Goal: Information Seeking & Learning: Compare options

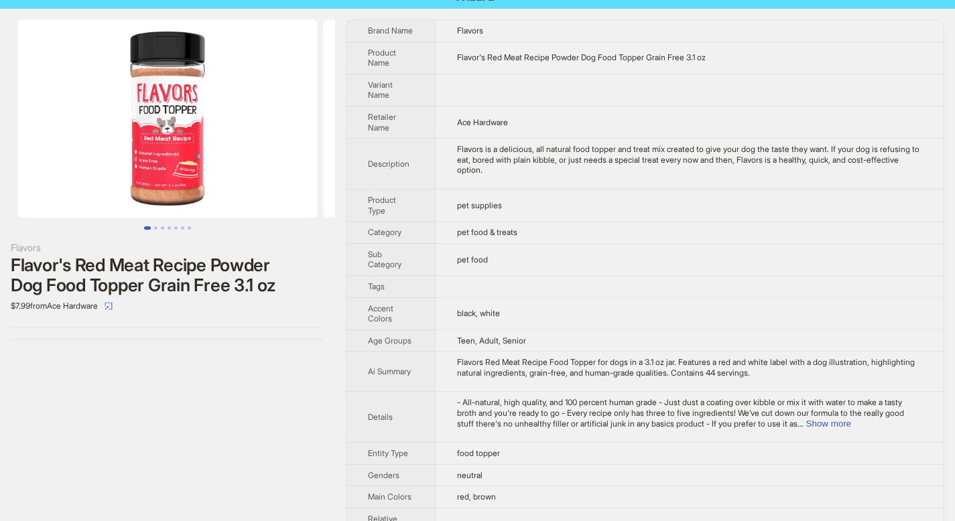
scroll to position [18, 0]
click at [851, 422] on button "Show more" at bounding box center [828, 424] width 45 height 10
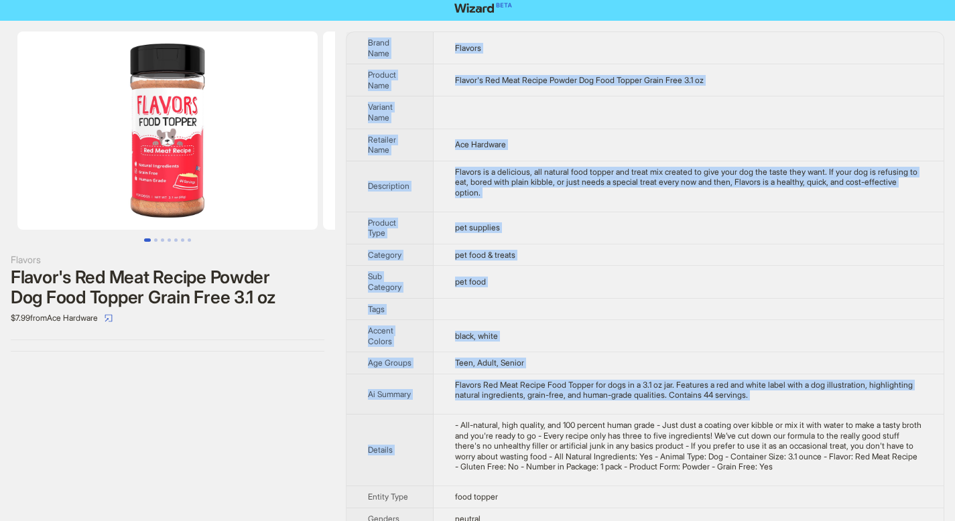
scroll to position [0, 0]
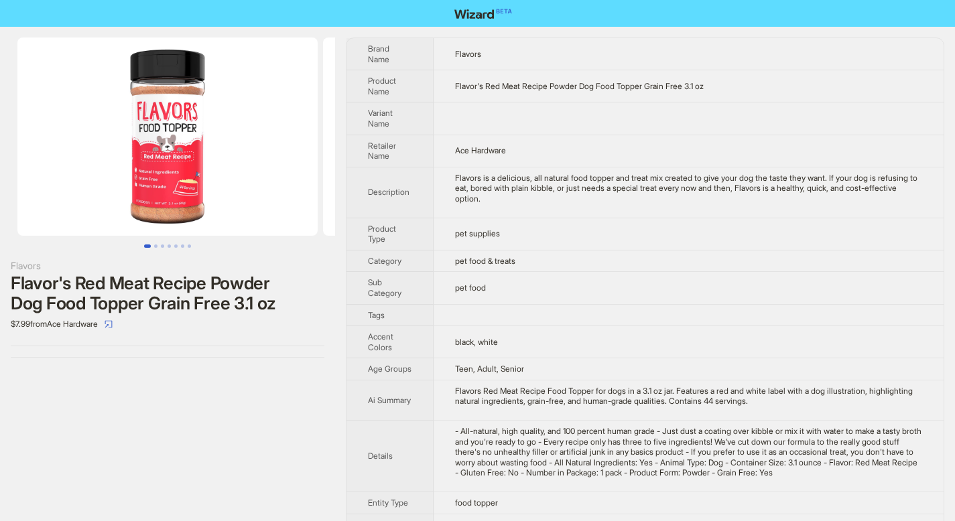
click at [357, 57] on th "Brand Name" at bounding box center [389, 54] width 87 height 32
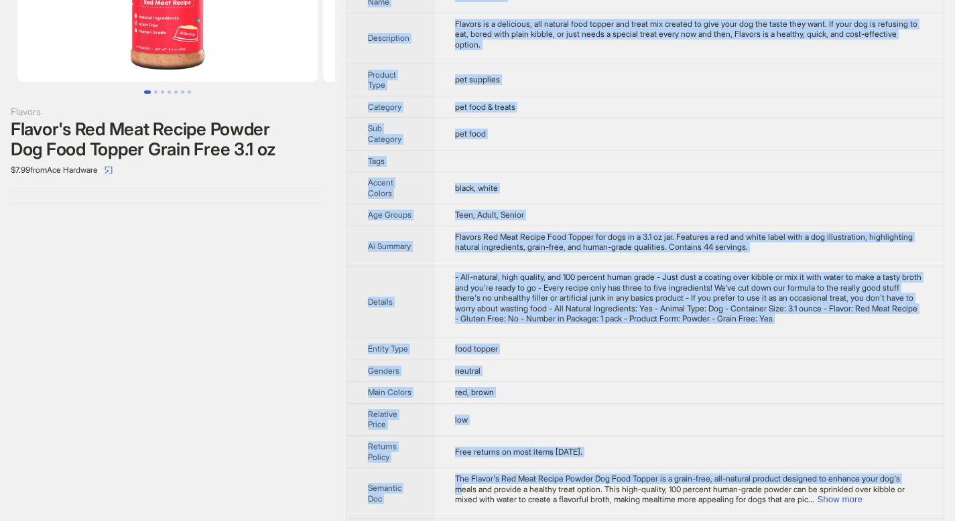
scroll to position [184, 0]
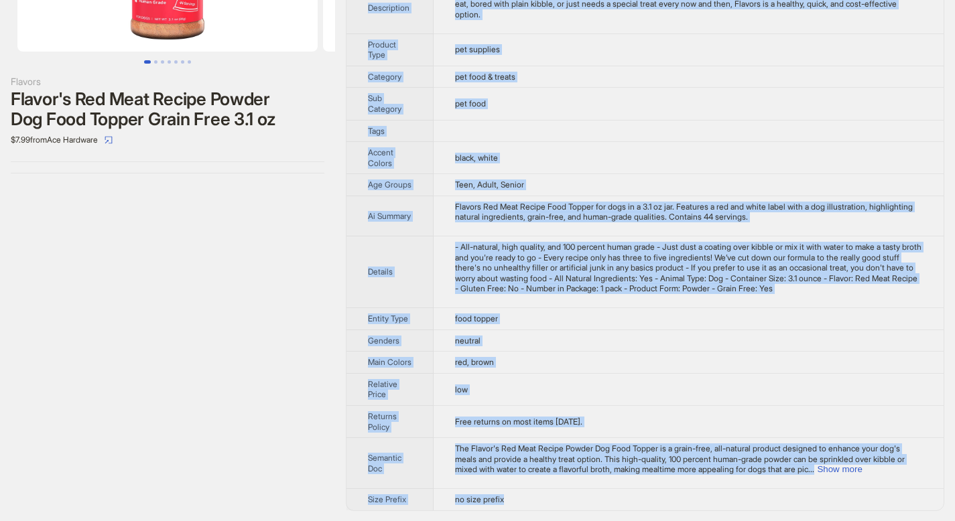
drag, startPoint x: 369, startPoint y: 47, endPoint x: 511, endPoint y: 501, distance: 475.4
click at [511, 448] on tbody "Brand Name Flavors Product Name Flavor's Red Meat Recipe Powder Dog Food Topper…" at bounding box center [644, 182] width 597 height 657
copy tbody "Brand Name Flavors Product Name Flavor's Red Meat Recipe Powder Dog Food Topper…"
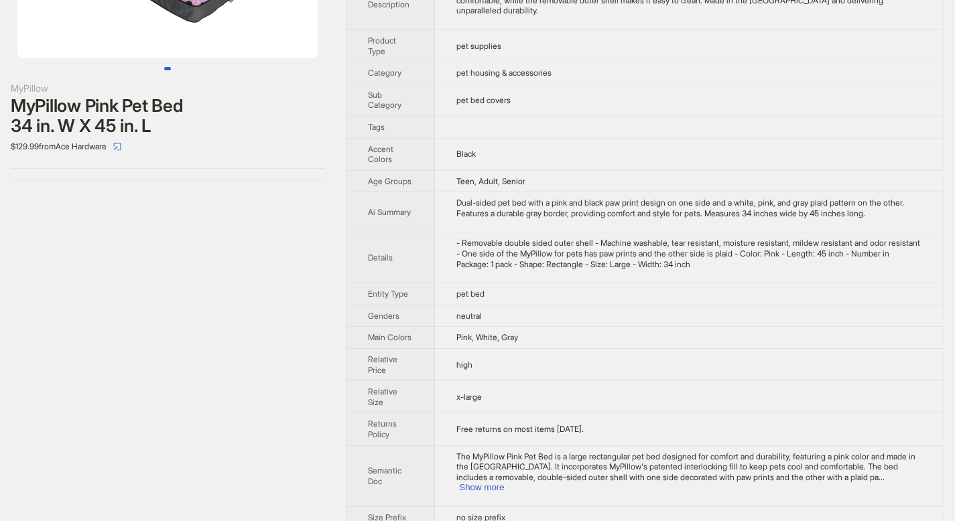
scroll to position [186, 0]
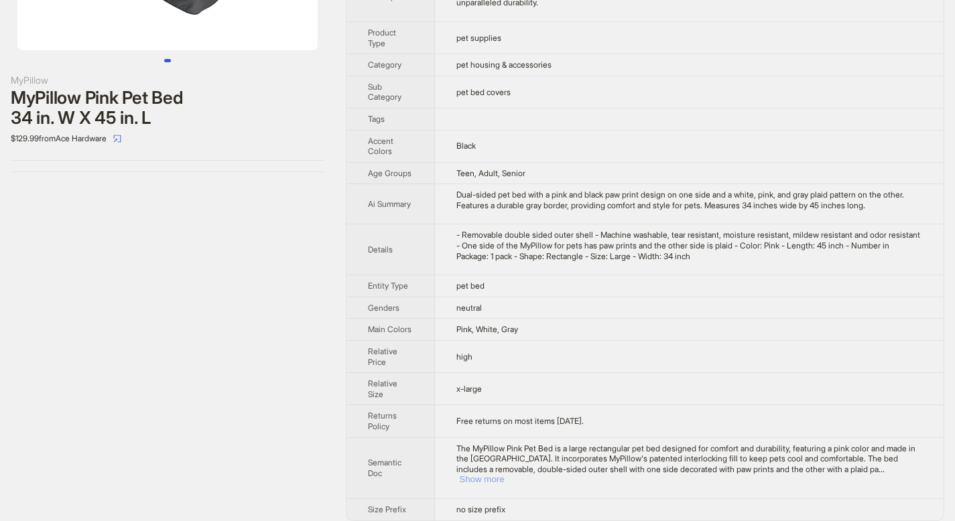
click at [504, 474] on button "Show more" at bounding box center [481, 479] width 45 height 10
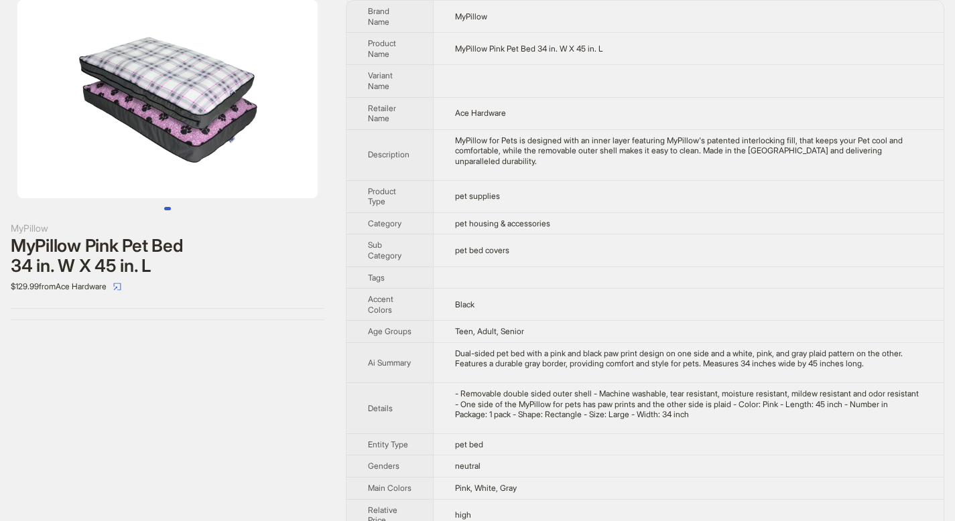
scroll to position [0, 0]
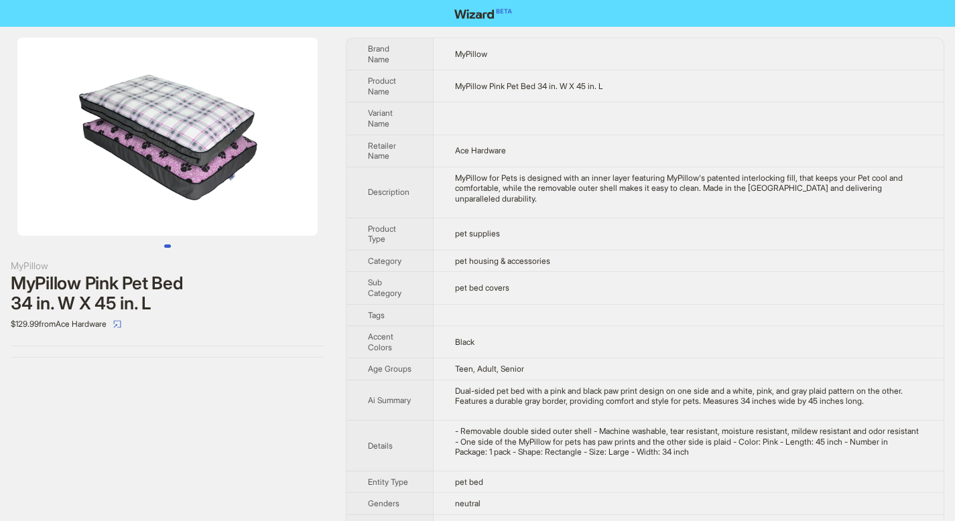
click at [369, 43] on th "Brand Name" at bounding box center [389, 54] width 87 height 32
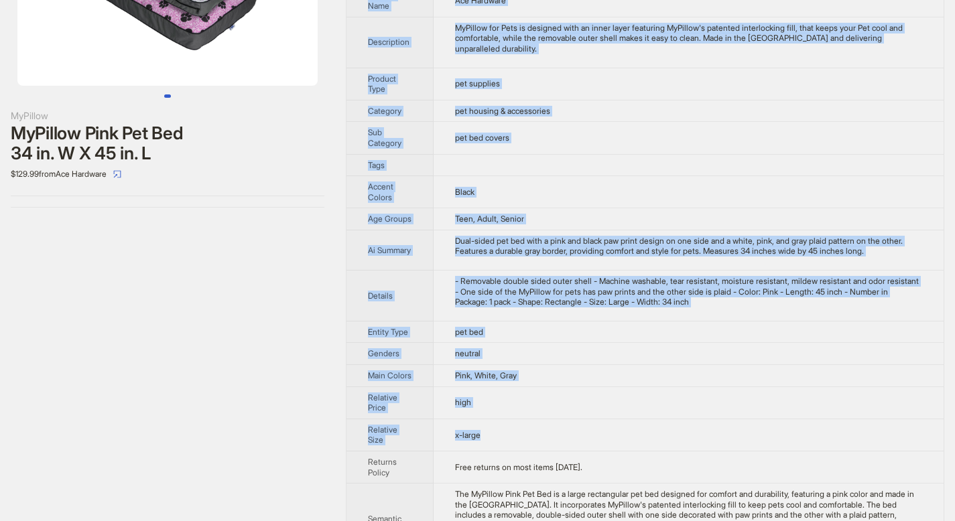
scroll to position [227, 0]
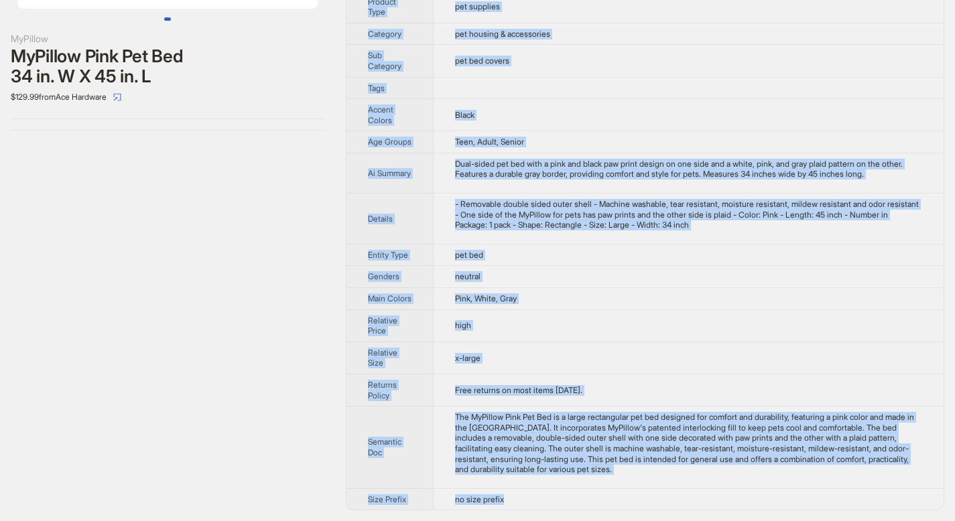
drag, startPoint x: 373, startPoint y: 47, endPoint x: 548, endPoint y: 495, distance: 481.5
click at [548, 495] on tbody "Brand Name MyPillow Product Name MyPillow Pink Pet Bed 34 in. W X 45 in. L Vari…" at bounding box center [644, 160] width 597 height 699
copy tbody "Brand Name MyPillow Product Name MyPillow Pink Pet Bed 34 in. W X 45 in. L Vari…"
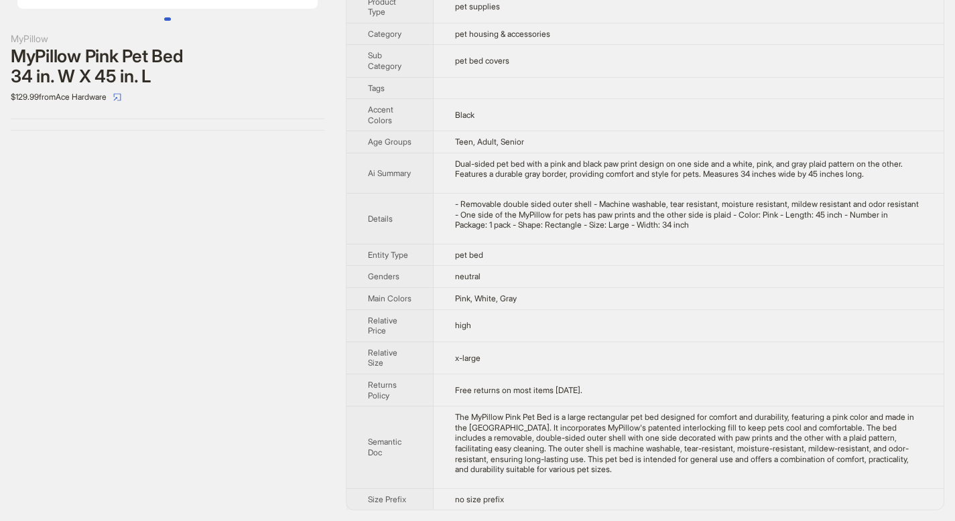
click at [775, 96] on td at bounding box center [689, 88] width 510 height 22
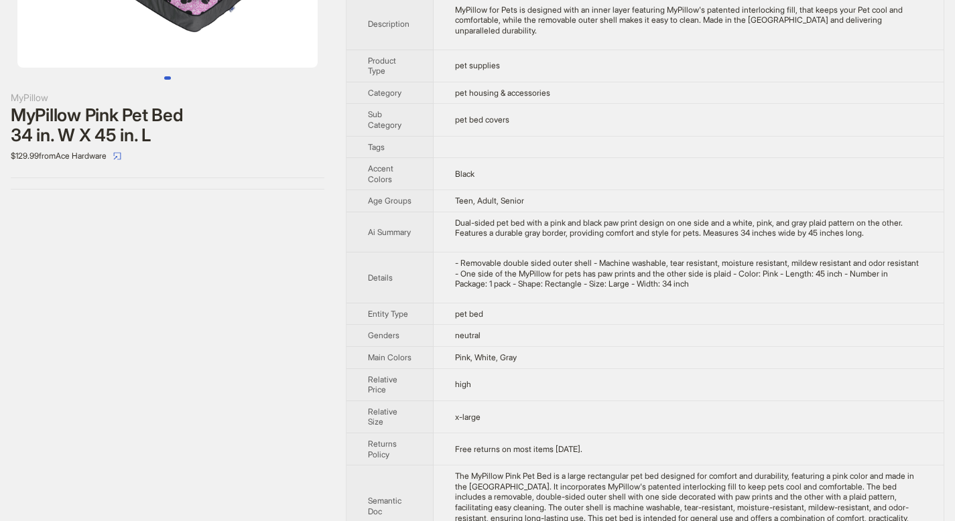
scroll to position [0, 0]
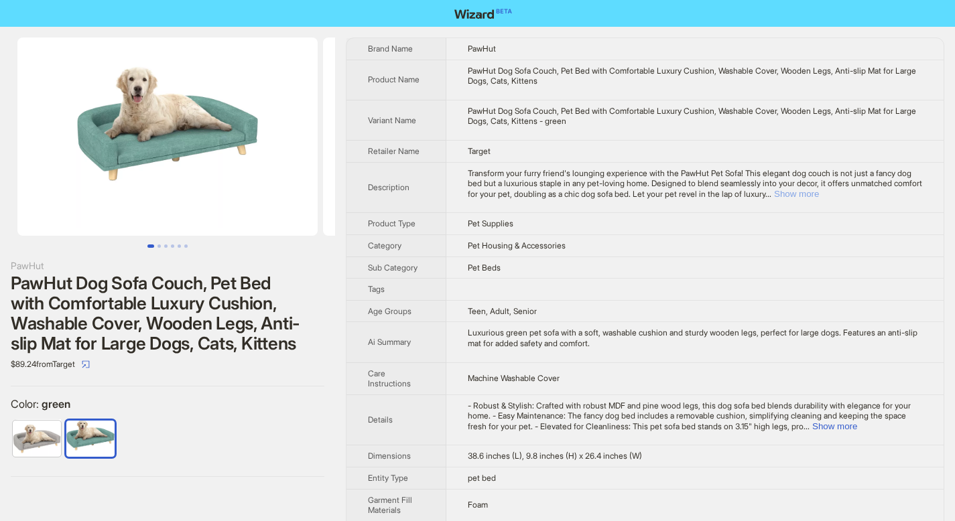
click at [819, 193] on button "Show more" at bounding box center [796, 194] width 45 height 10
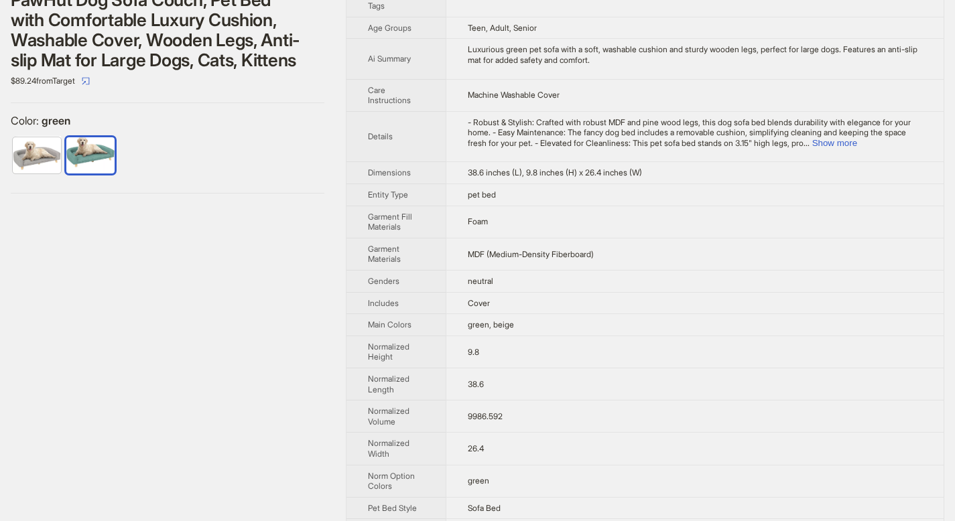
scroll to position [480, 0]
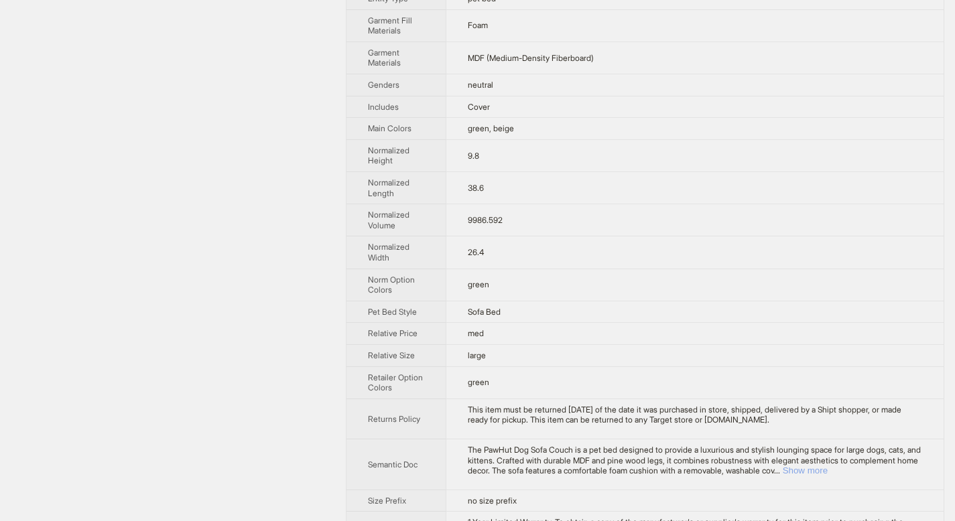
click at [828, 476] on button "Show more" at bounding box center [805, 471] width 45 height 10
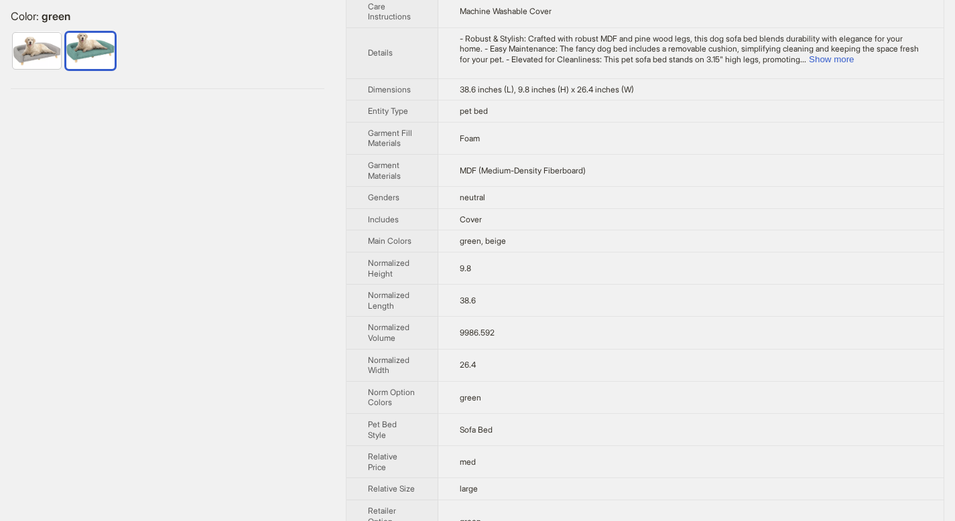
scroll to position [220, 0]
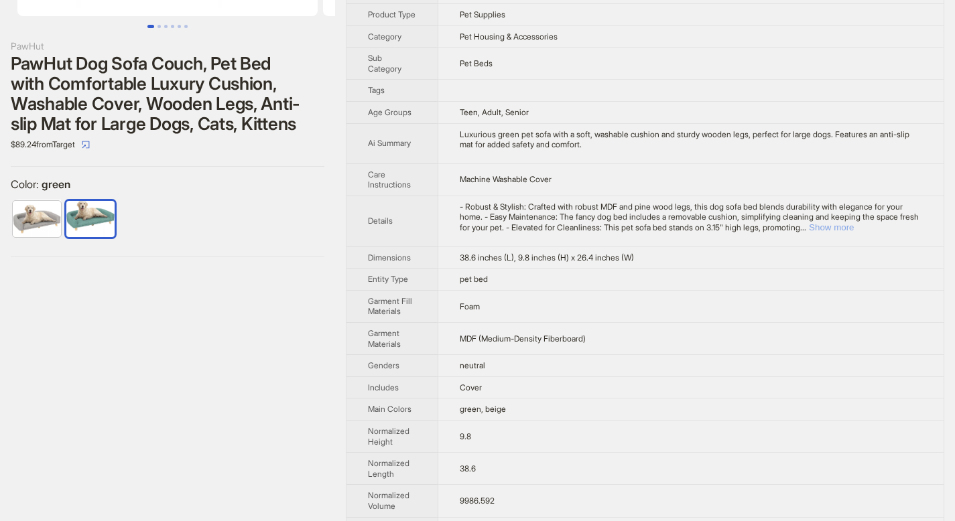
click at [854, 233] on button "Show more" at bounding box center [831, 227] width 45 height 10
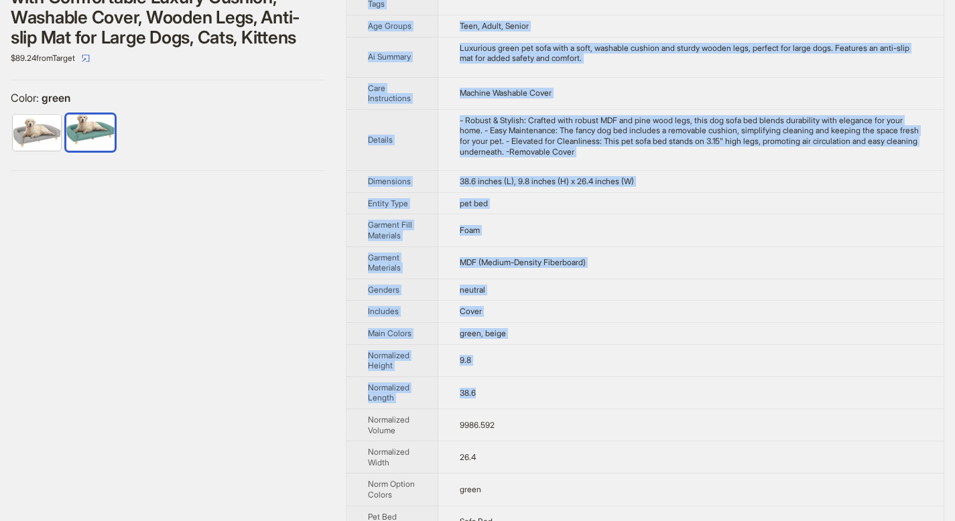
scroll to position [647, 0]
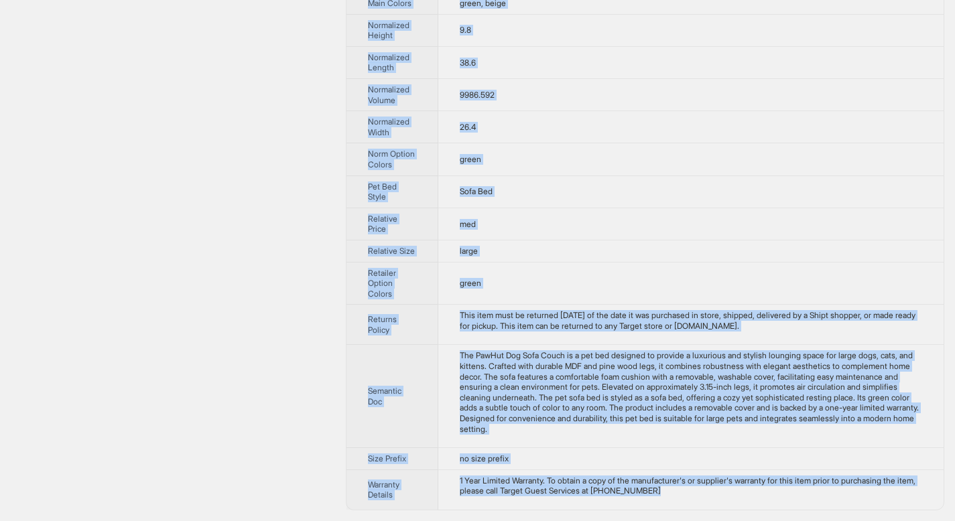
drag, startPoint x: 367, startPoint y: 46, endPoint x: 702, endPoint y: 489, distance: 555.4
copy tbody "Brand Name PawHut Product Name PawHut Dog Sofa Couch, Pet Bed with Comfortable …"
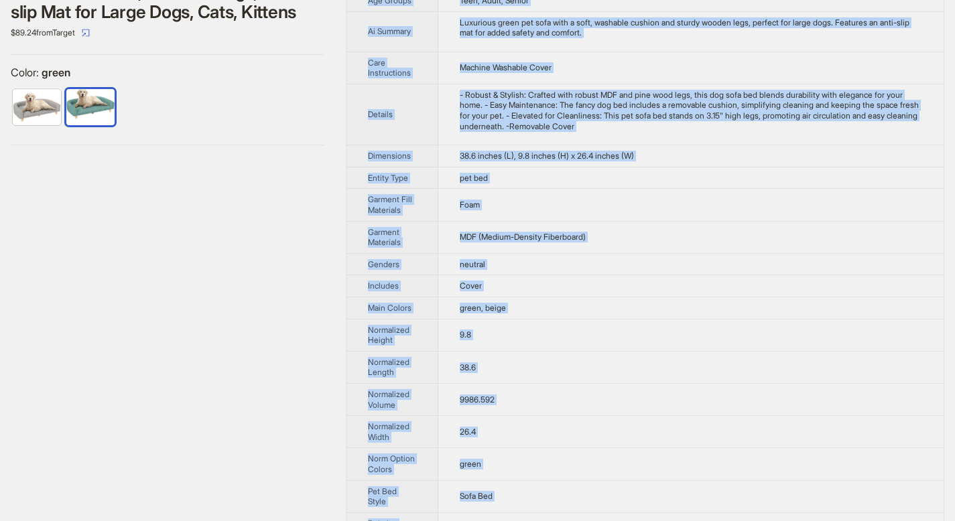
scroll to position [0, 0]
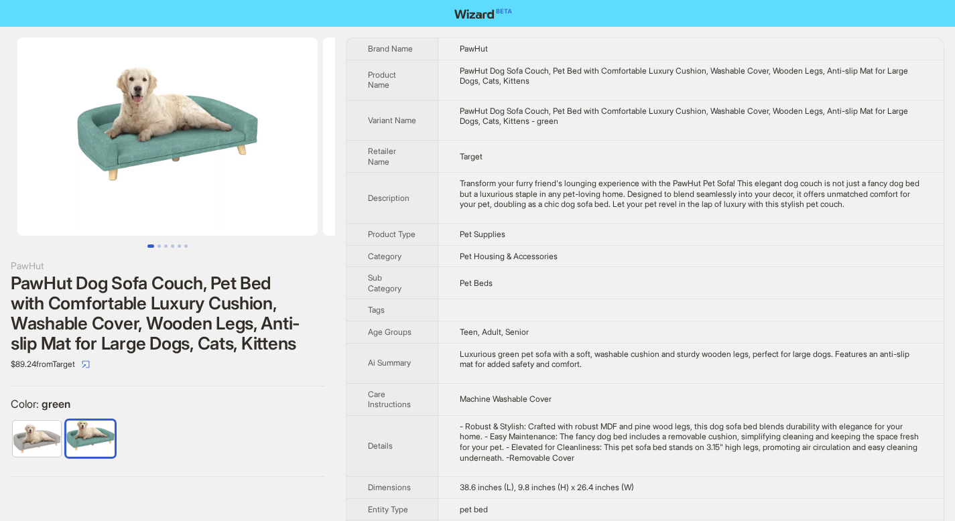
click at [310, 395] on div "PawHut PawHut Dog Sofa Couch, Pet Bed with Comfortable Luxury Cushion, Washable…" at bounding box center [167, 257] width 335 height 461
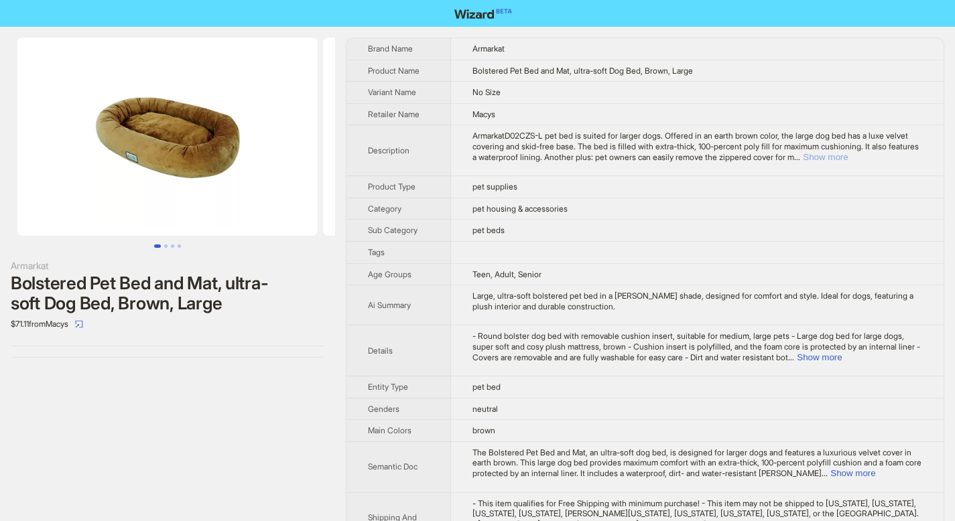
click at [848, 159] on button "Show more" at bounding box center [825, 157] width 45 height 10
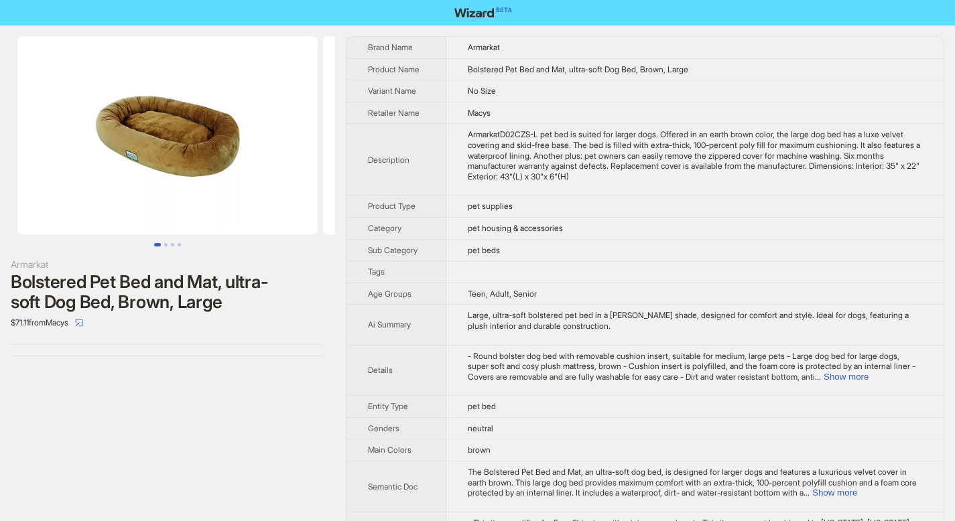
scroll to position [76, 0]
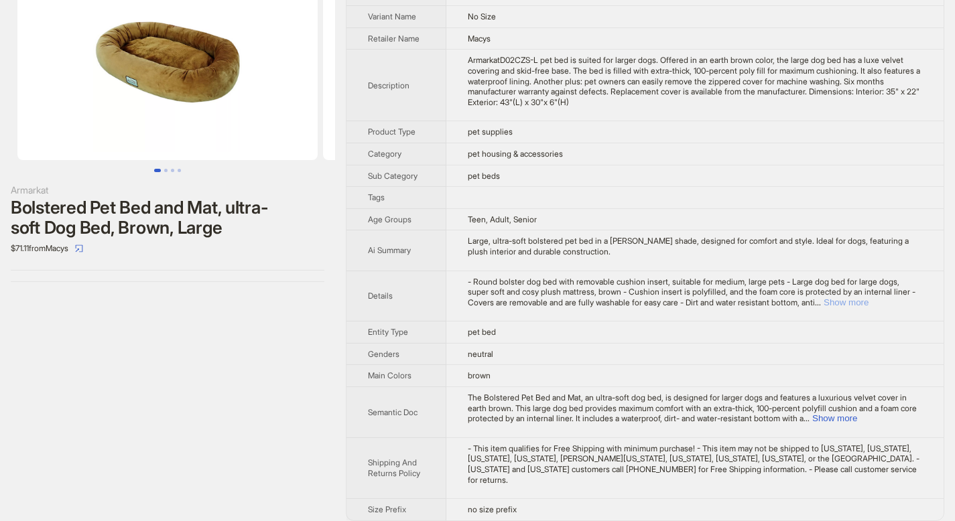
click at [868, 298] on button "Show more" at bounding box center [846, 303] width 45 height 10
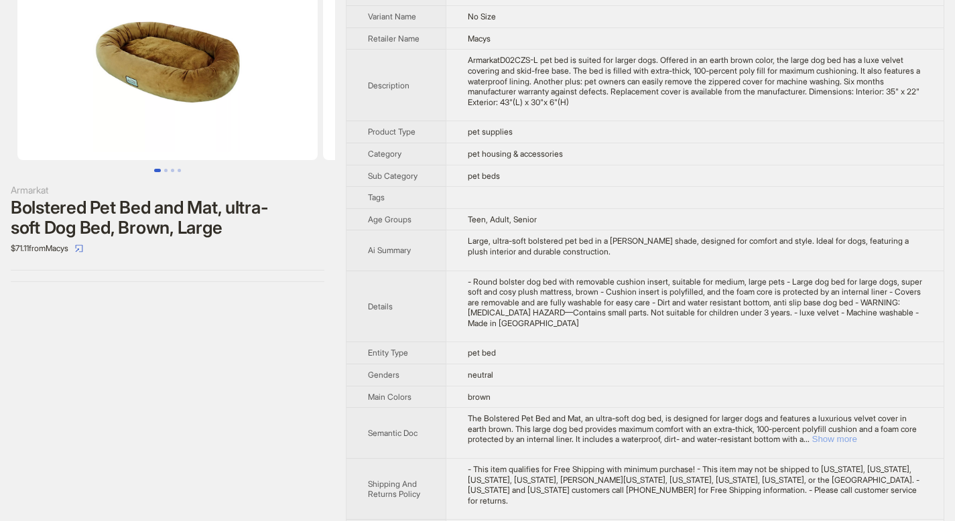
click at [857, 440] on button "Show more" at bounding box center [834, 439] width 45 height 10
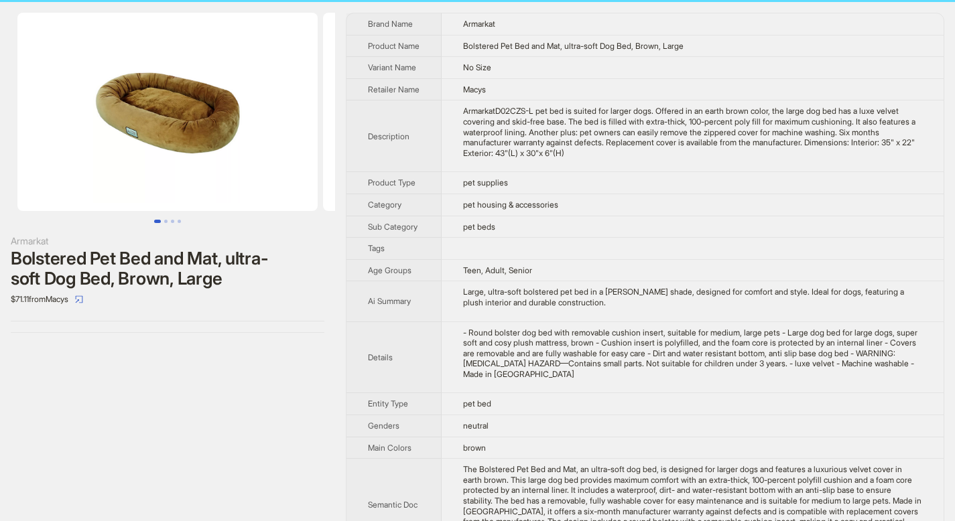
scroll to position [0, 0]
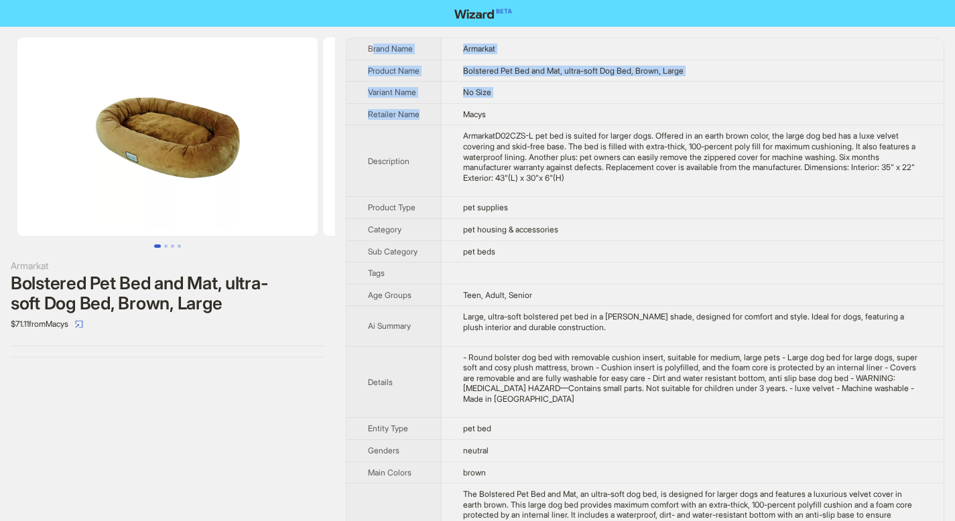
drag, startPoint x: 371, startPoint y: 47, endPoint x: 381, endPoint y: 40, distance: 12.6
click at [458, 128] on tbody "Brand Name Armarkat Product Name Bolstered Pet Bed and Mat, ultra-soft Dog Bed,…" at bounding box center [644, 348] width 597 height 621
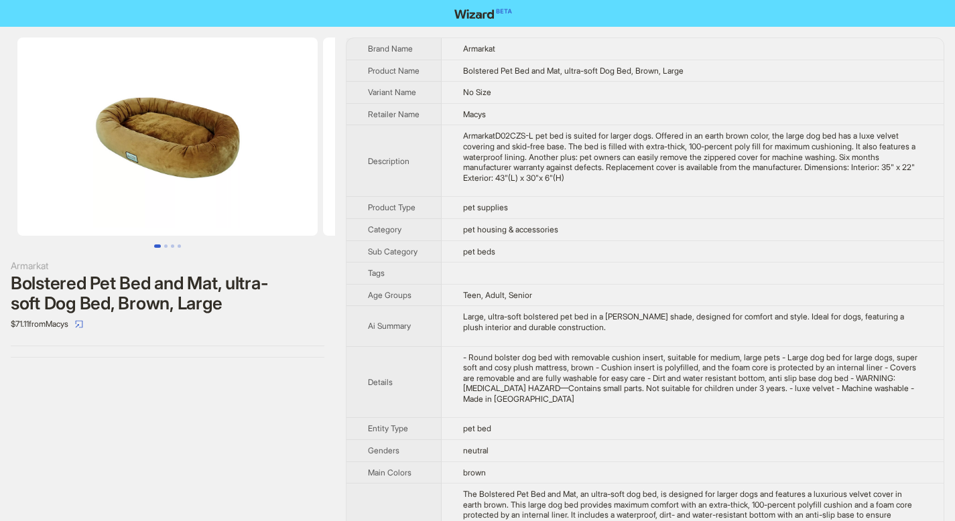
click at [370, 47] on th "Brand Name" at bounding box center [393, 48] width 95 height 21
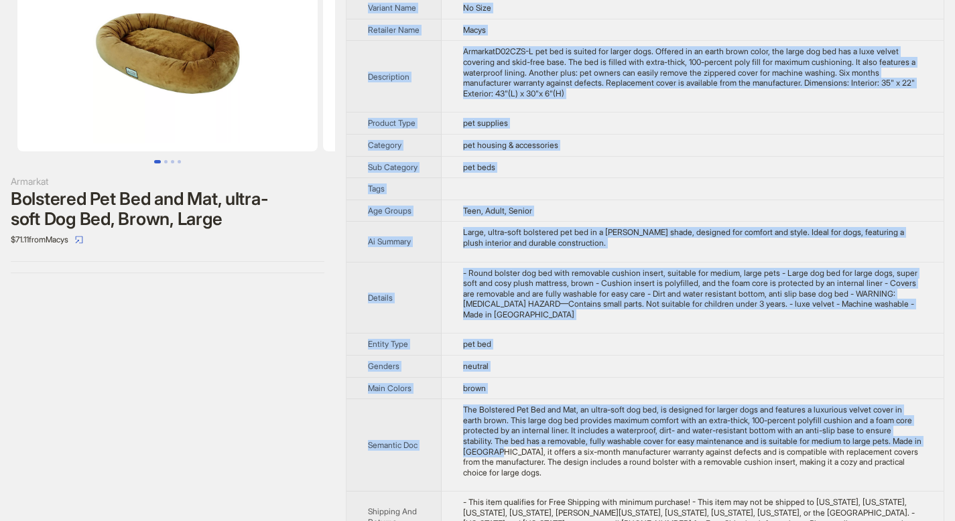
scroll to position [149, 0]
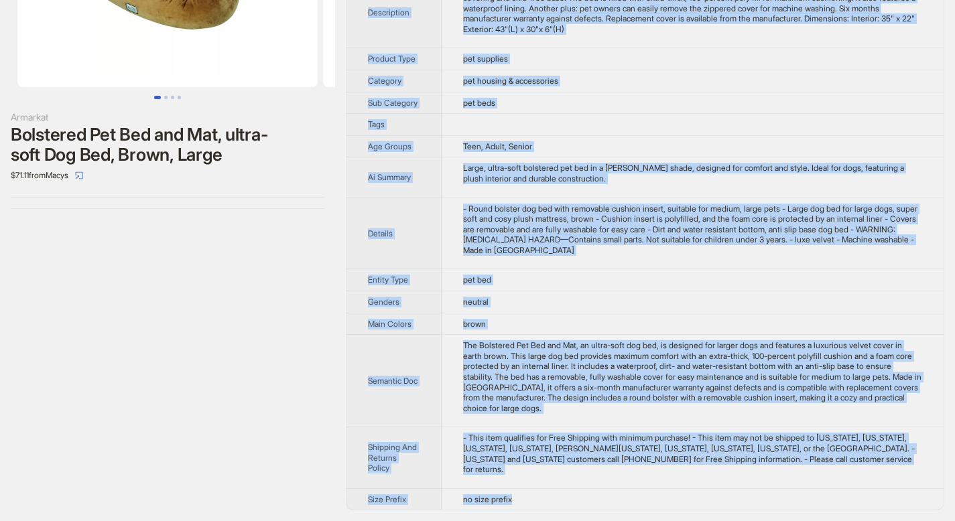
drag, startPoint x: 370, startPoint y: 47, endPoint x: 560, endPoint y: 501, distance: 491.7
click at [560, 501] on tbody "Brand Name Armarkat Product Name Bolstered Pet Bed and Mat, ultra-soft Dog Bed,…" at bounding box center [644, 199] width 597 height 621
copy tbody "Brand Name Armarkat Product Name Bolstered Pet Bed and Mat, ultra-soft Dog Bed,…"
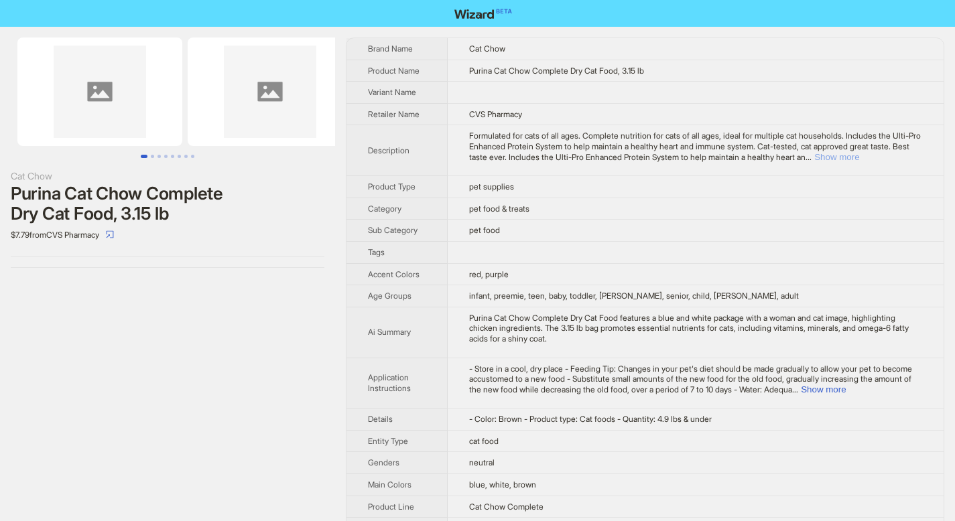
click at [859, 158] on button "Show more" at bounding box center [836, 157] width 45 height 10
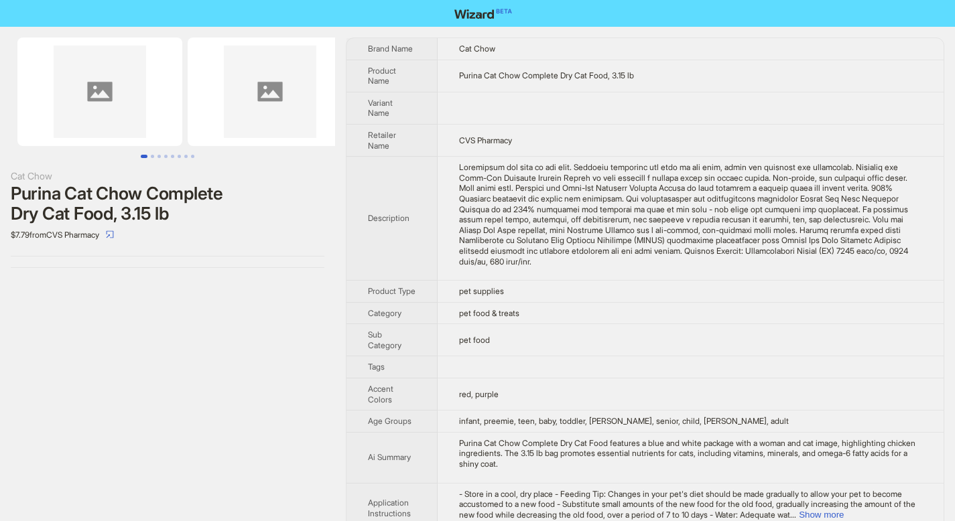
scroll to position [248, 0]
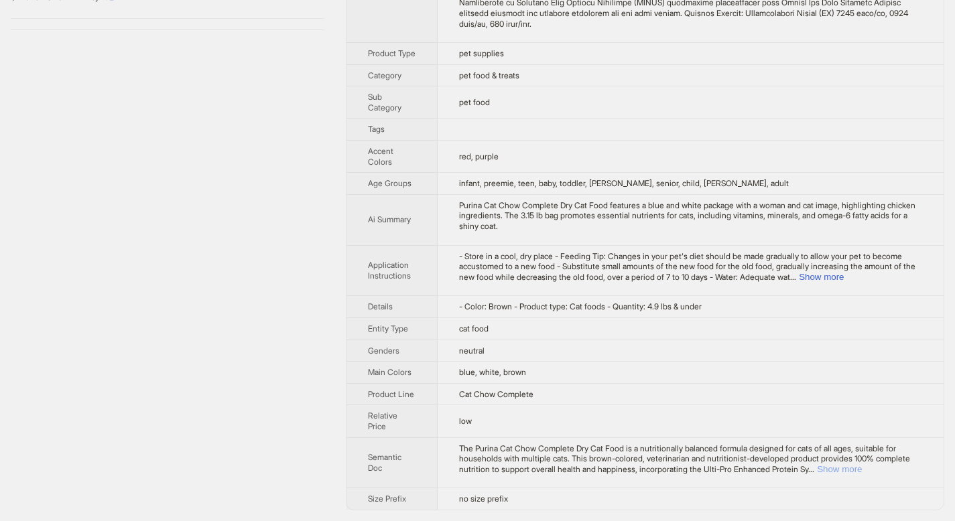
click at [862, 467] on button "Show more" at bounding box center [839, 469] width 45 height 10
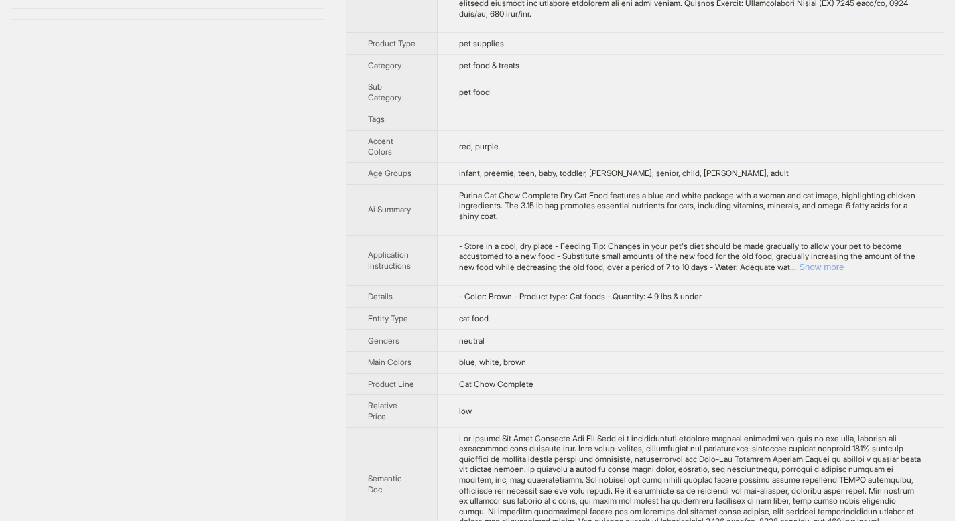
click at [844, 272] on button "Show more" at bounding box center [821, 267] width 45 height 10
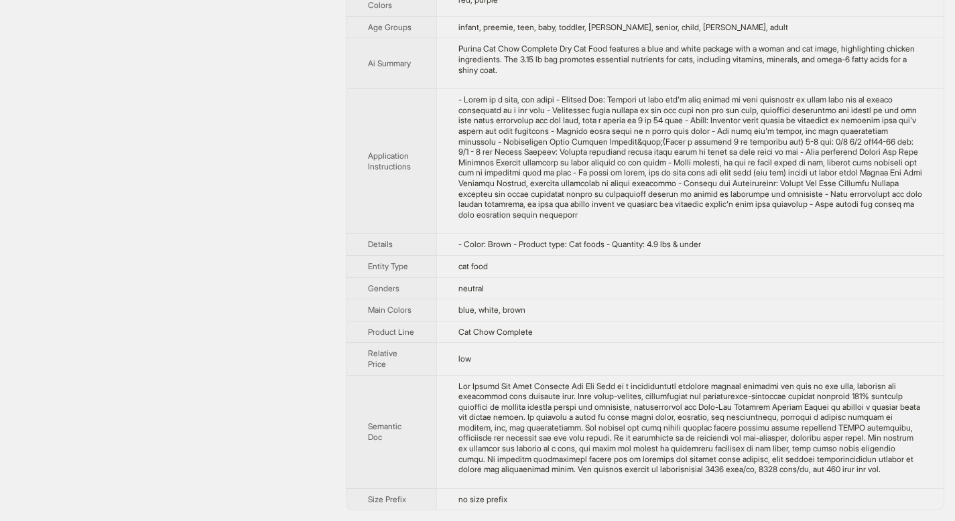
scroll to position [0, 0]
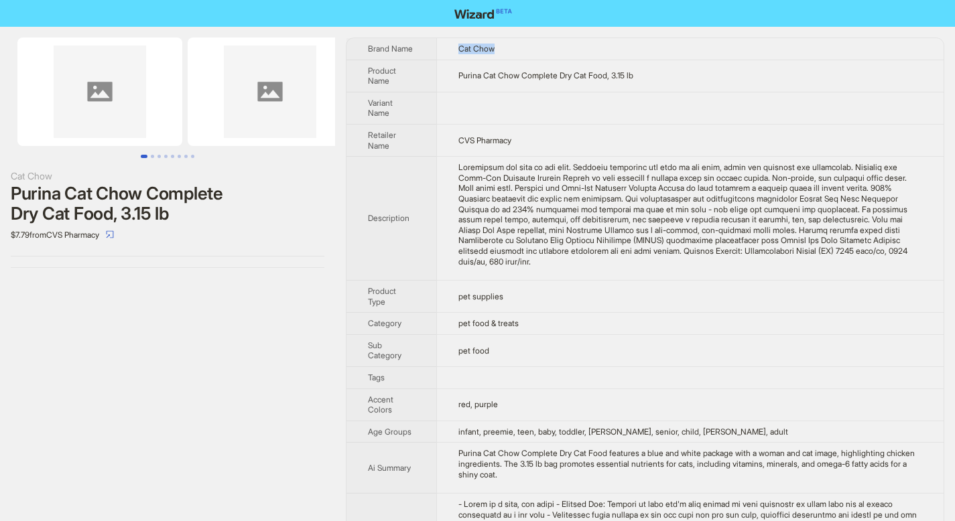
drag, startPoint x: 495, startPoint y: 47, endPoint x: 517, endPoint y: 47, distance: 21.4
click at [517, 47] on td "Cat Chow" at bounding box center [689, 48] width 507 height 21
copy span "Cat Chow"
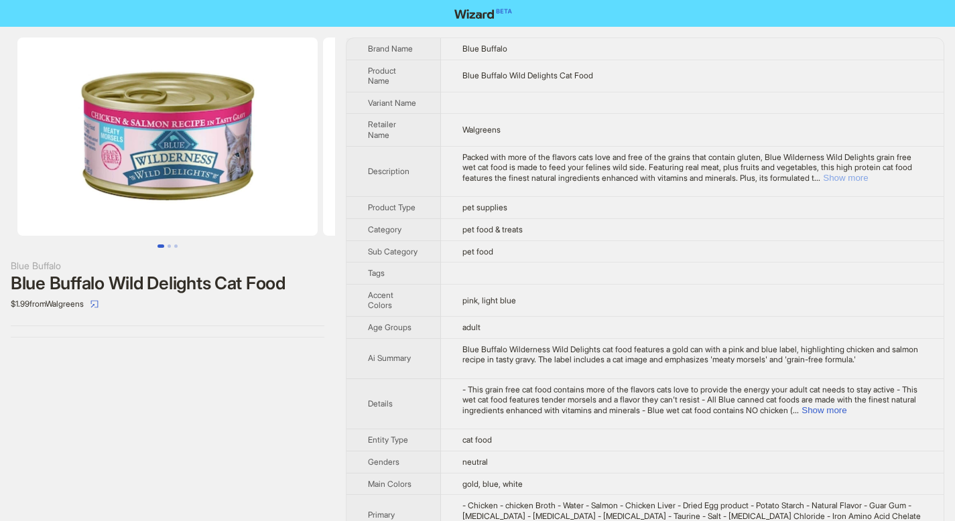
click at [868, 173] on button "Show more" at bounding box center [845, 178] width 45 height 10
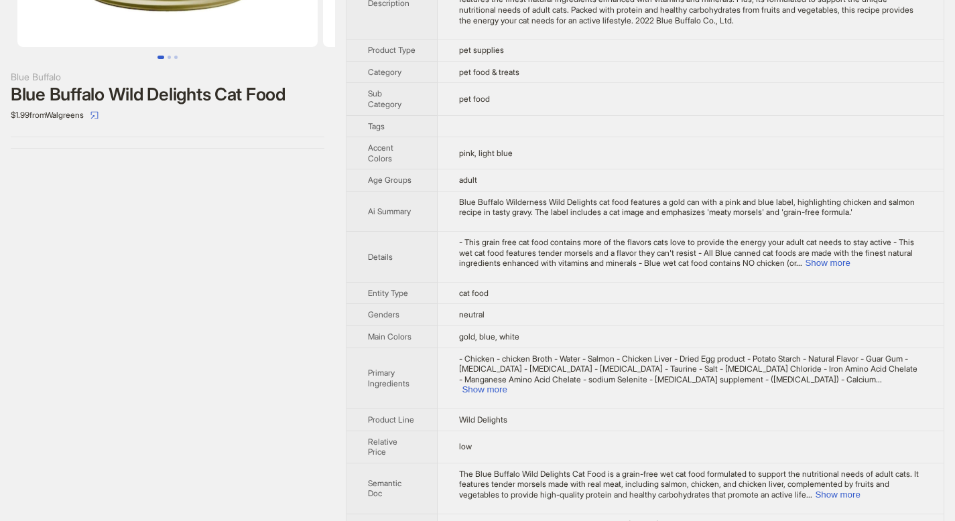
scroll to position [255, 0]
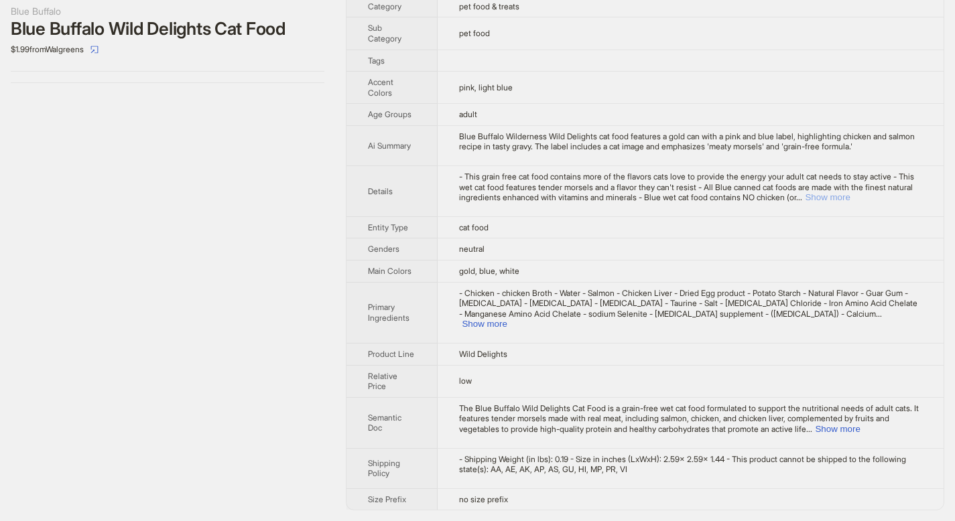
click at [850, 202] on button "Show more" at bounding box center [827, 197] width 45 height 10
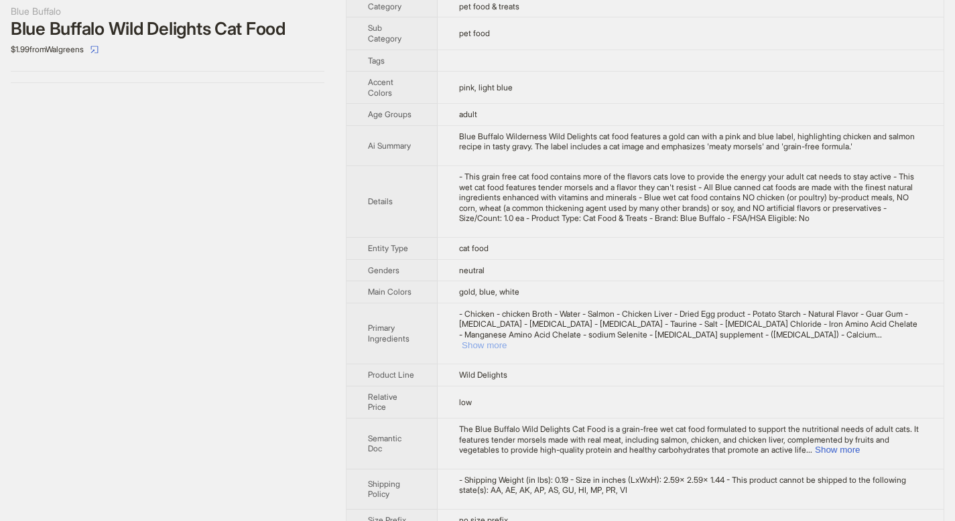
click at [507, 348] on button "Show more" at bounding box center [484, 345] width 45 height 10
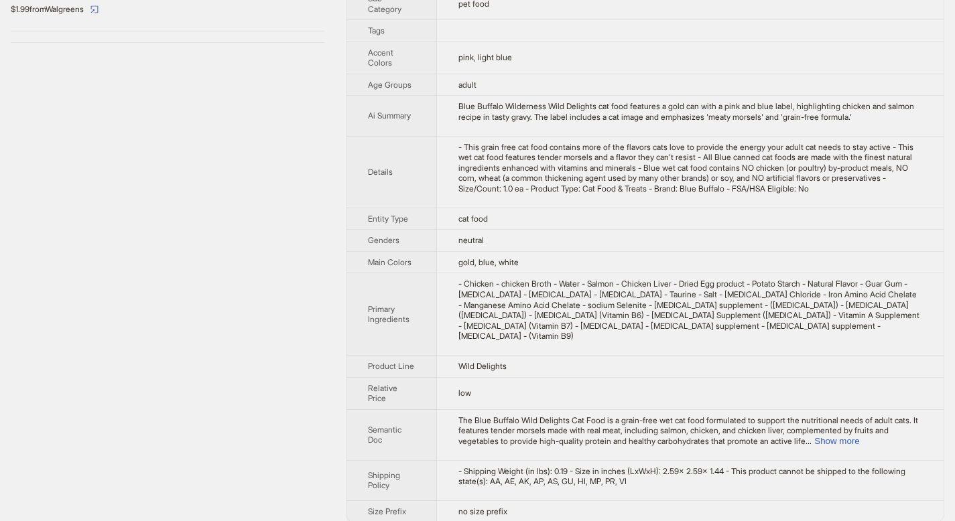
scroll to position [296, 0]
click at [859, 435] on button "Show more" at bounding box center [836, 440] width 45 height 10
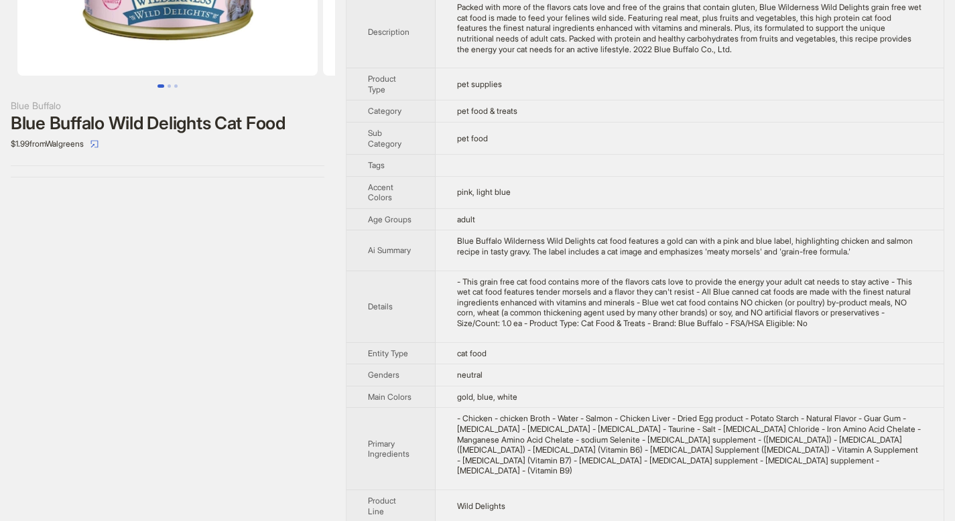
scroll to position [0, 0]
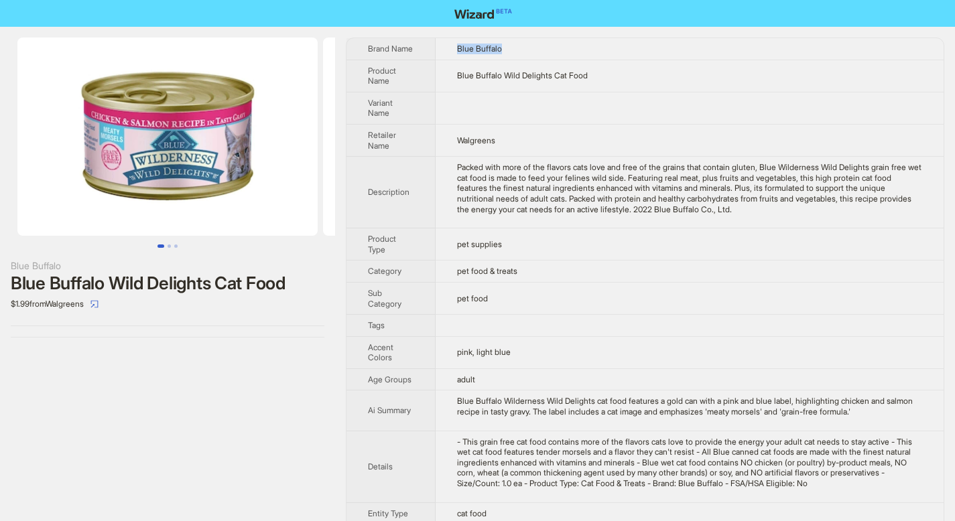
drag, startPoint x: 461, startPoint y: 46, endPoint x: 516, endPoint y: 51, distance: 55.2
click at [516, 51] on td "Blue Buffalo" at bounding box center [690, 48] width 508 height 21
copy span "Blue Buffalo"
click at [476, 93] on td at bounding box center [690, 108] width 508 height 32
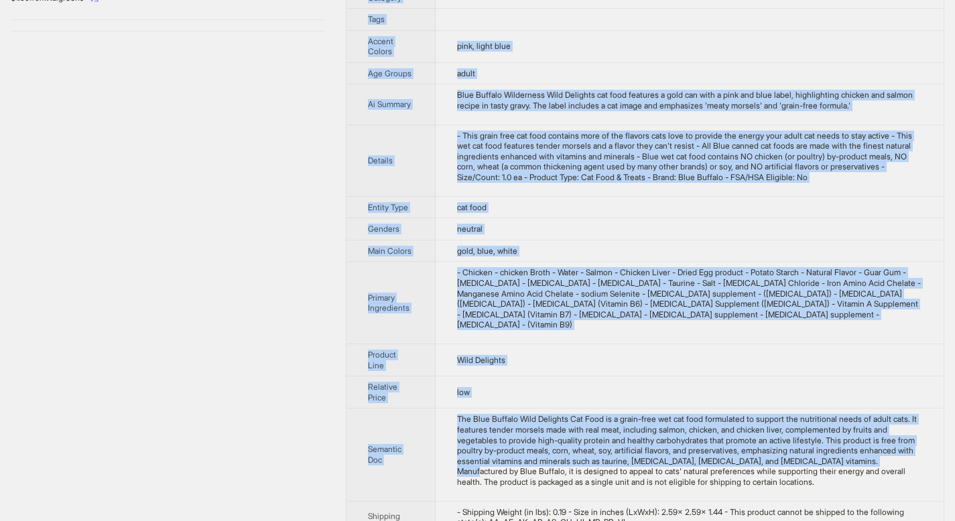
scroll to position [338, 0]
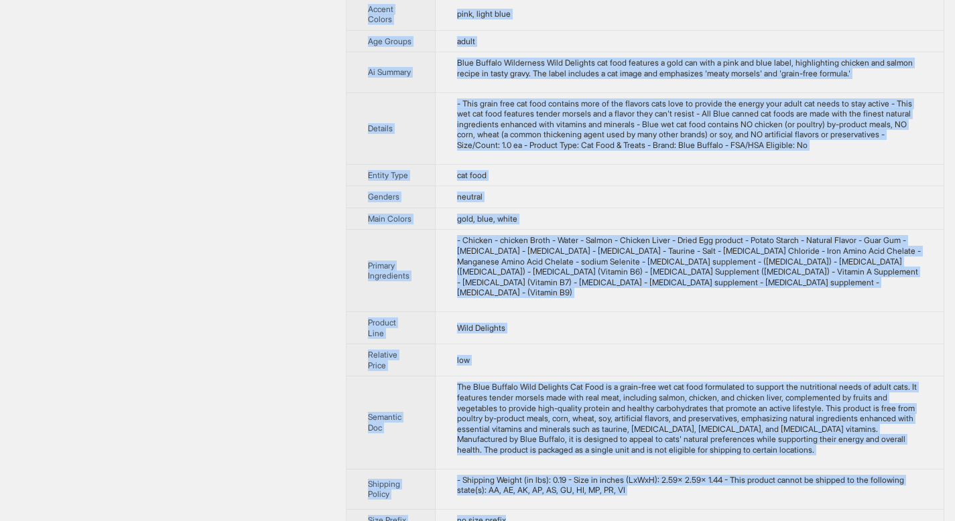
drag, startPoint x: 369, startPoint y: 50, endPoint x: 603, endPoint y: 509, distance: 515.2
click at [603, 509] on tbody "Brand Name Blue Buffalo Product Name Blue Buffalo Wild Delights Cat Food Varian…" at bounding box center [644, 115] width 597 height 831
copy tbody "Brand Name Blue Buffalo Product Name Blue Buffalo Wild Delights Cat Food Varian…"
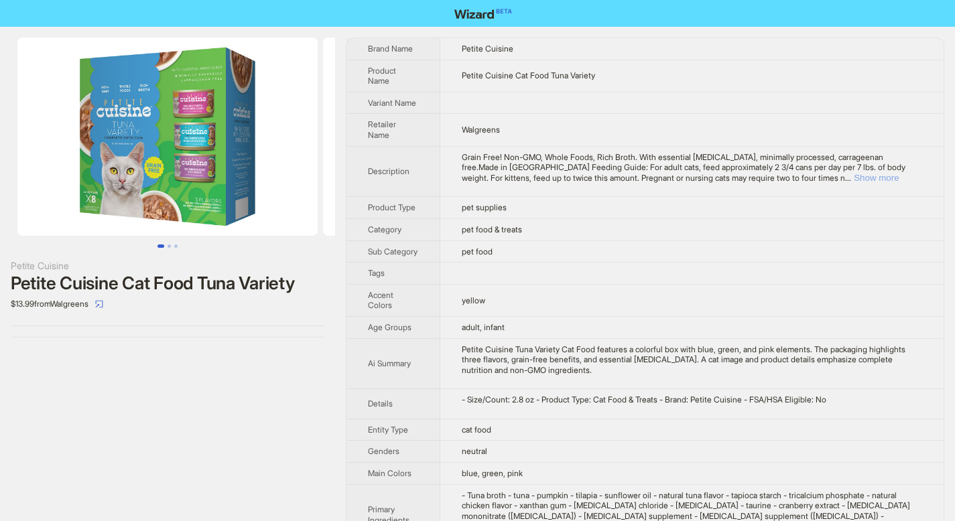
click at [899, 173] on button "Show more" at bounding box center [876, 178] width 45 height 10
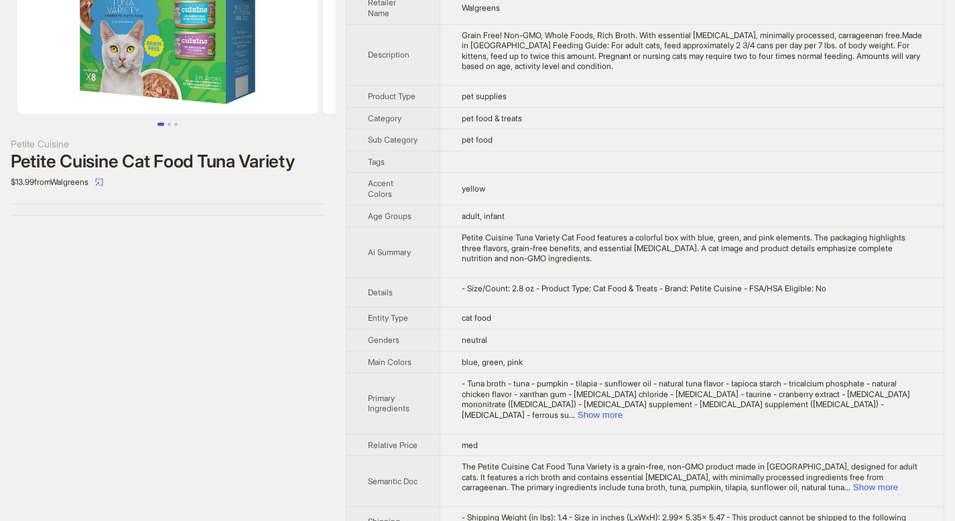
scroll to position [170, 0]
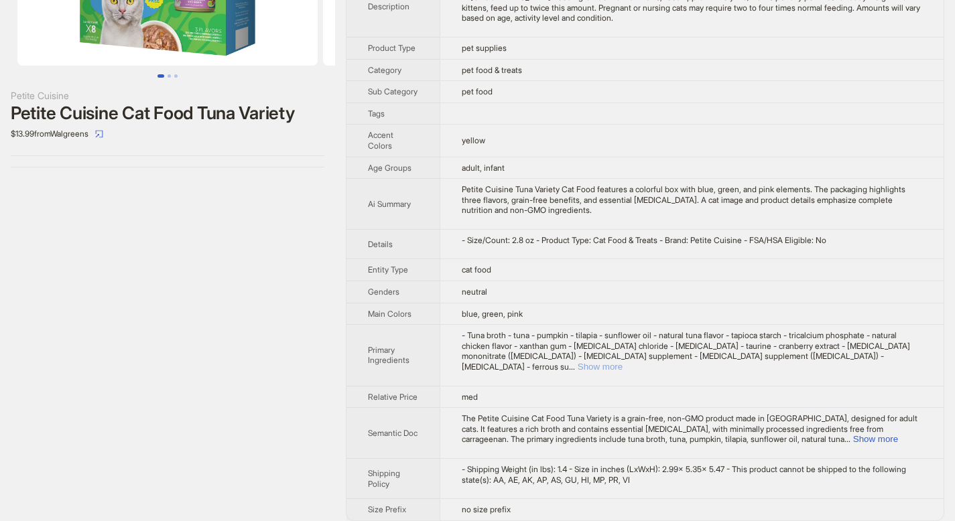
click at [623, 362] on button "Show more" at bounding box center [600, 367] width 45 height 10
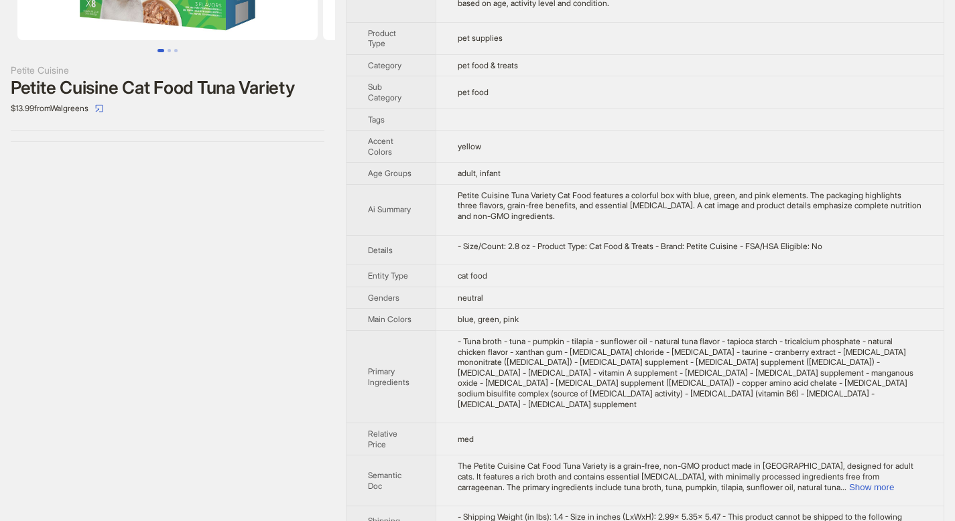
scroll to position [243, 0]
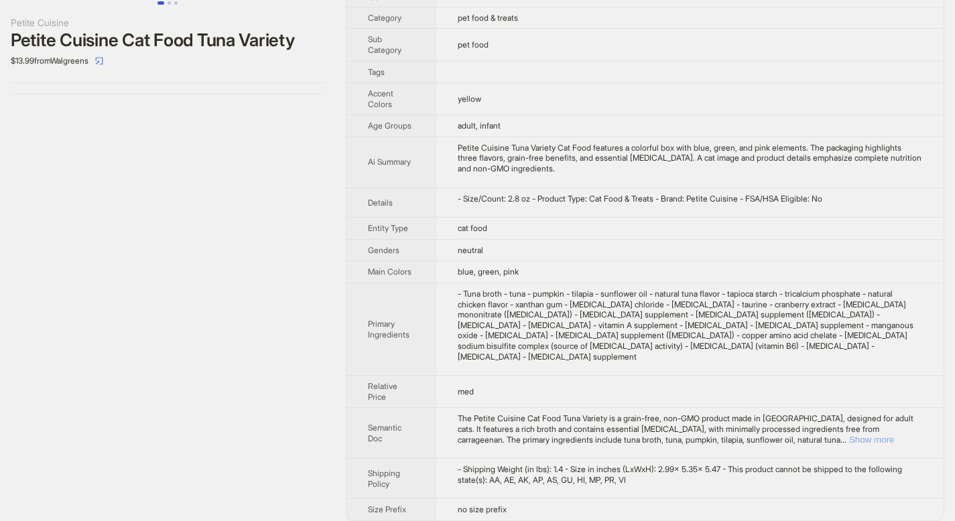
click at [894, 435] on button "Show more" at bounding box center [871, 440] width 45 height 10
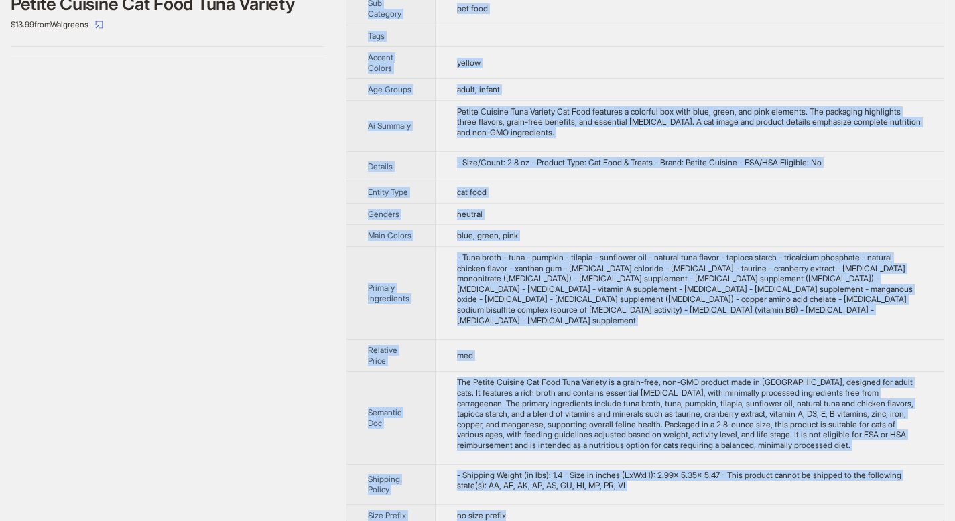
scroll to position [296, 0]
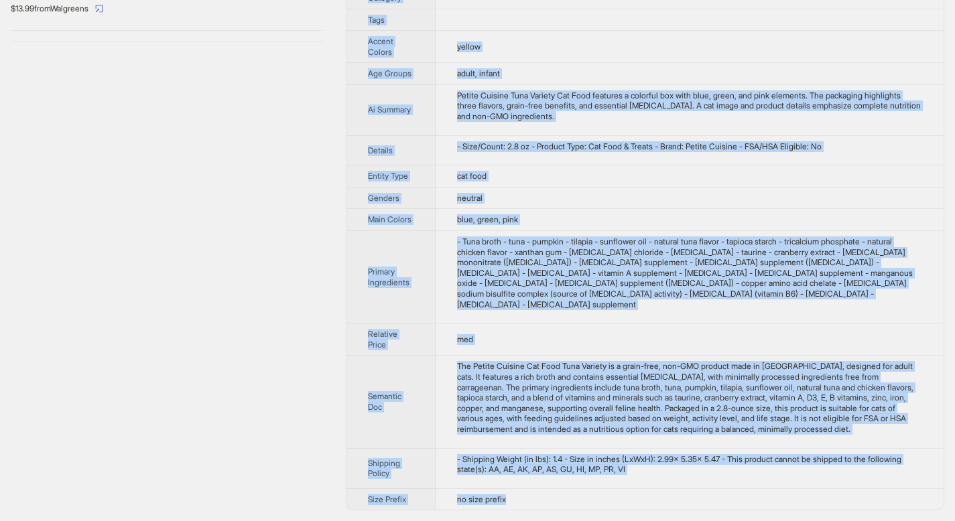
drag, startPoint x: 369, startPoint y: 48, endPoint x: 578, endPoint y: 504, distance: 501.4
click at [576, 503] on tbody "Brand Name Petite Cuisine Product Name Petite Cuisine Cat Food Tuna Variety Var…" at bounding box center [644, 126] width 597 height 767
copy tbody "Brand Name Petite Cuisine Product Name Petite Cuisine Cat Food Tuna Variety Var…"
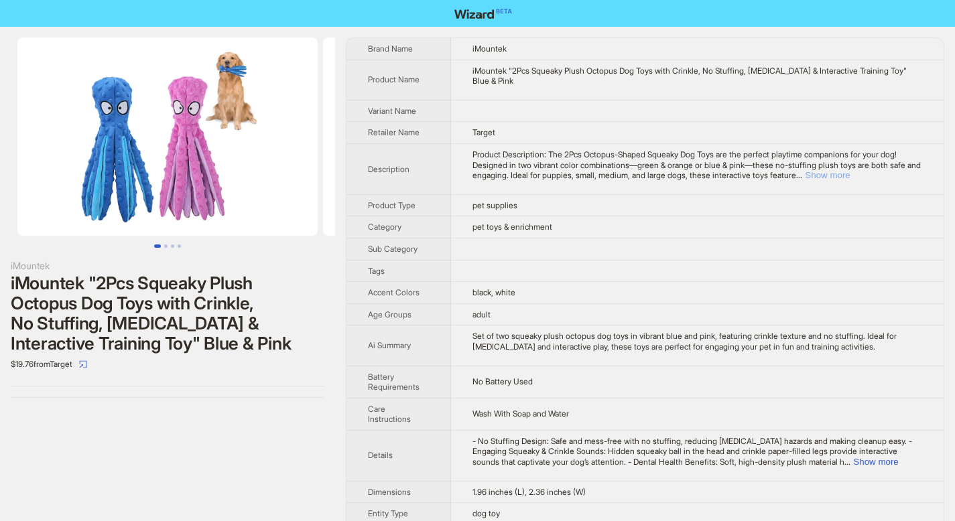
click at [850, 177] on button "Show more" at bounding box center [827, 175] width 45 height 10
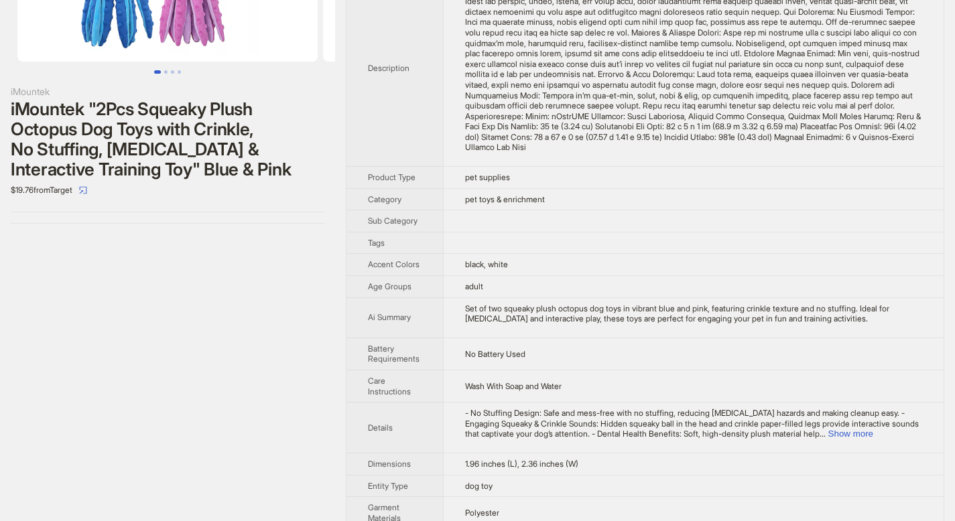
scroll to position [285, 0]
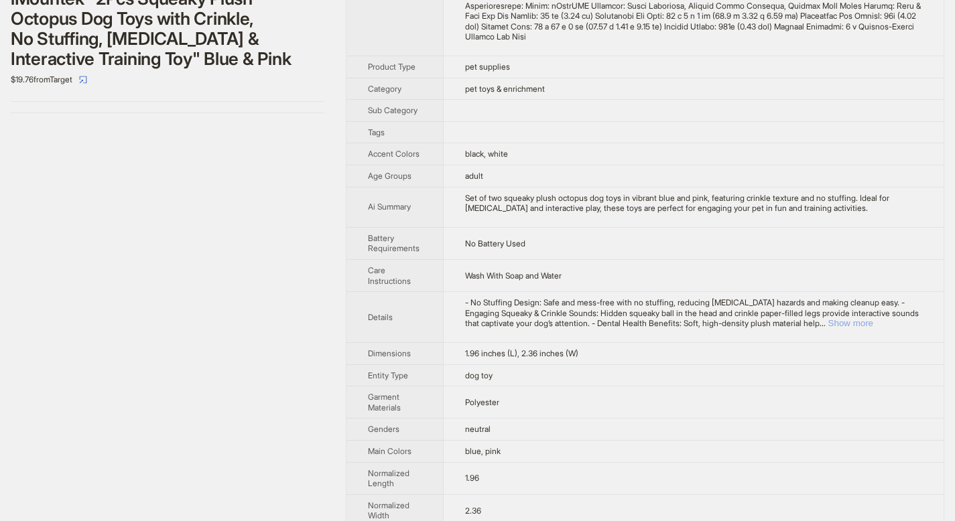
click at [873, 326] on button "Show more" at bounding box center [850, 323] width 45 height 10
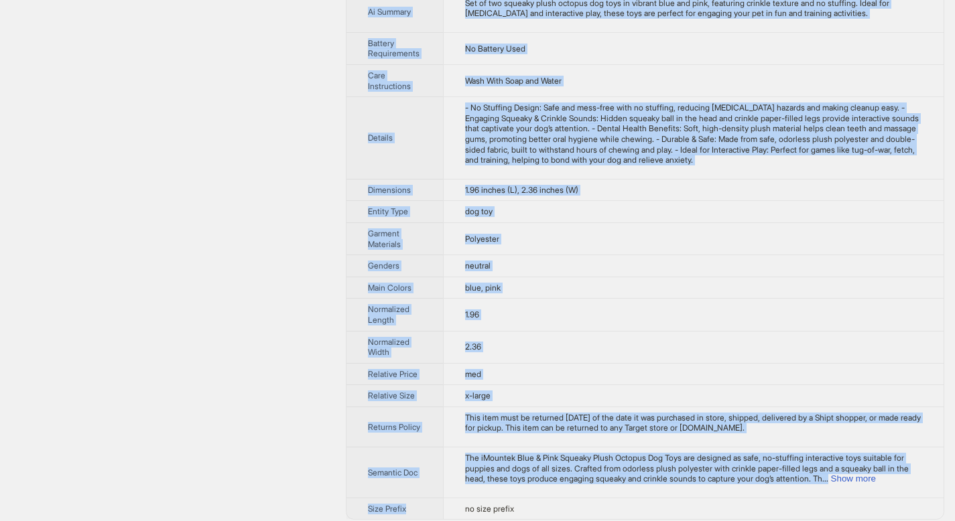
scroll to position [489, 0]
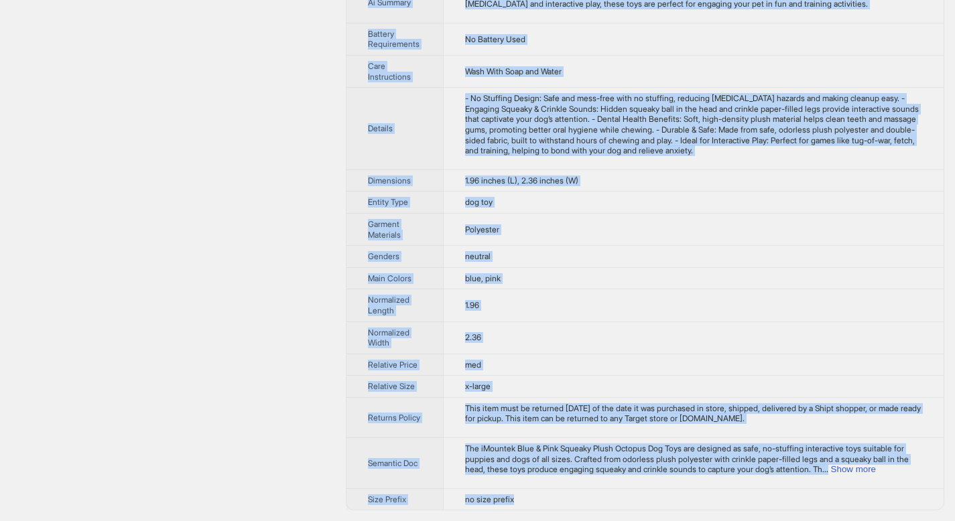
drag, startPoint x: 369, startPoint y: 50, endPoint x: 572, endPoint y: 501, distance: 494.3
click at [572, 501] on tbody "Brand Name iMountek Product Name iMountek "2Pcs Squeaky Plush Octopus Dog Toys …" at bounding box center [644, 29] width 597 height 961
copy tbody "Brand Name iMountek Product Name iMountek "2Pcs Squeaky Plush Octopus Dog Toys …"
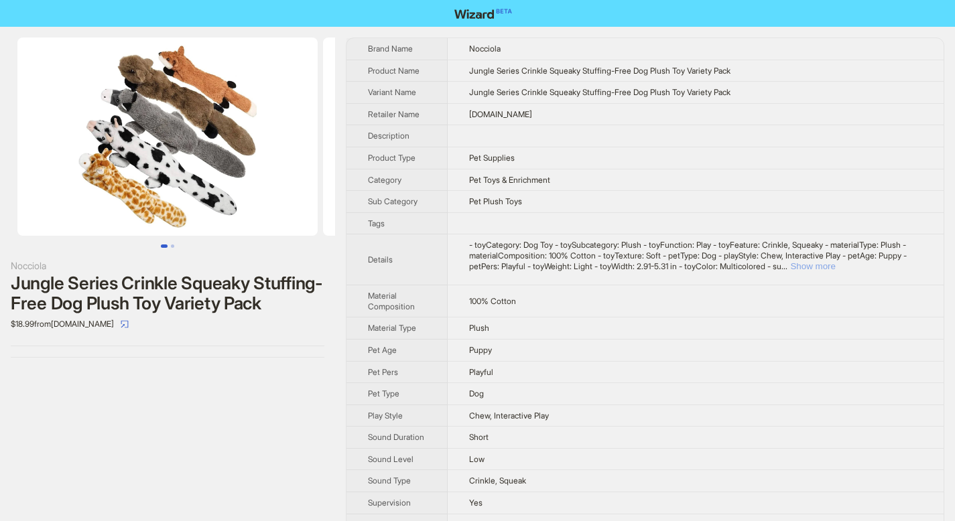
click at [835, 265] on button "Show more" at bounding box center [812, 266] width 45 height 10
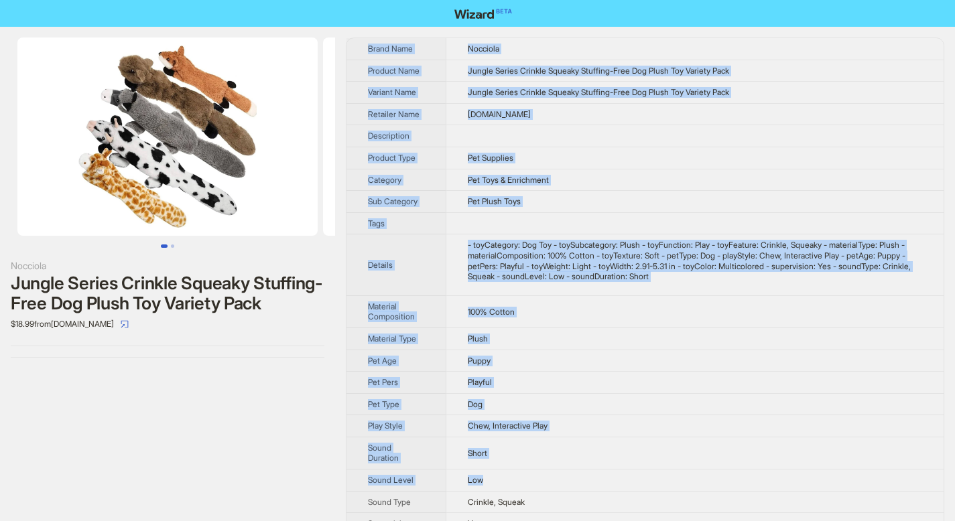
scroll to position [210, 0]
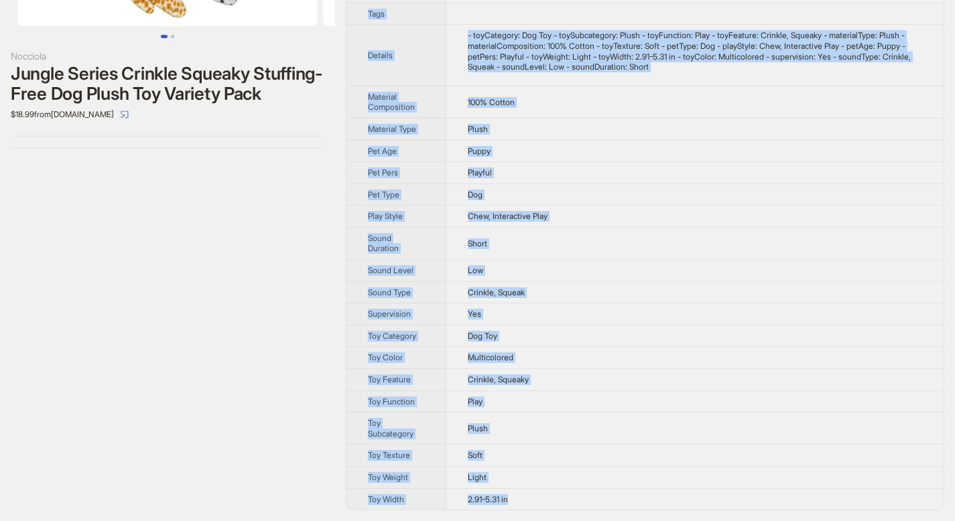
drag, startPoint x: 369, startPoint y: 46, endPoint x: 531, endPoint y: 503, distance: 485.2
click at [531, 503] on tbody "Brand Name Nocciola Product Name Jungle Series Crinkle Squeaky Stuffing-Free Do…" at bounding box center [644, 169] width 597 height 682
copy tbody "Brand Name Nocciola Product Name Jungle Series Crinkle Squeaky Stuffing-Free Do…"
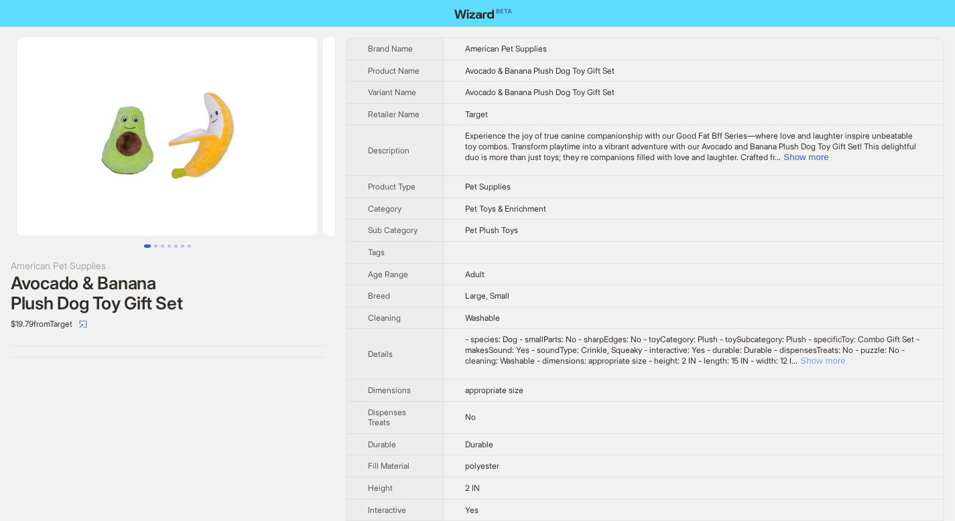
click at [845, 361] on button "Show more" at bounding box center [822, 361] width 45 height 10
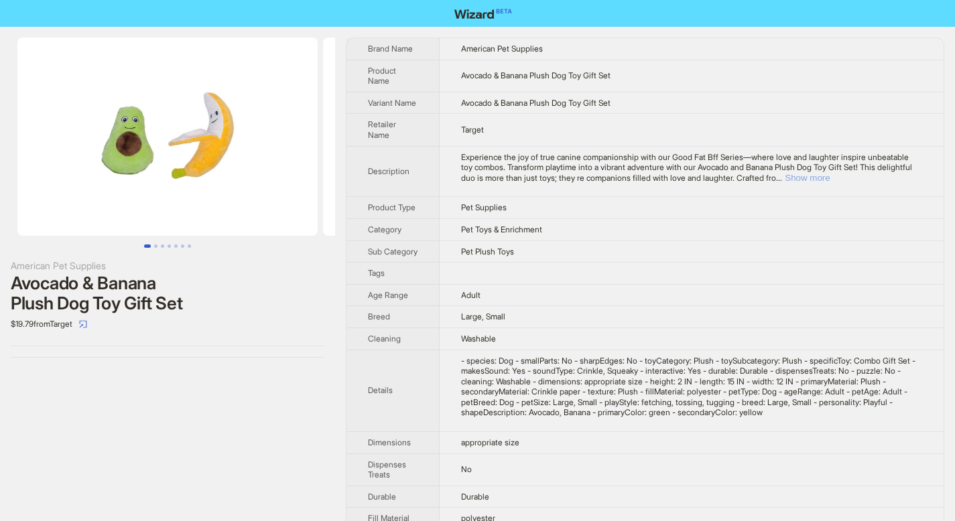
click at [830, 179] on button "Show more" at bounding box center [807, 178] width 45 height 10
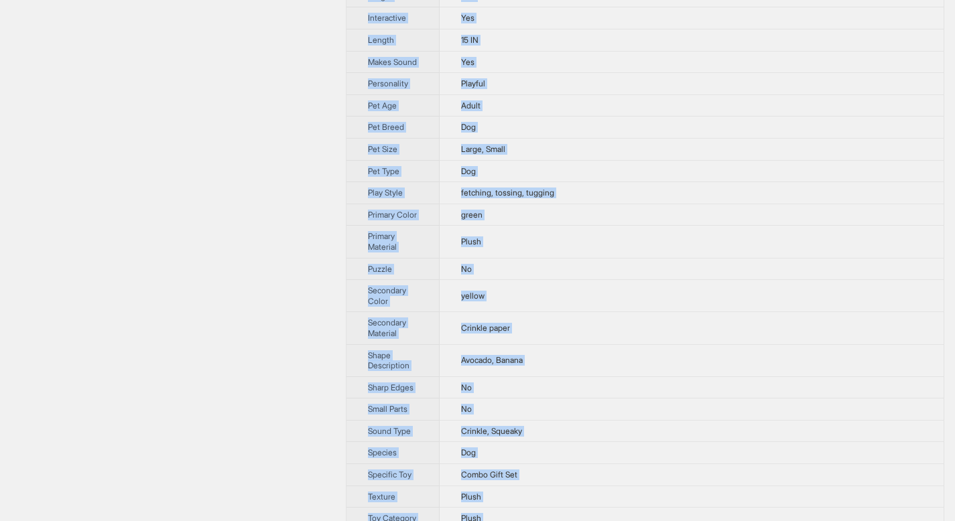
scroll to position [649, 0]
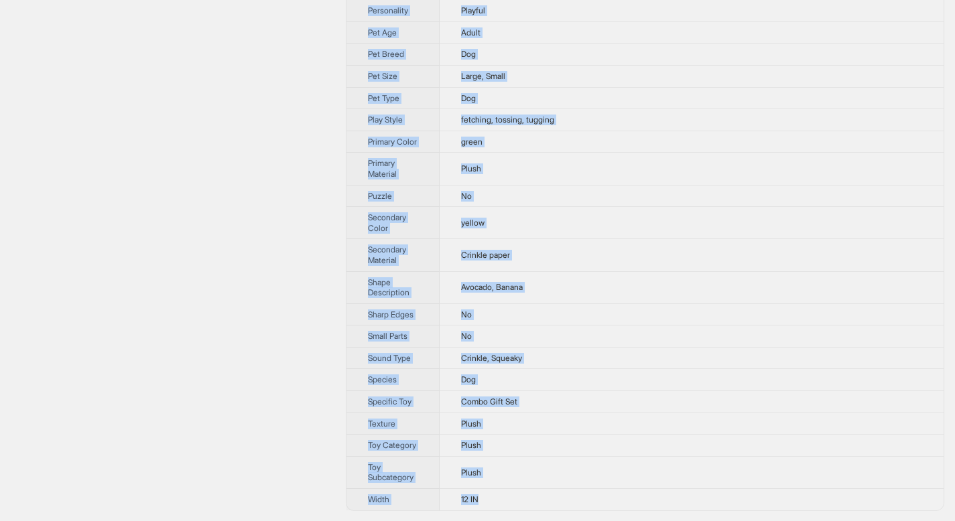
drag, startPoint x: 369, startPoint y: 46, endPoint x: 507, endPoint y: 503, distance: 477.2
copy tbody "Lorem Ipsu Dolorsit Ame Consecte Adipisc Elit Seddoei & Tempor Incid Utl Etd Ma…"
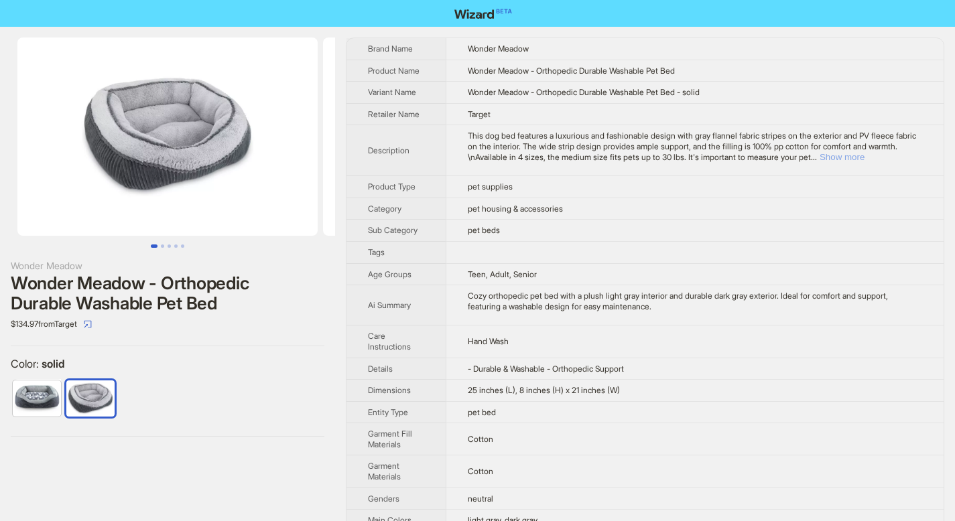
click at [864, 157] on button "Show more" at bounding box center [842, 157] width 45 height 10
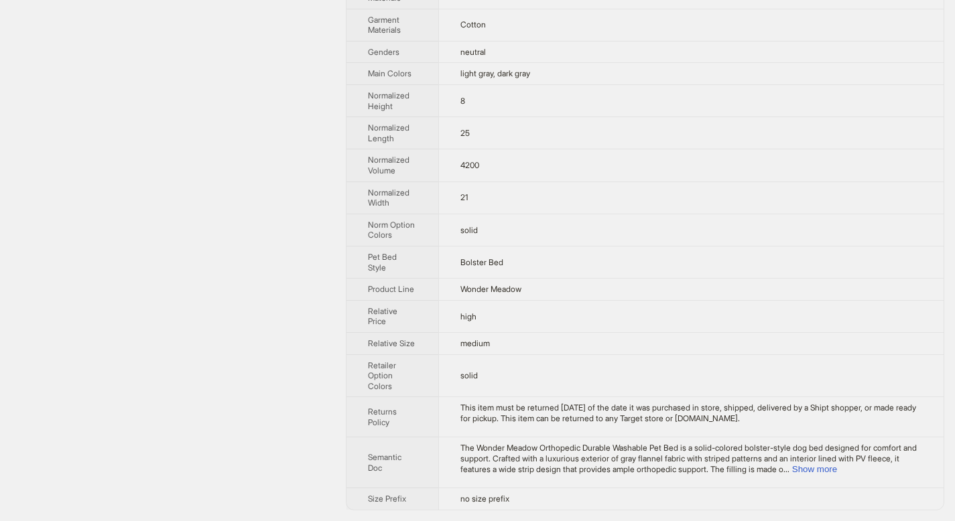
scroll to position [541, 0]
click at [837, 471] on button "Show more" at bounding box center [814, 469] width 45 height 10
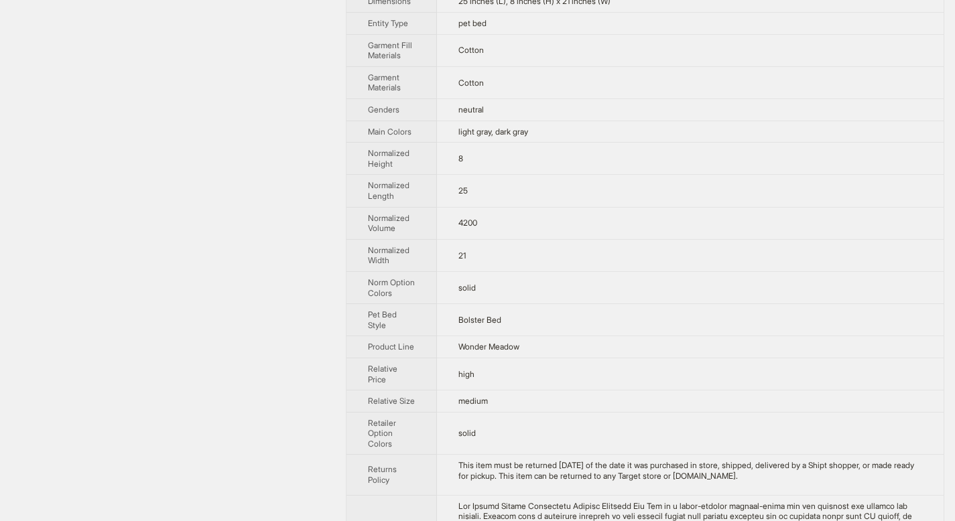
scroll to position [625, 0]
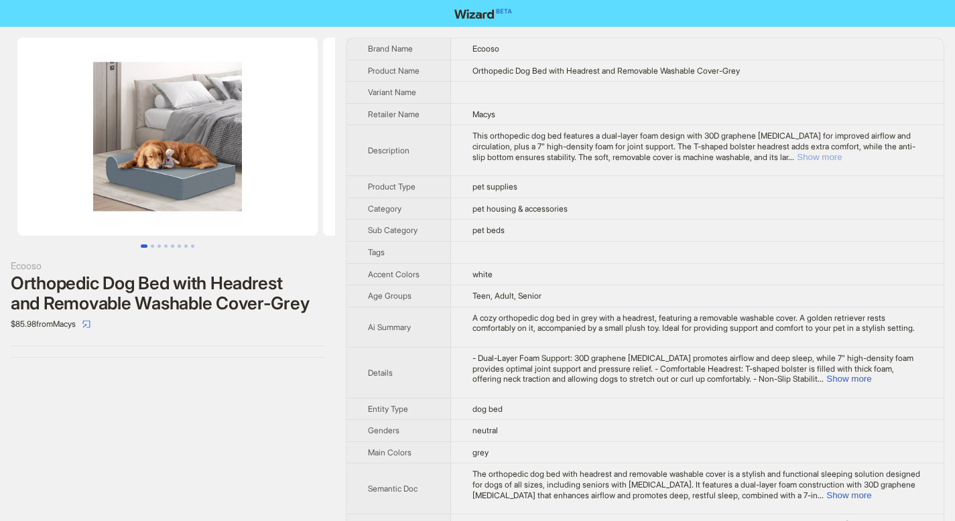
click at [842, 156] on button "Show more" at bounding box center [819, 157] width 45 height 10
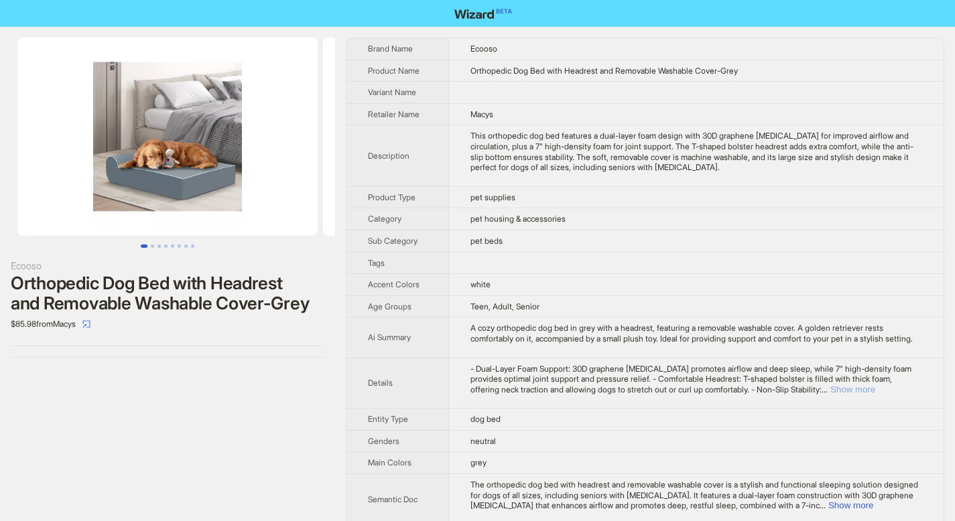
drag, startPoint x: 917, startPoint y: 399, endPoint x: 843, endPoint y: 338, distance: 96.1
click at [875, 395] on button "Show more" at bounding box center [852, 390] width 45 height 10
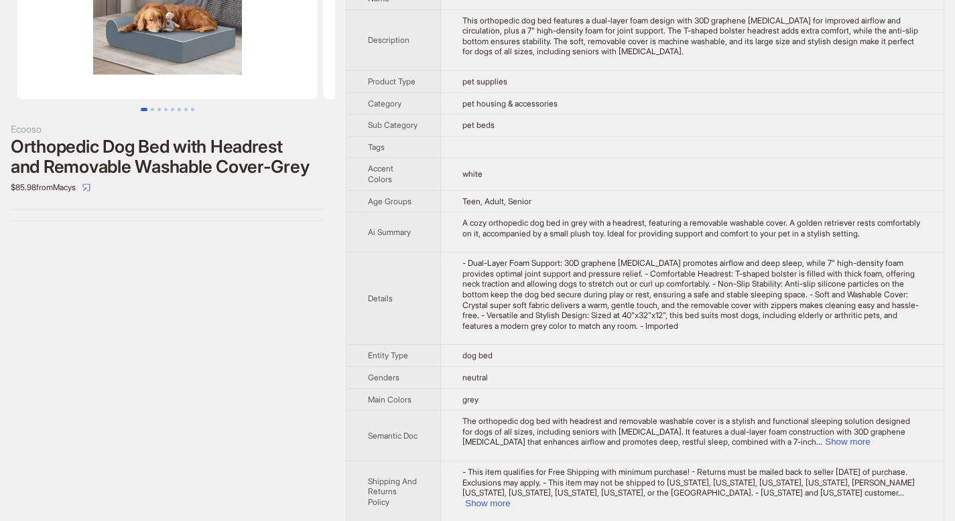
scroll to position [171, 0]
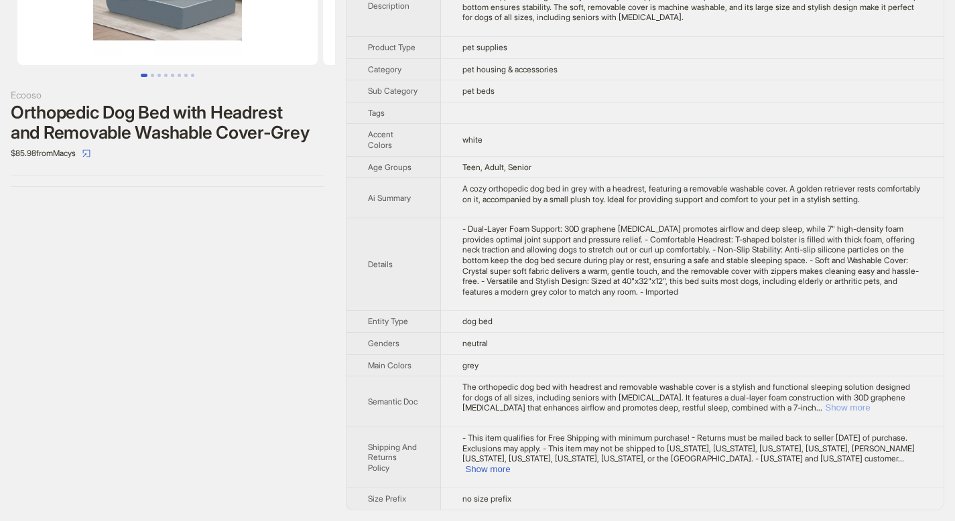
click at [870, 413] on button "Show more" at bounding box center [847, 408] width 45 height 10
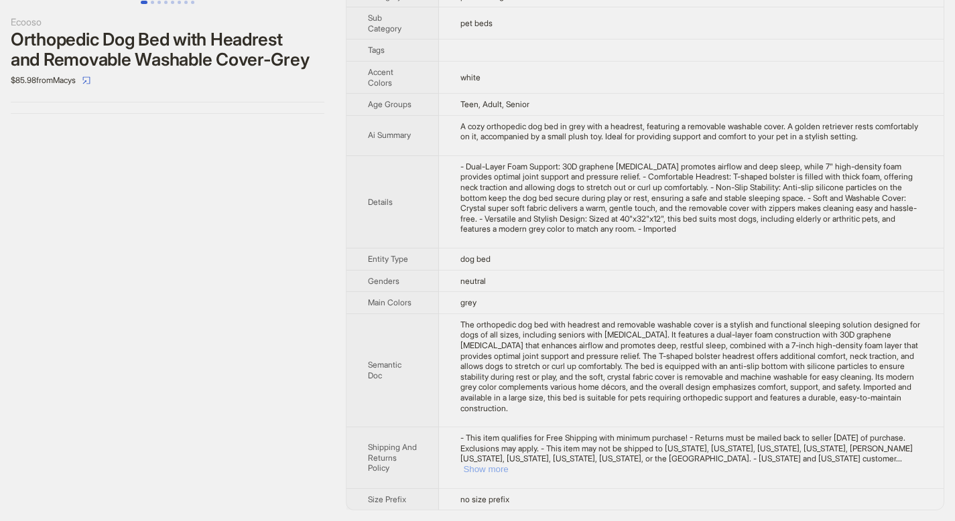
scroll to position [254, 0]
click at [508, 468] on button "Show more" at bounding box center [485, 469] width 45 height 10
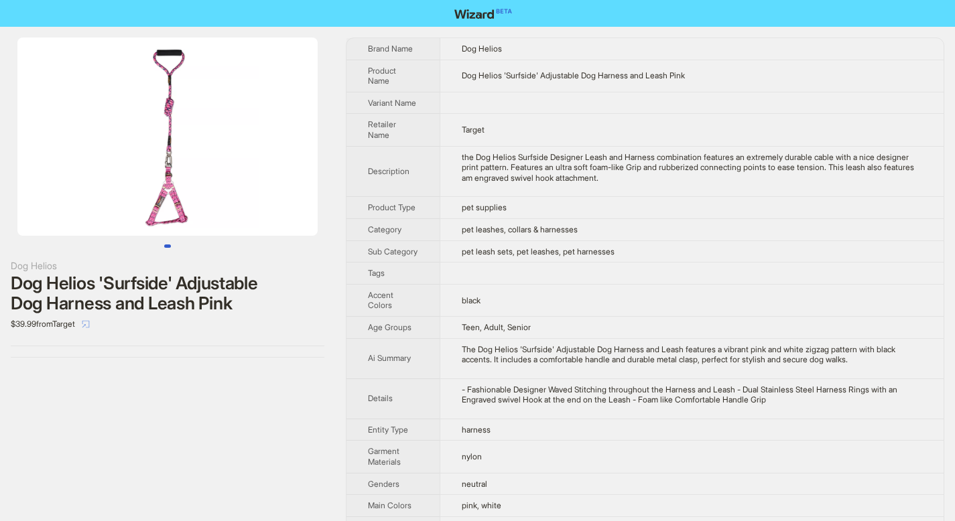
click at [90, 324] on icon "select" at bounding box center [86, 324] width 8 height 8
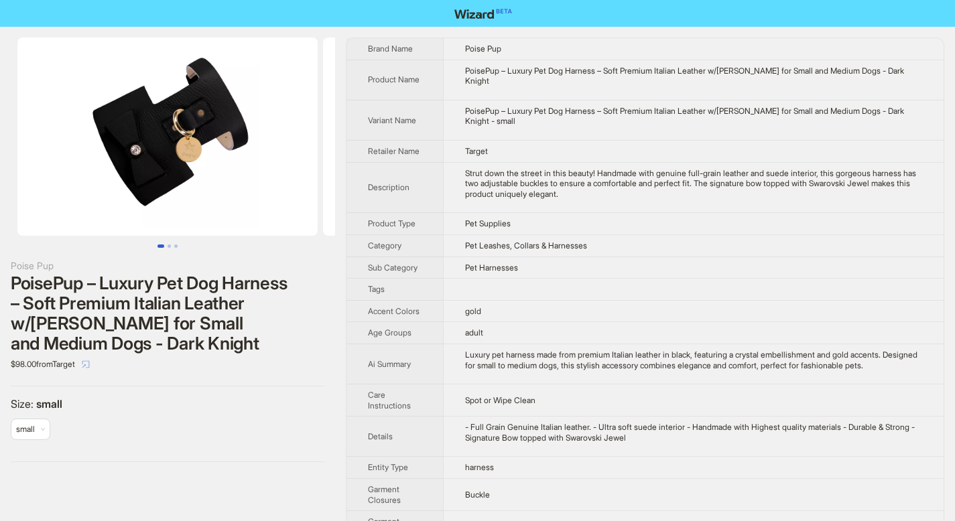
click at [90, 362] on icon "select" at bounding box center [86, 365] width 8 height 8
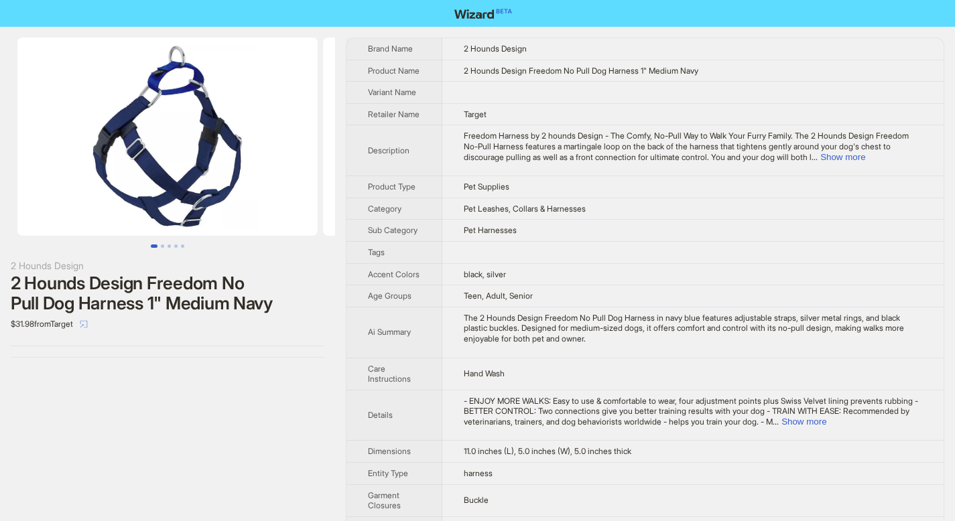
click at [88, 324] on icon "select" at bounding box center [84, 324] width 8 height 8
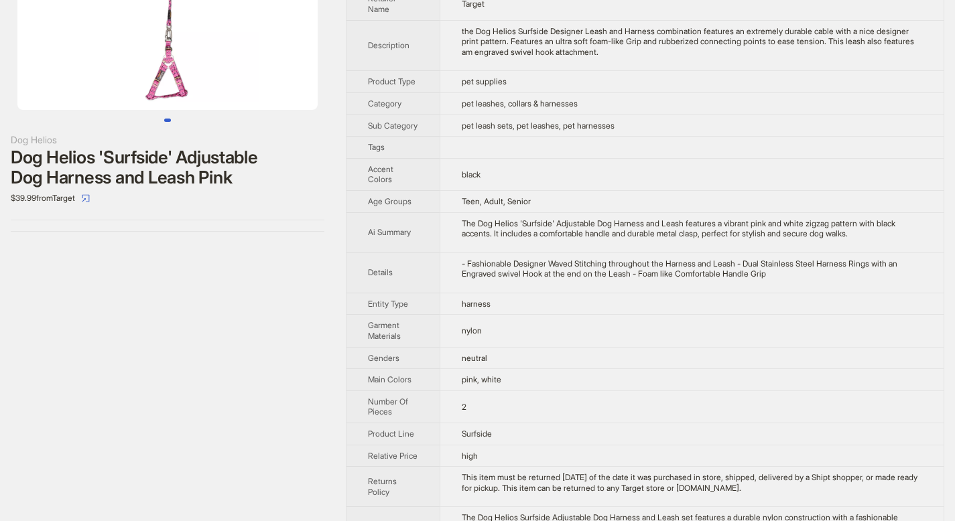
scroll to position [196, 0]
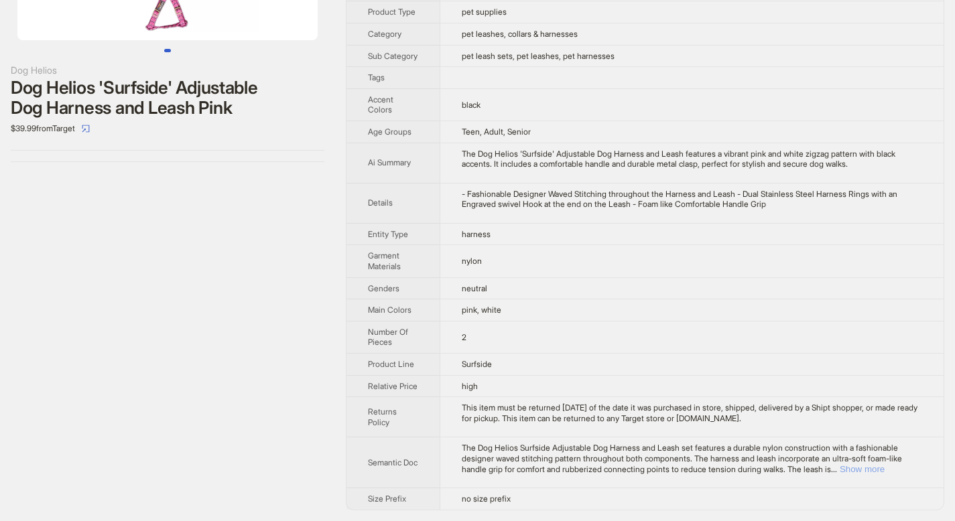
click at [885, 467] on button "Show more" at bounding box center [862, 469] width 45 height 10
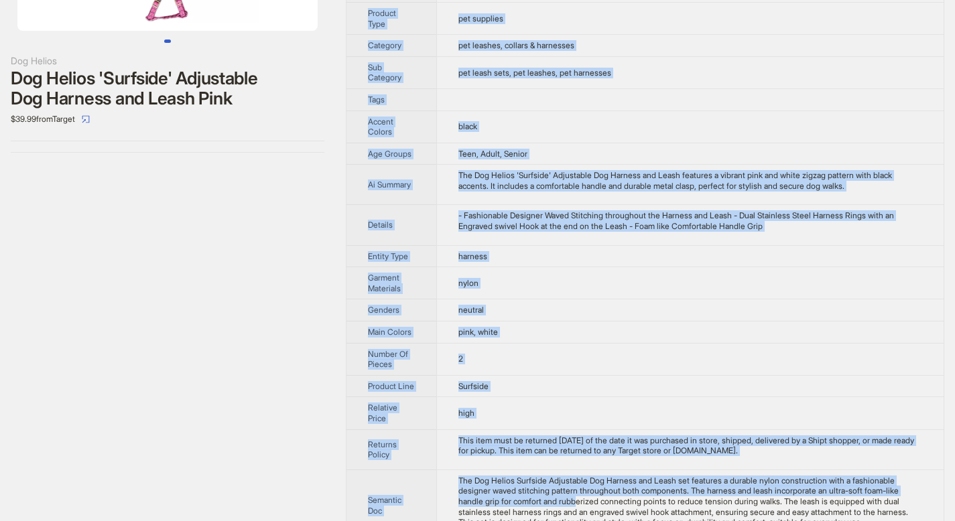
scroll to position [258, 0]
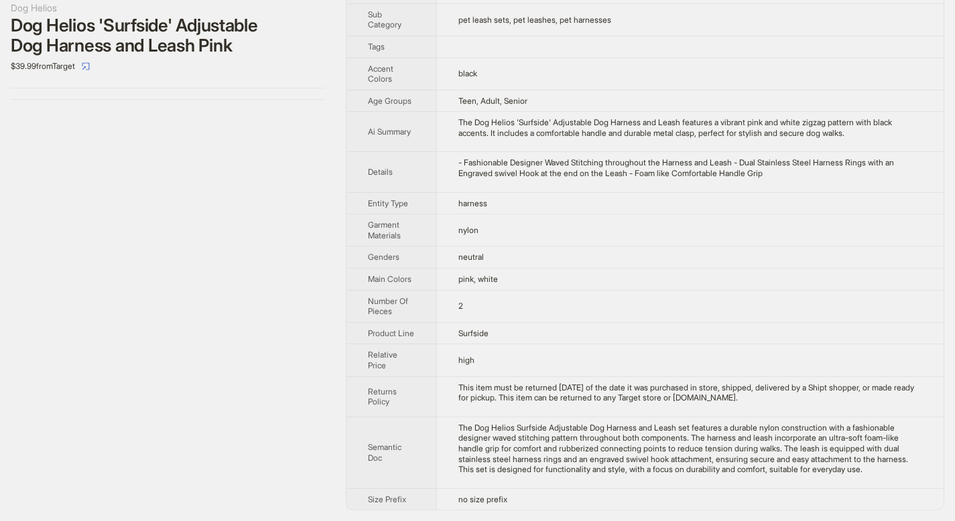
drag, startPoint x: 367, startPoint y: 49, endPoint x: 539, endPoint y: 511, distance: 493.2
click at [538, 511] on div "Dog Helios Dog Helios 'Surfside' Adjustable Dog Harness and Leash Pink $39.99 f…" at bounding box center [477, 145] width 955 height 753
click at [539, 510] on div "Dog Helios Dog Helios 'Surfside' Adjustable Dog Harness and Leash Pink $39.99 f…" at bounding box center [477, 145] width 955 height 753
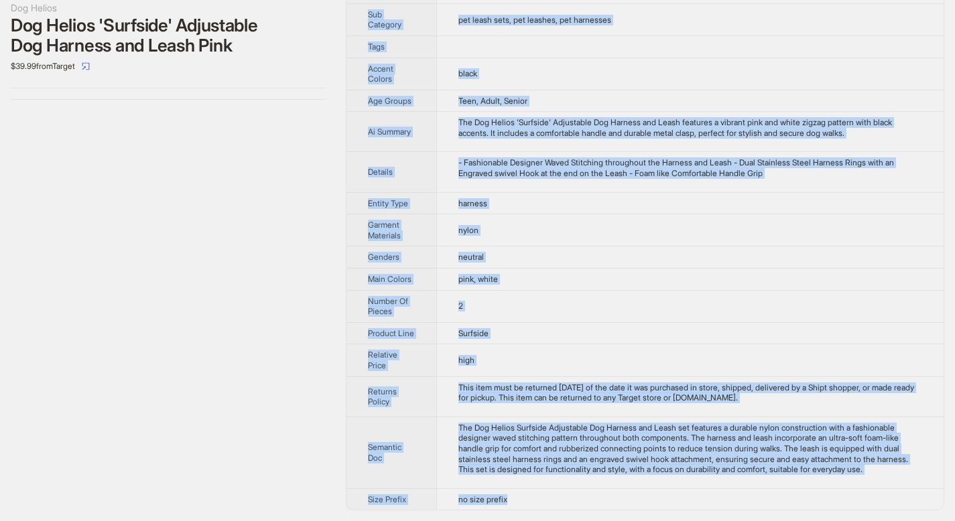
drag, startPoint x: 371, startPoint y: 51, endPoint x: 521, endPoint y: 499, distance: 472.1
click at [522, 499] on tbody "Brand Name Dog Helios Product Name Dog Helios 'Surfside' Adjustable Dog Harness…" at bounding box center [644, 145] width 597 height 730
copy tbody "Brand Name Dog Helios Product Name Dog Helios 'Surfside' Adjustable Dog Harness…"
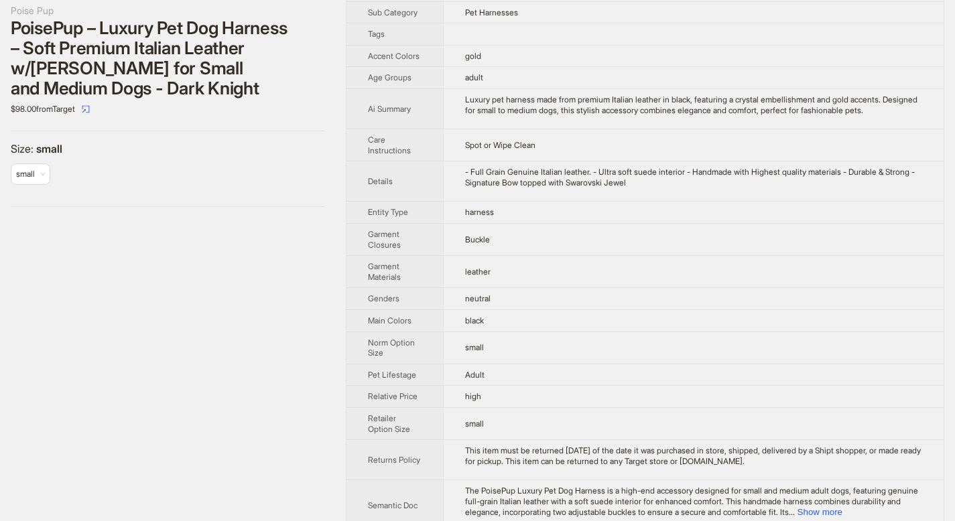
scroll to position [308, 0]
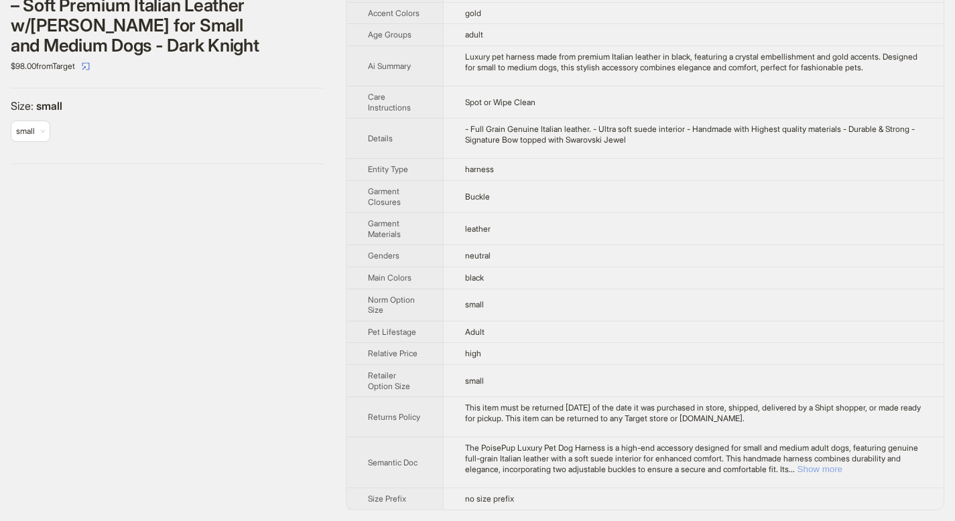
click at [842, 468] on button "Show more" at bounding box center [819, 469] width 45 height 10
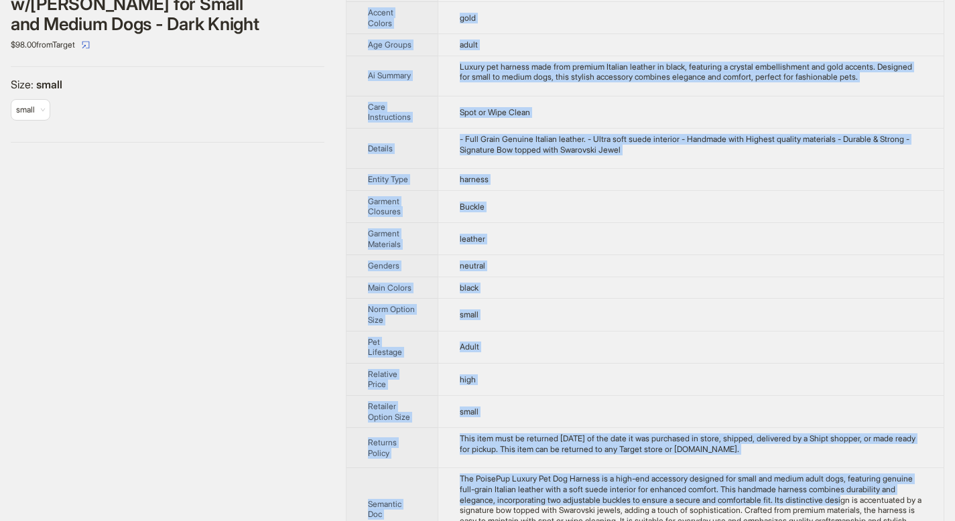
scroll to position [402, 0]
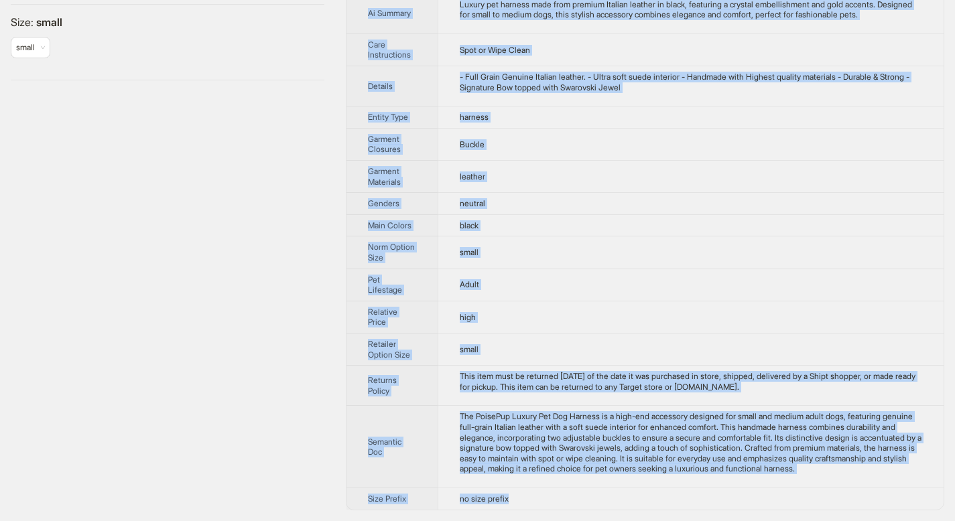
drag, startPoint x: 369, startPoint y: 46, endPoint x: 512, endPoint y: 501, distance: 477.1
click at [512, 501] on tbody "Brand Name Poise Pup Product Name PoisePup – Luxury Pet Dog Harness – Soft Prem…" at bounding box center [644, 83] width 597 height 854
copy tbody "Brand Name Poise Pup Product Name PoisePup – Luxury Pet Dog Harness – Soft Prem…"
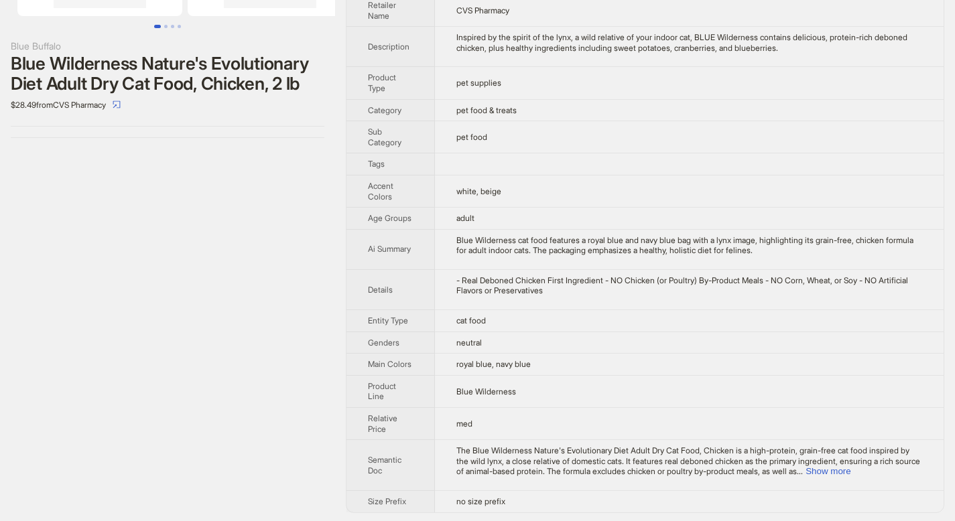
scroll to position [132, 0]
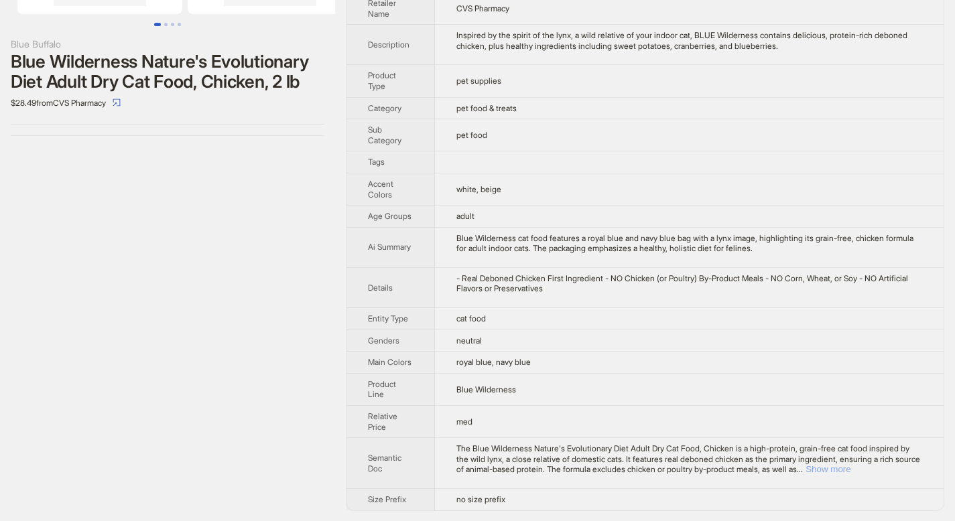
click at [850, 468] on button "Show more" at bounding box center [828, 469] width 45 height 10
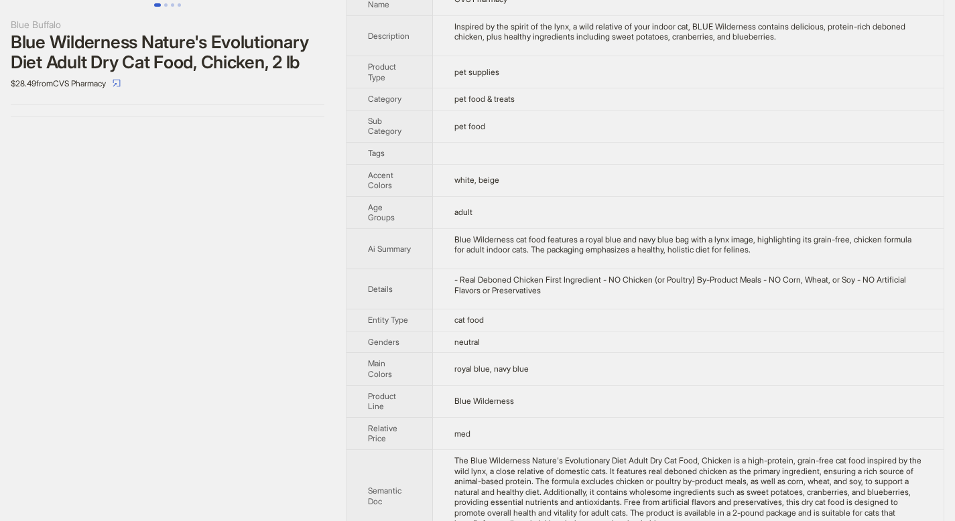
scroll to position [195, 0]
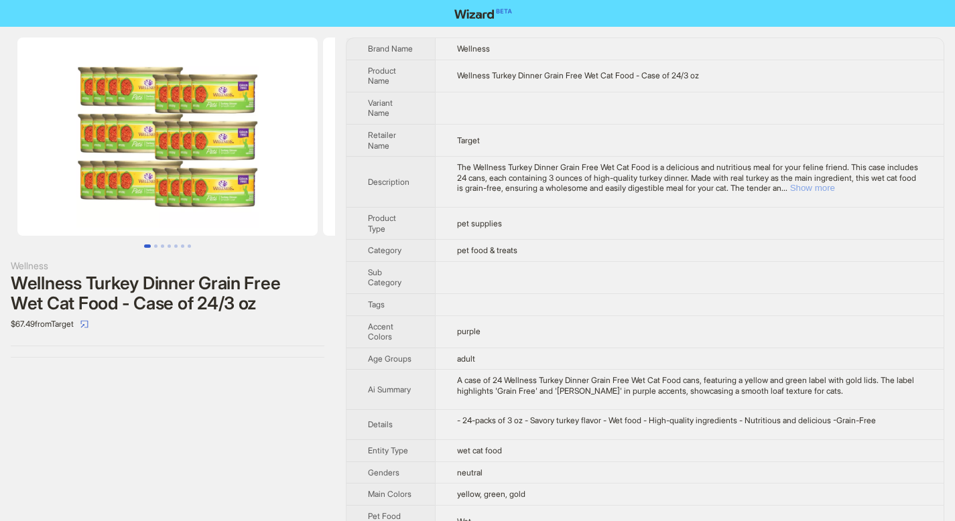
click at [835, 189] on button "Show more" at bounding box center [812, 188] width 45 height 10
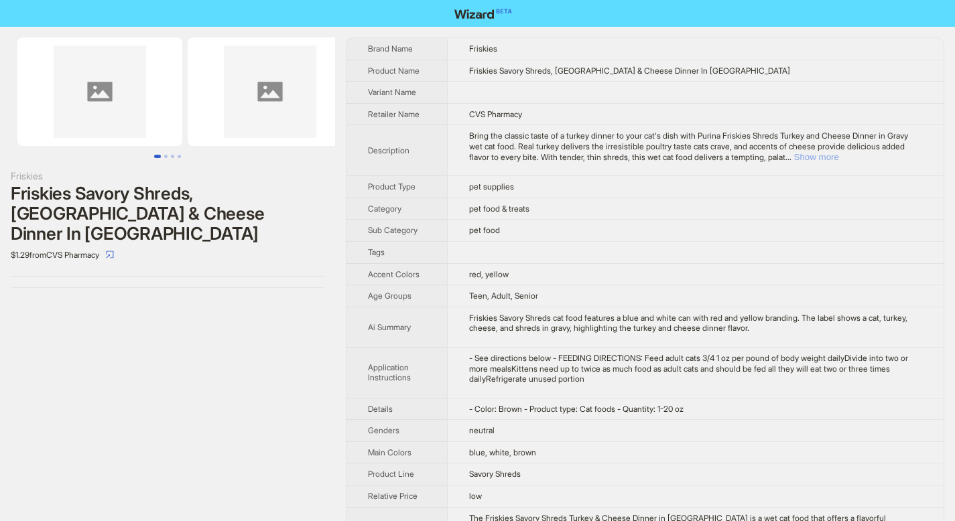
click at [839, 155] on button "Show more" at bounding box center [816, 157] width 45 height 10
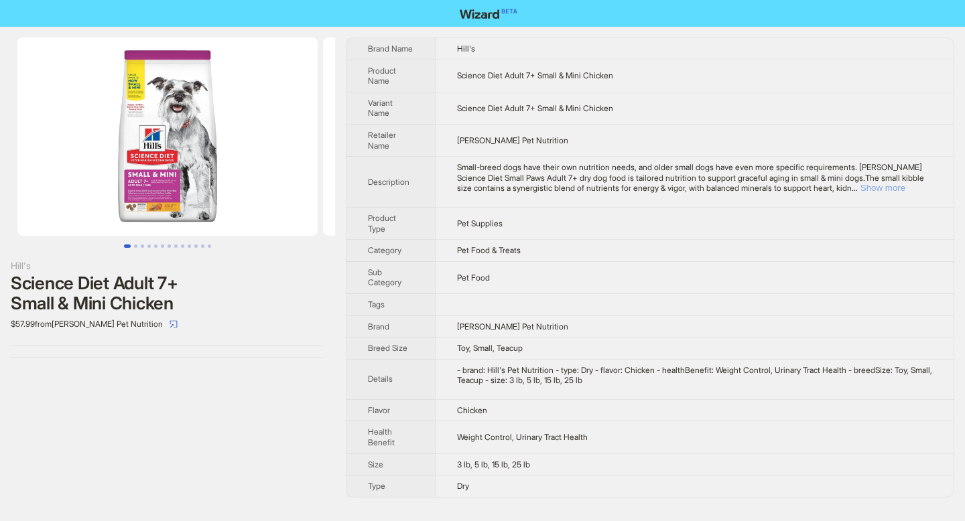
click at [903, 190] on button "Show more" at bounding box center [882, 188] width 45 height 10
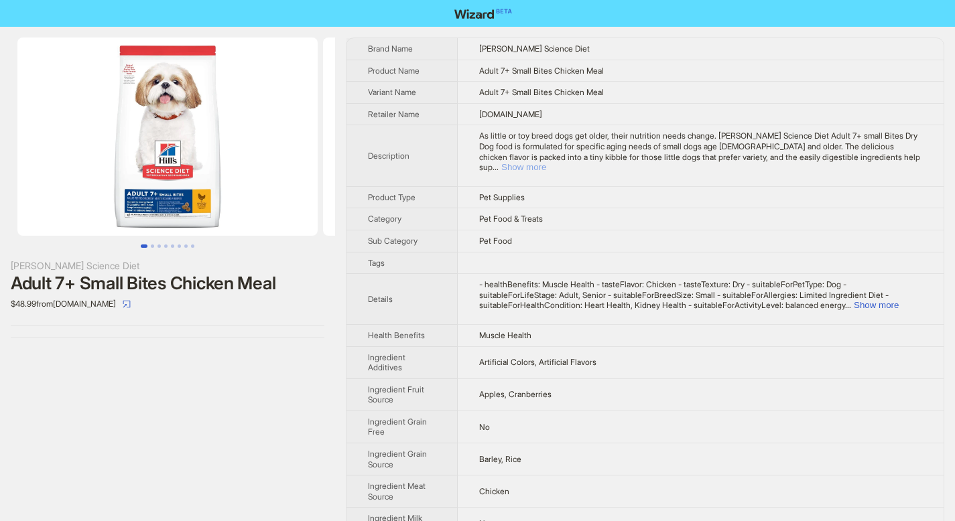
click at [546, 162] on button "Show more" at bounding box center [523, 167] width 45 height 10
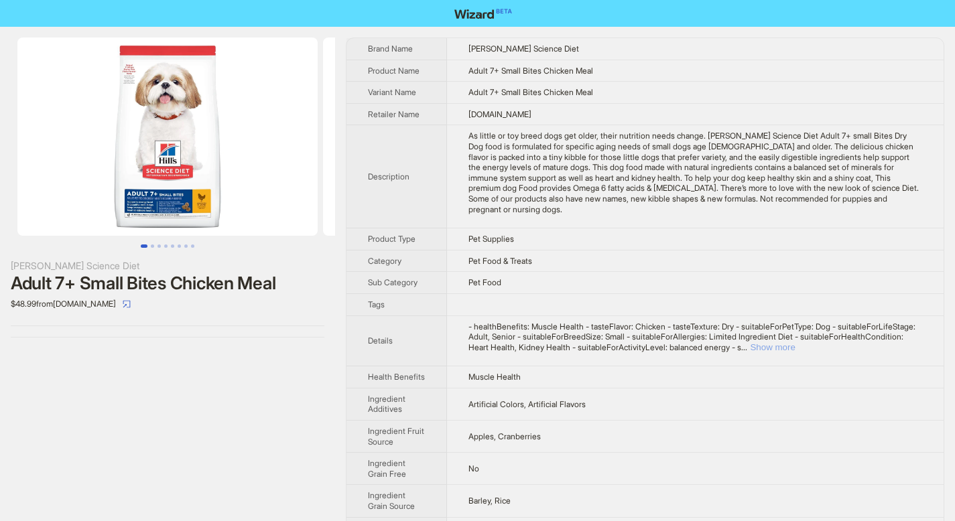
click at [795, 348] on button "Show more" at bounding box center [772, 347] width 45 height 10
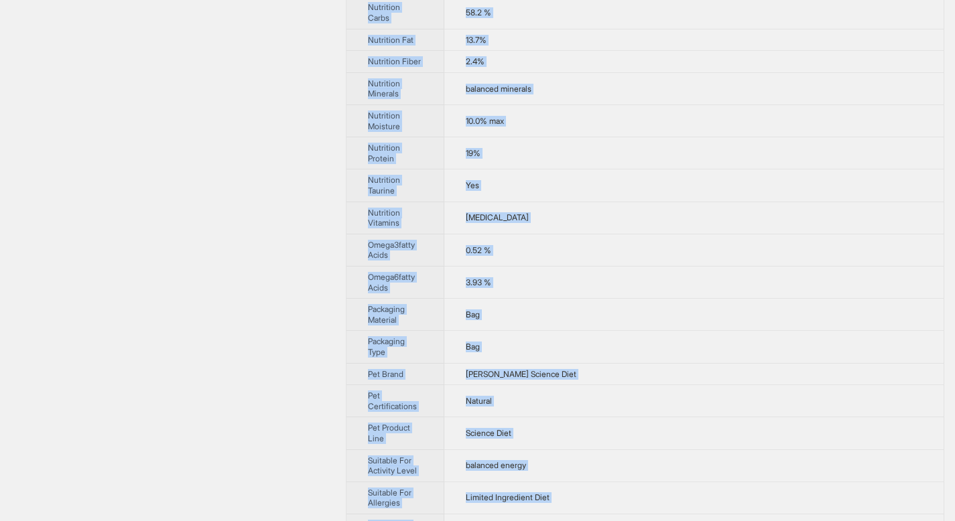
scroll to position [1125, 0]
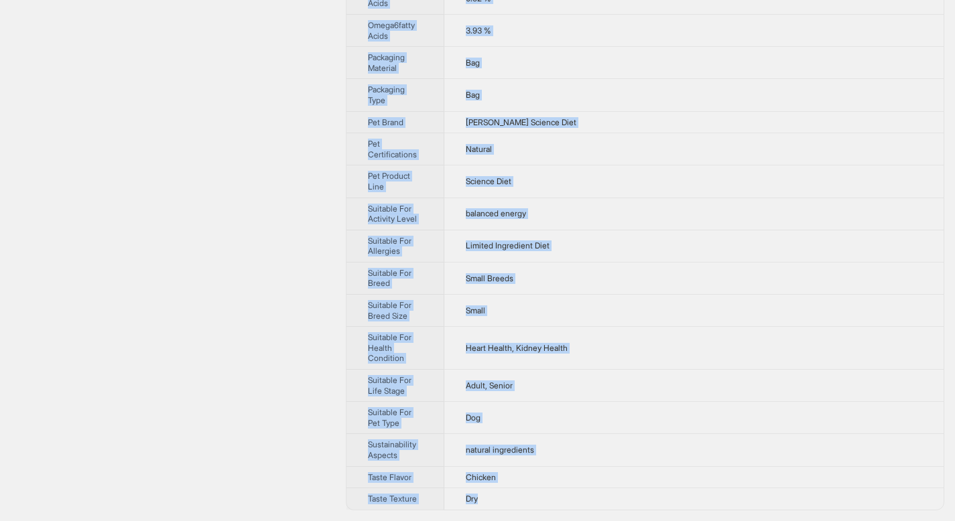
drag, startPoint x: 369, startPoint y: 48, endPoint x: 545, endPoint y: 505, distance: 490.1
copy tbody "Brand Name Hill's Science Diet Product Name Adult 7+ Small Bites Chicken Meal V…"
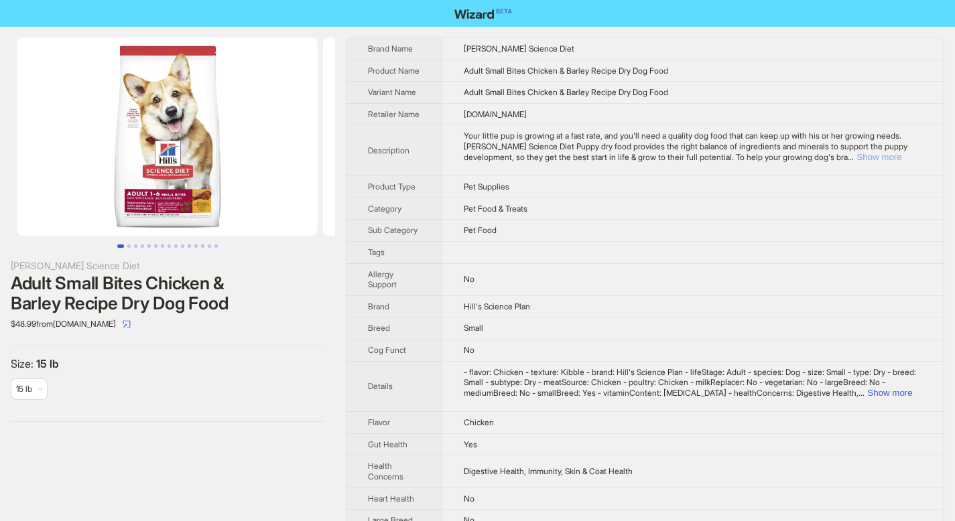
click at [880, 162] on button "Show more" at bounding box center [878, 157] width 45 height 10
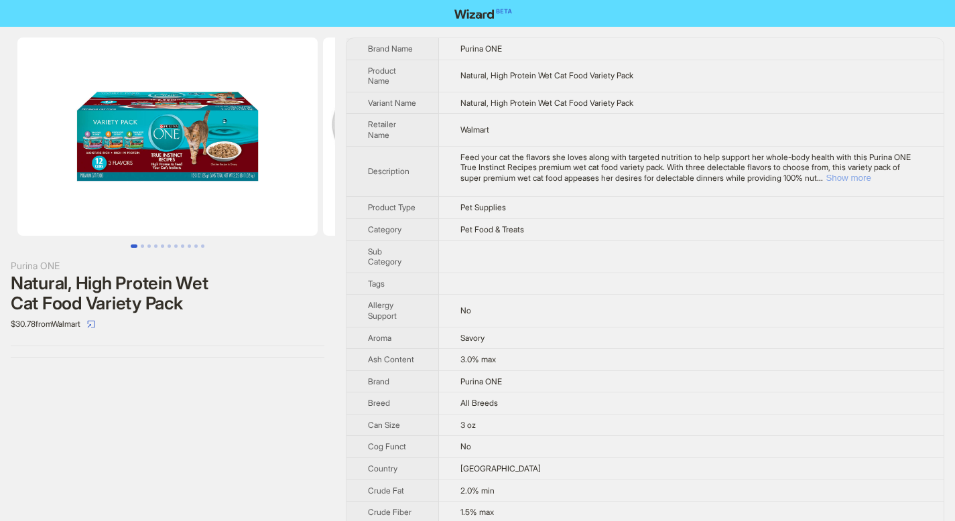
click at [871, 181] on button "Show more" at bounding box center [848, 178] width 45 height 10
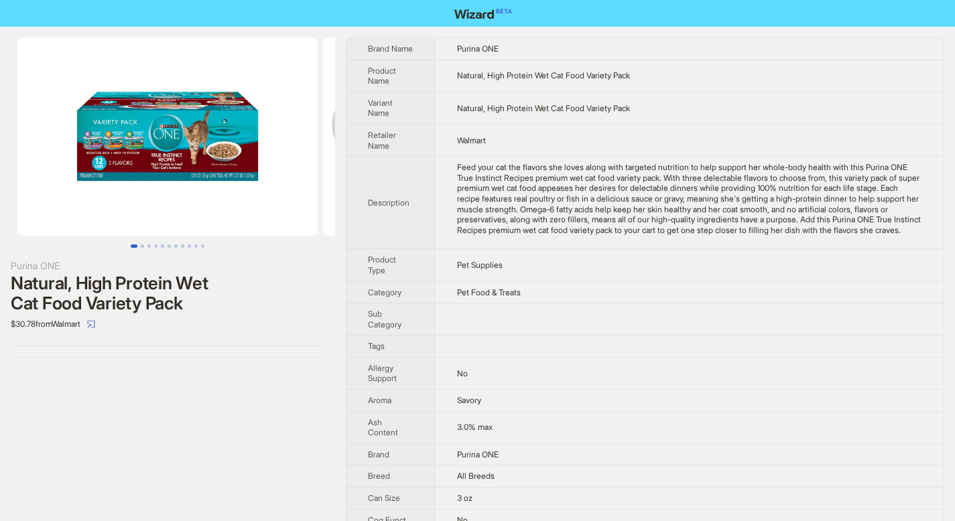
scroll to position [400, 0]
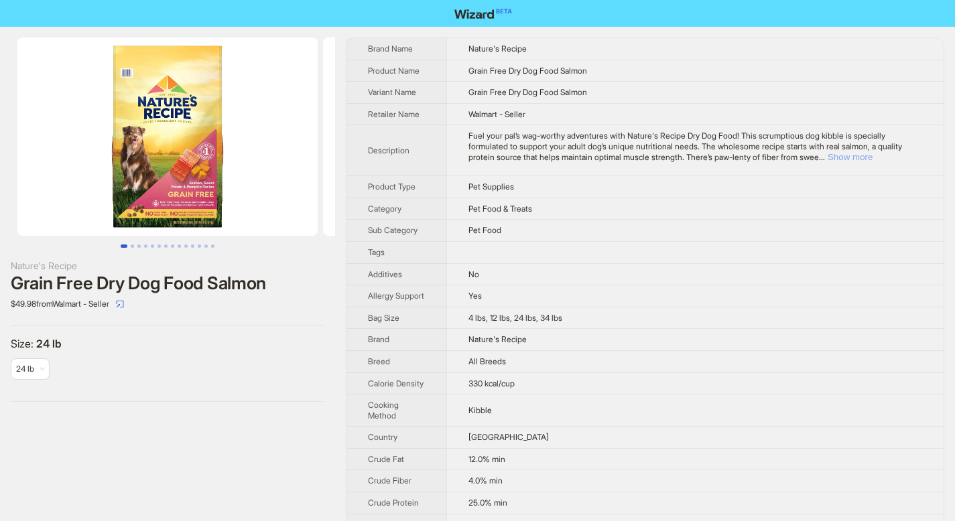
click at [873, 157] on button "Show more" at bounding box center [850, 157] width 45 height 10
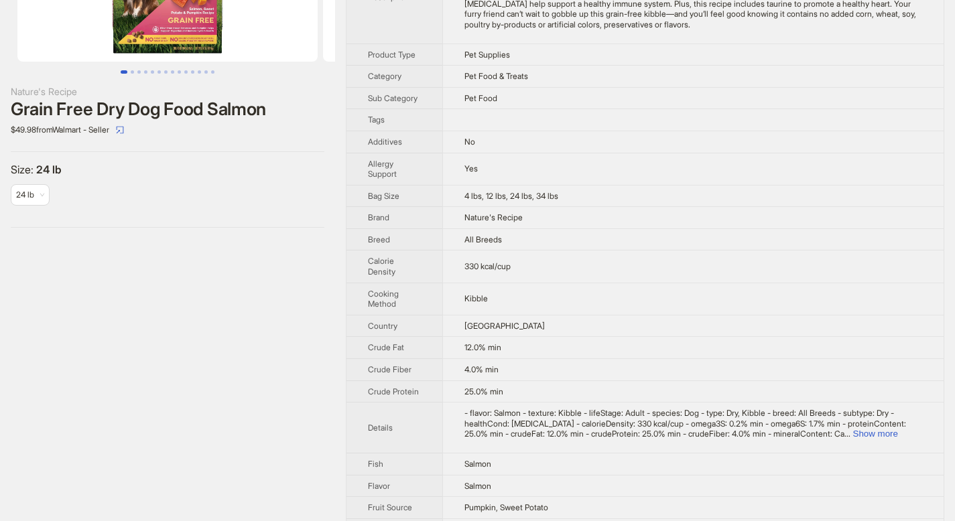
scroll to position [263, 0]
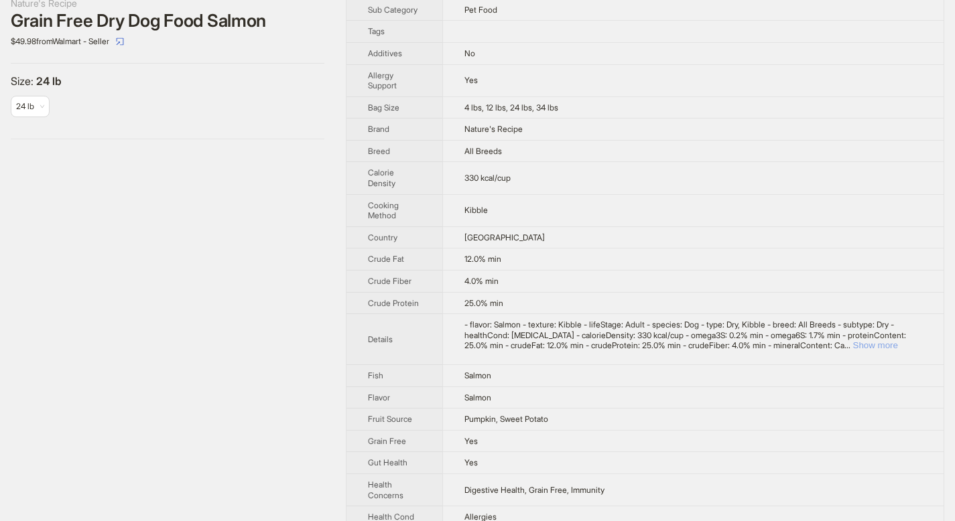
click at [898, 346] on button "Show more" at bounding box center [875, 345] width 45 height 10
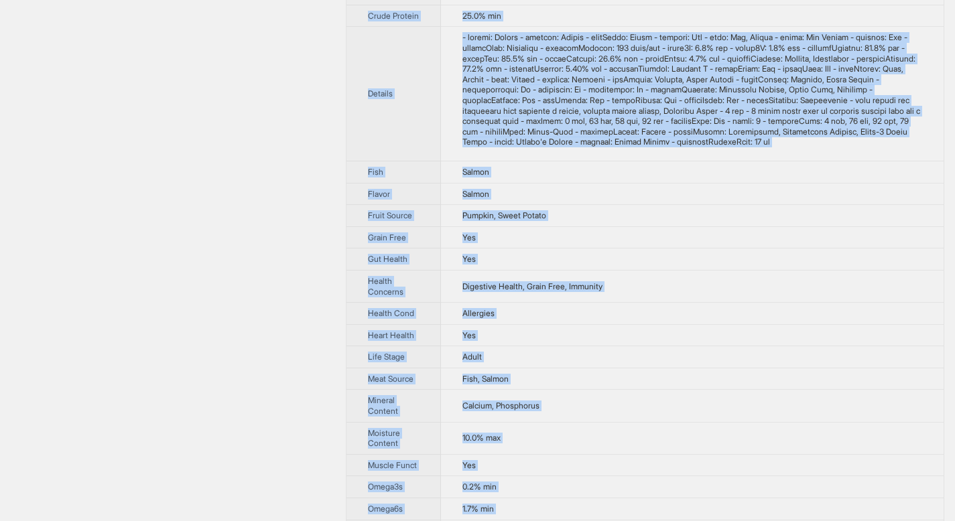
scroll to position [196, 0]
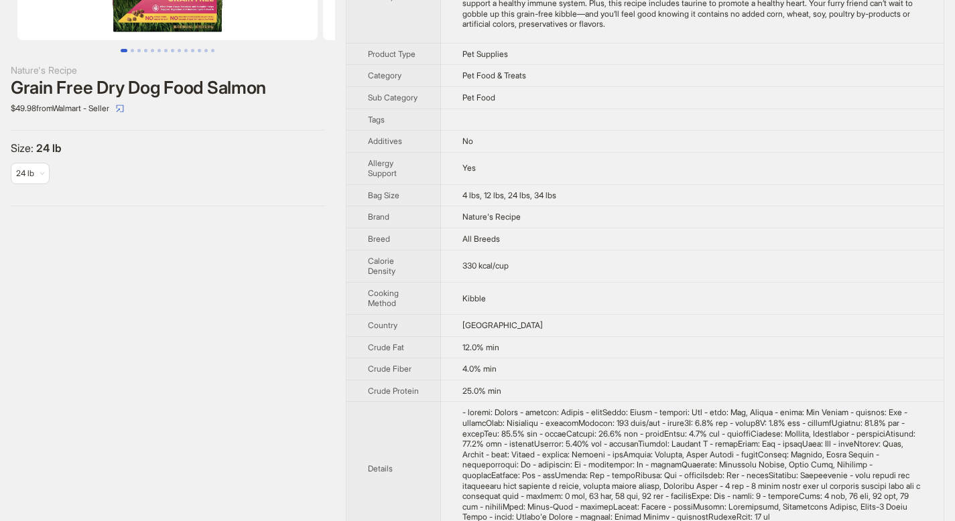
click at [309, 206] on div "Nature's Recipe Grain Free Dry Dog Food Salmon $49.98 from Walmart - Seller Siz…" at bounding box center [167, 24] width 335 height 386
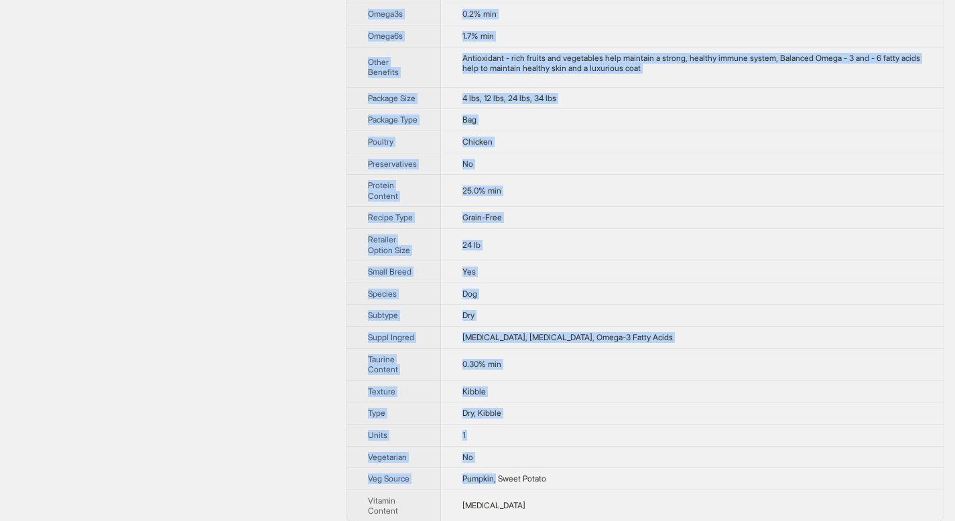
scroll to position [1066, 0]
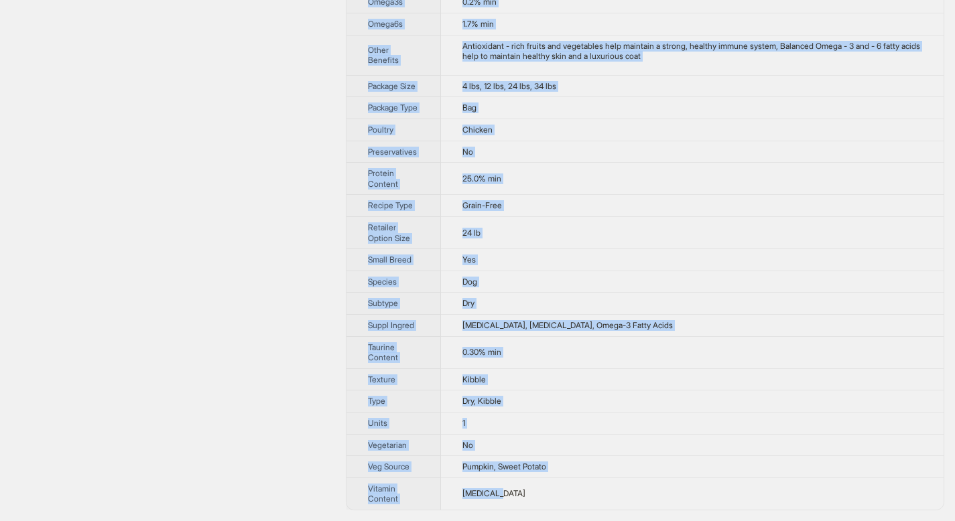
drag, startPoint x: 368, startPoint y: 48, endPoint x: 511, endPoint y: 507, distance: 480.3
copy tbody "Brand Name Nature's Recipe Product Name Grain Free Dry Dog Food Salmon Variant …"
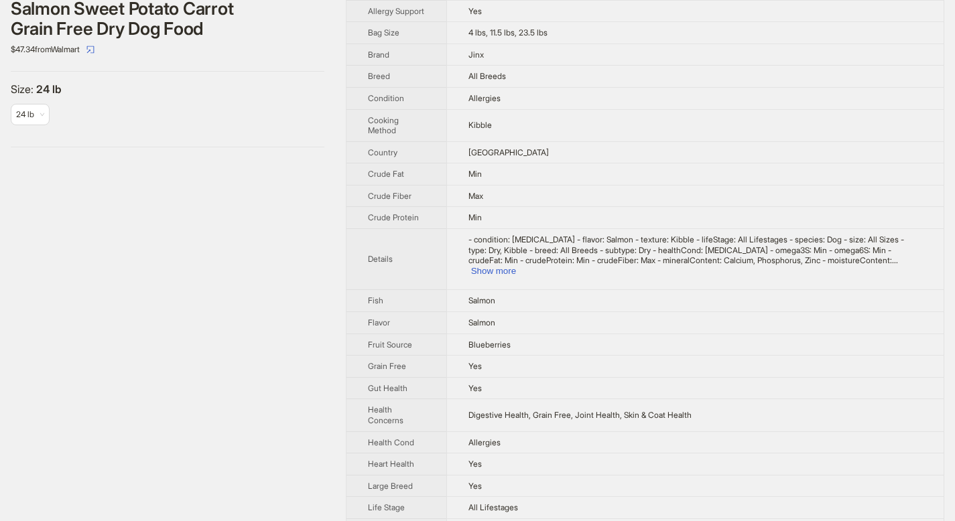
scroll to position [296, 0]
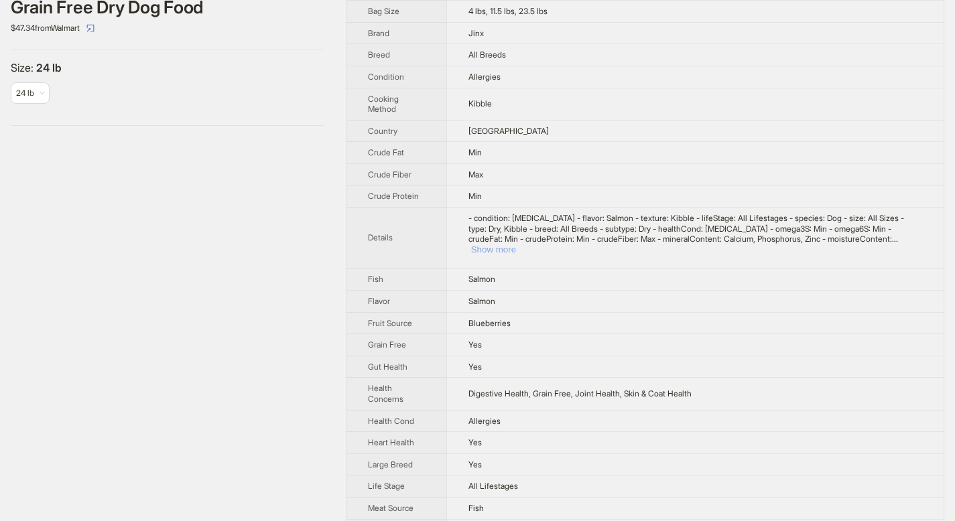
click at [516, 245] on button "Show more" at bounding box center [493, 250] width 45 height 10
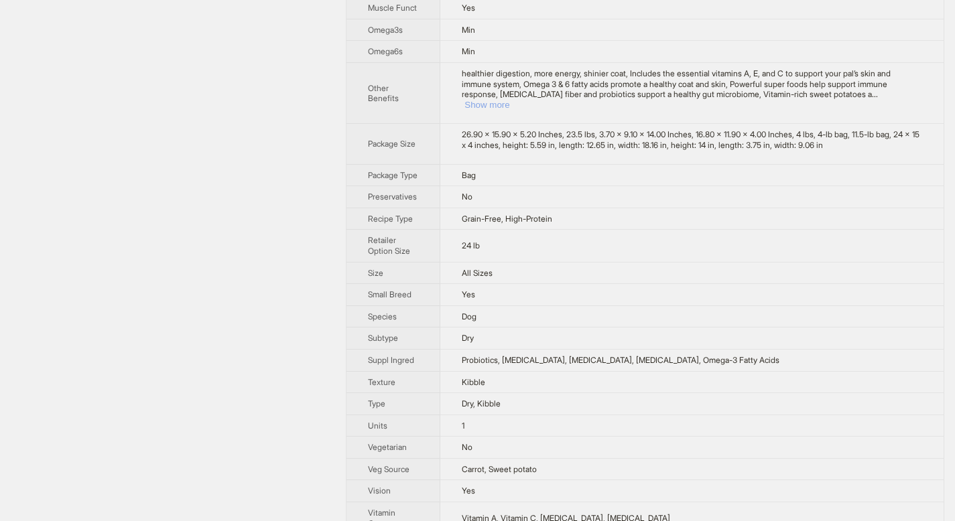
scroll to position [1085, 0]
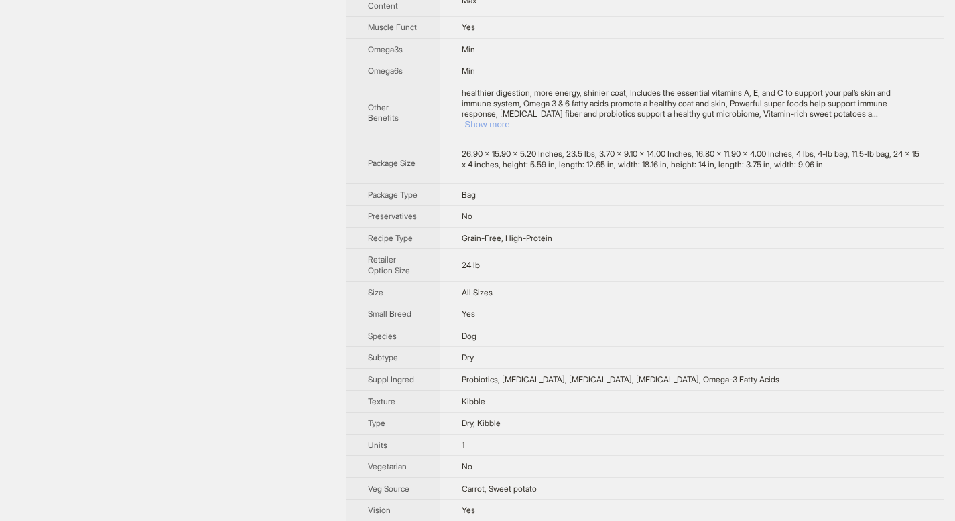
click at [509, 119] on button "Show more" at bounding box center [486, 124] width 45 height 10
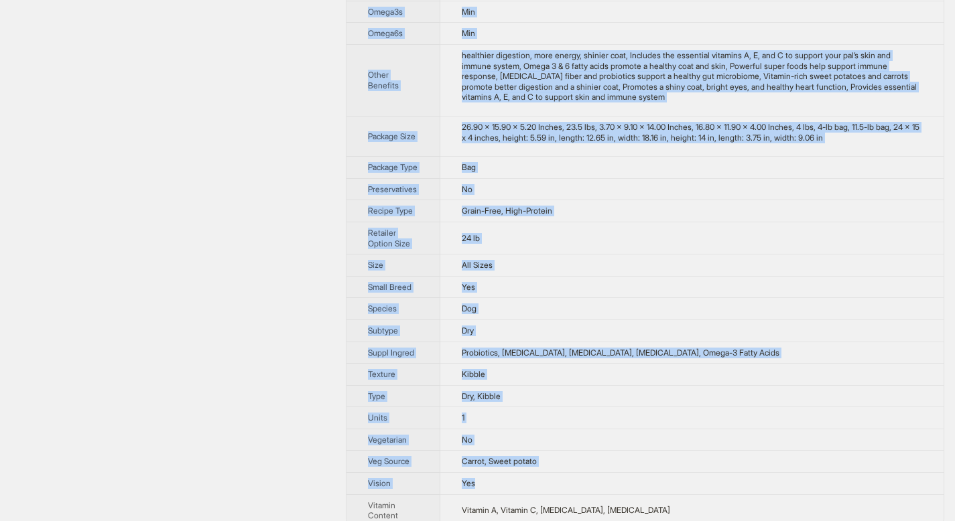
scroll to position [1139, 0]
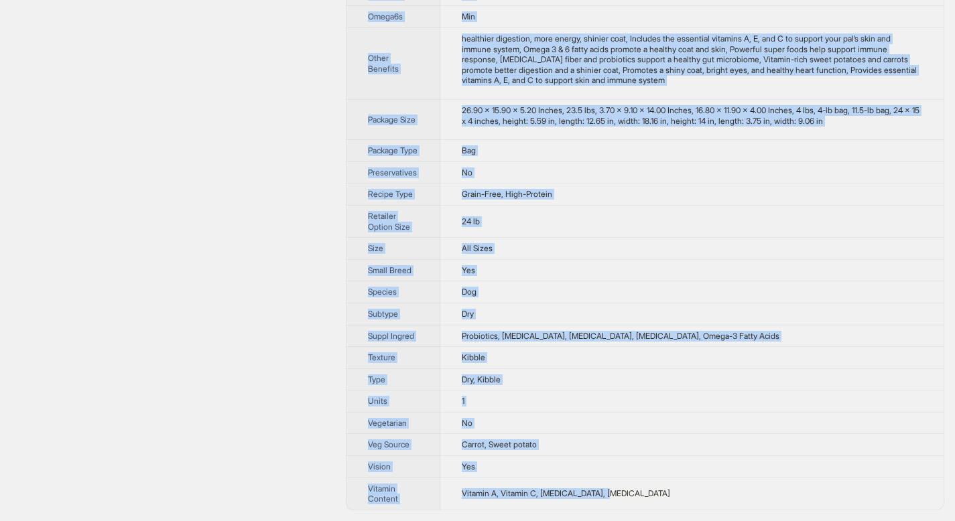
drag, startPoint x: 369, startPoint y: 48, endPoint x: 632, endPoint y: 505, distance: 527.7
copy tbody "Brand Name Jinx Product Name Salmon Sweet Potato Carrot Grain Free Dry Dog Food…"
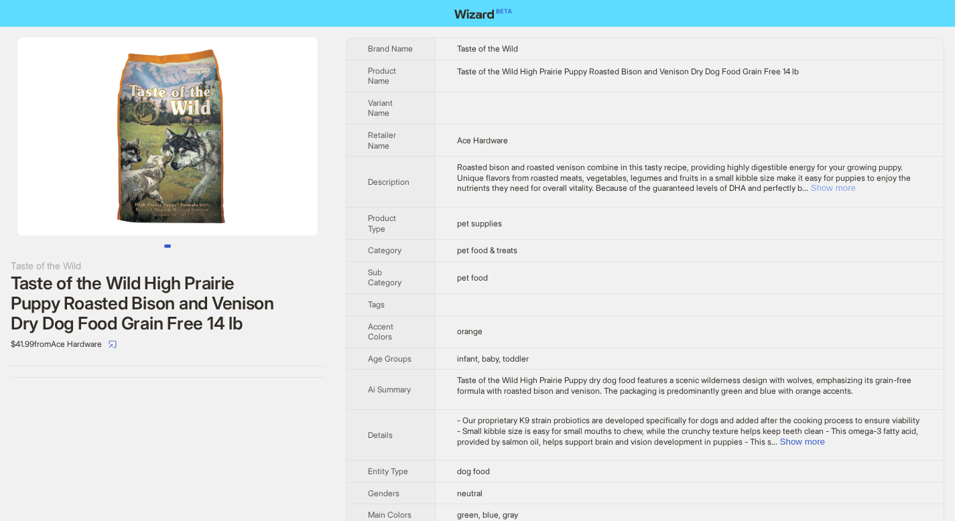
click at [856, 185] on button "Show more" at bounding box center [833, 188] width 45 height 10
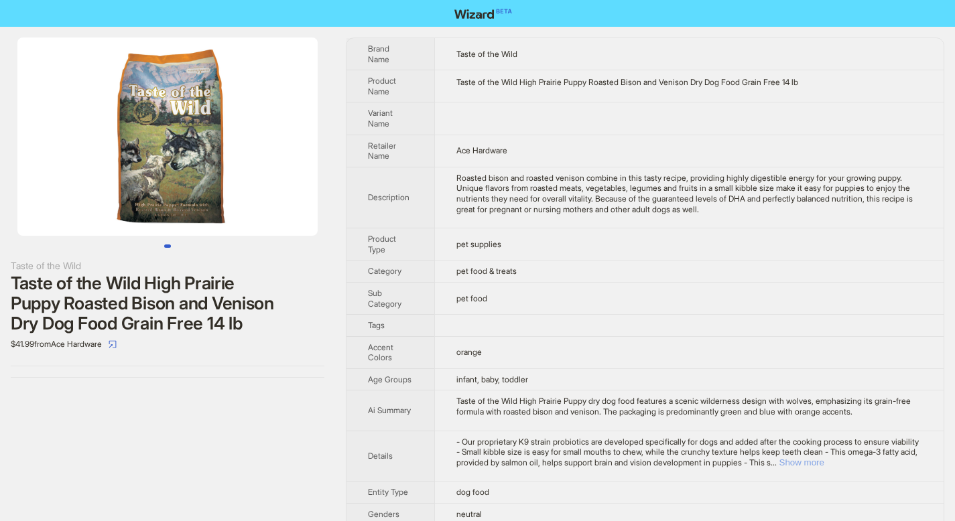
click at [824, 460] on button "Show more" at bounding box center [801, 463] width 45 height 10
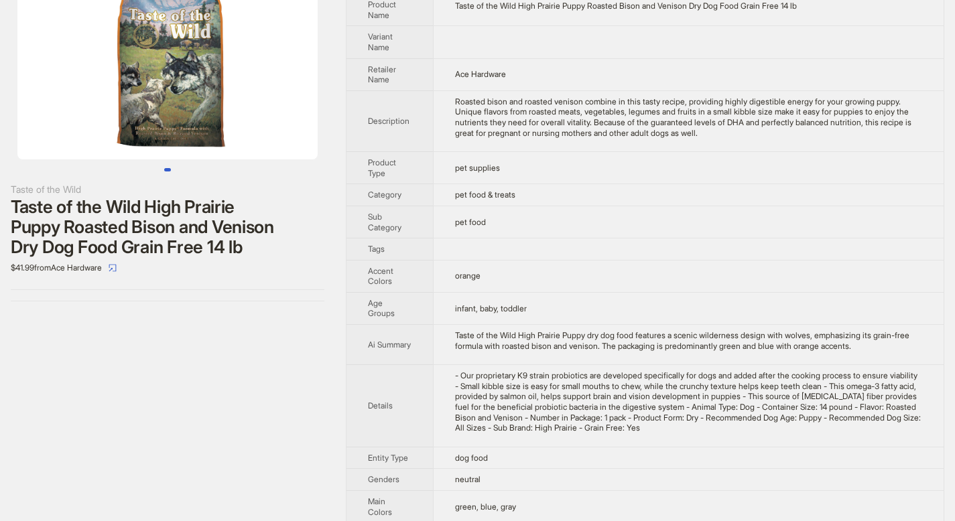
scroll to position [248, 0]
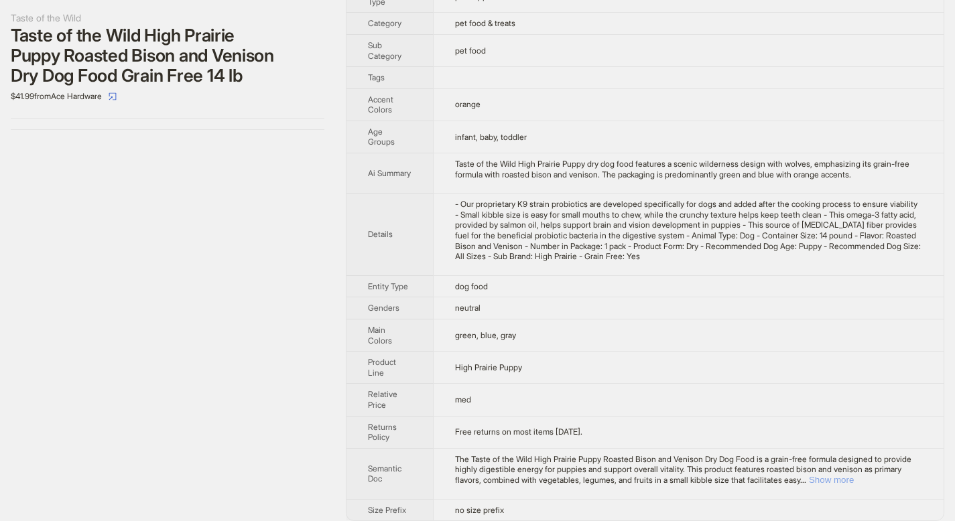
click at [854, 475] on button "Show more" at bounding box center [831, 480] width 45 height 10
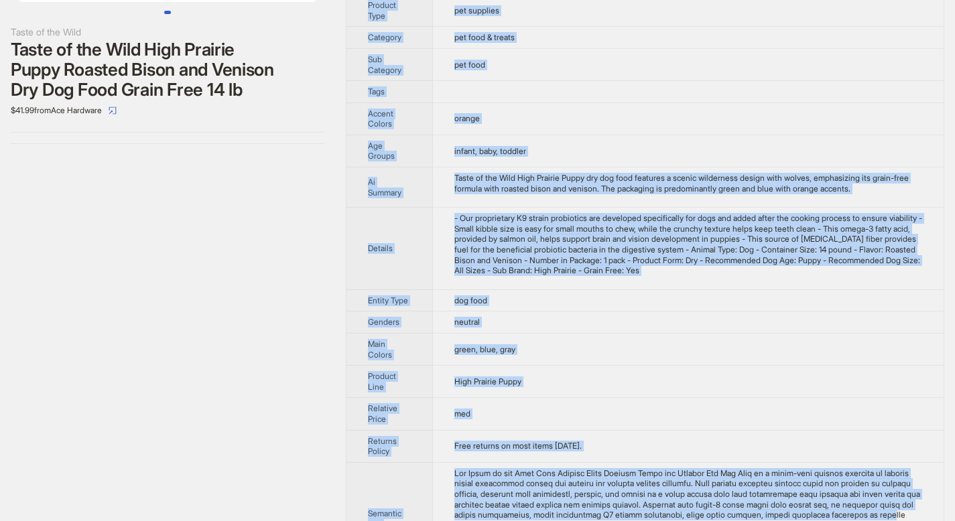
scroll to position [321, 0]
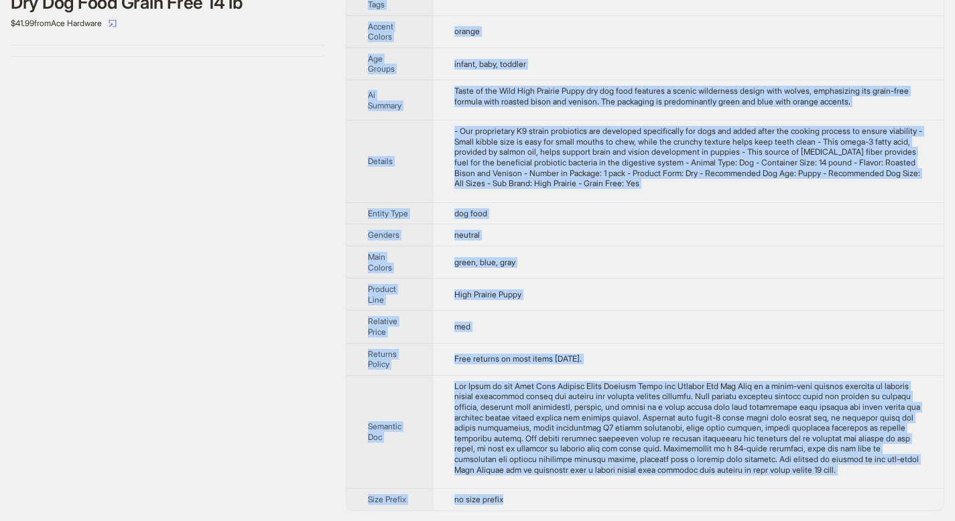
drag, startPoint x: 369, startPoint y: 47, endPoint x: 531, endPoint y: 495, distance: 476.8
click at [528, 497] on tbody "Brand Name Taste of the Wild Product Name Taste of the Wild High Prairie Puppy …" at bounding box center [644, 113] width 597 height 793
copy tbody "Brand Name Taste of the Wild Product Name Taste of the Wild High Prairie Puppy …"
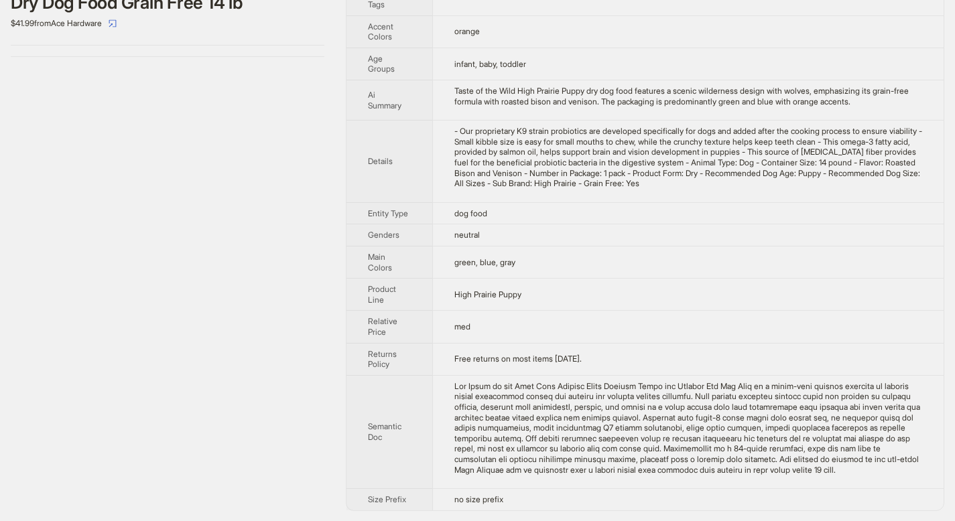
click at [266, 140] on div "Taste of the Wild Taste of the Wild High Prairie Puppy Roasted Bison and Veniso…" at bounding box center [167, 114] width 335 height 816
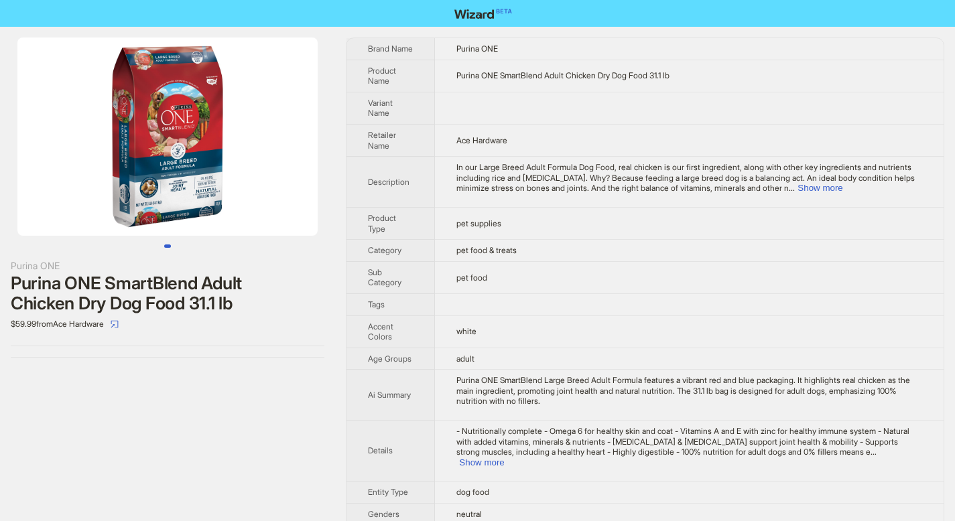
click at [896, 194] on td "In our Large Breed Adult Formula Dog Food, real chicken is our first ingredient…" at bounding box center [689, 182] width 509 height 51
click at [842, 192] on button "Show more" at bounding box center [819, 188] width 45 height 10
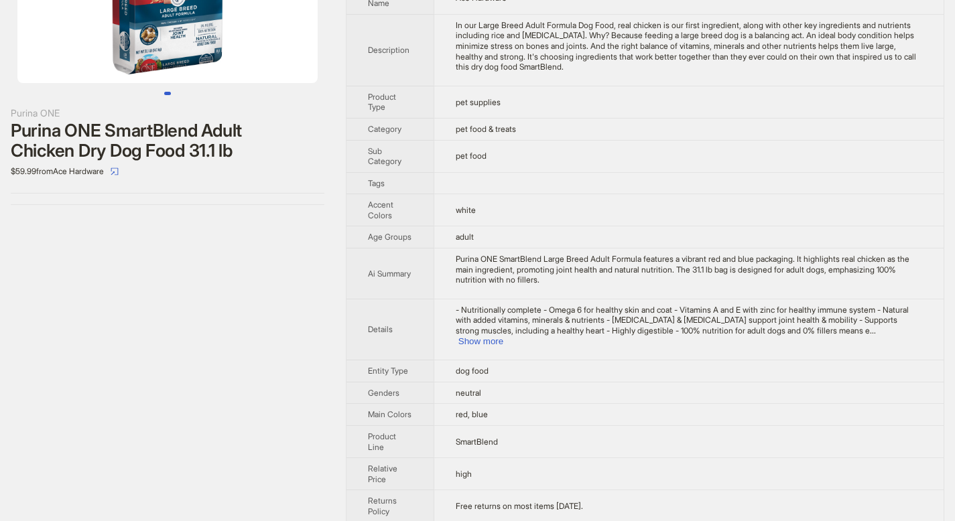
scroll to position [227, 0]
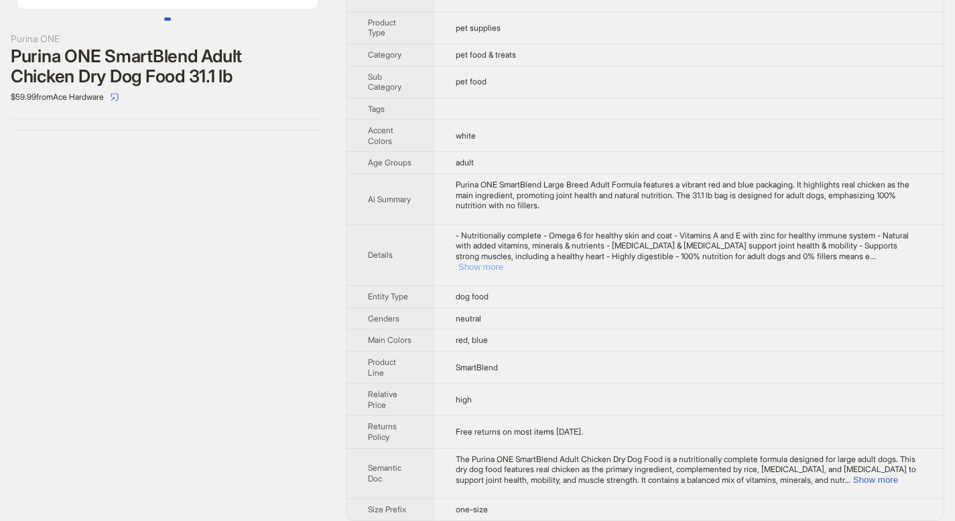
click at [503, 262] on button "Show more" at bounding box center [480, 267] width 45 height 10
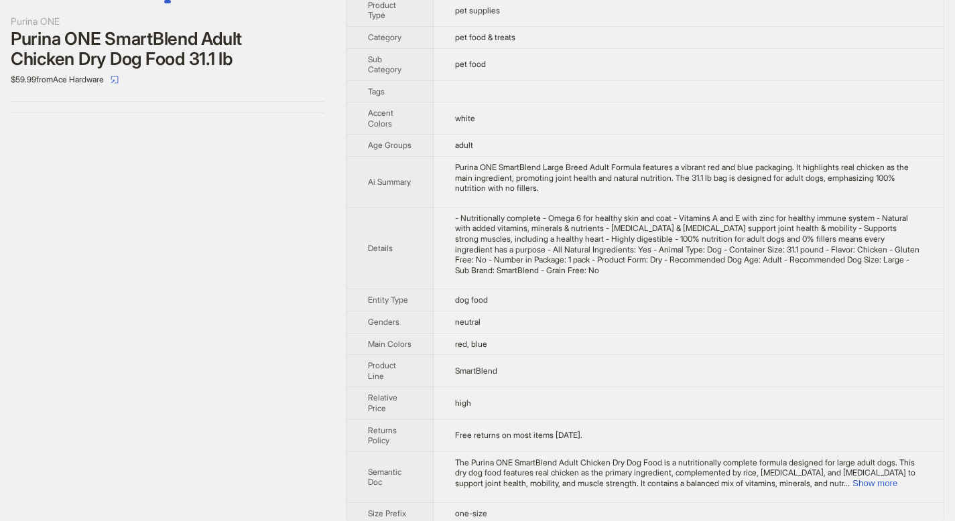
scroll to position [269, 0]
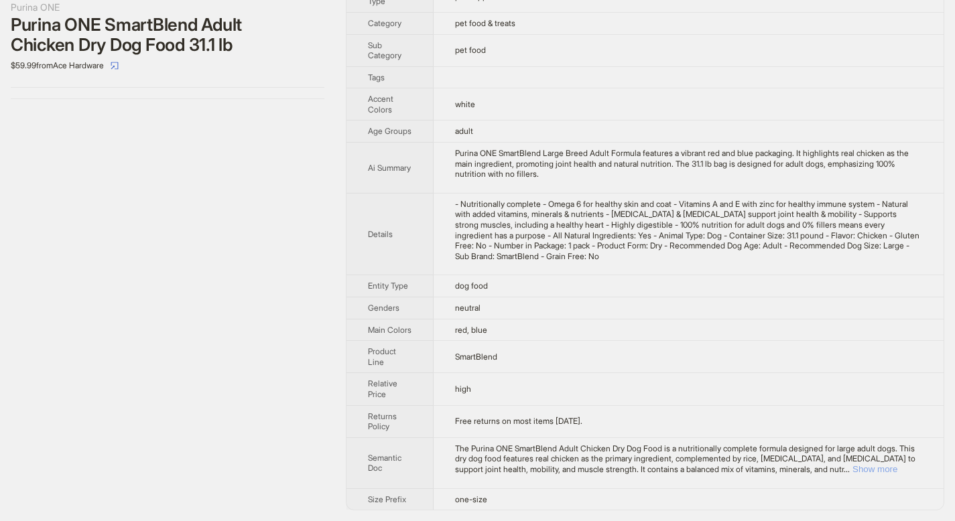
click at [897, 464] on button "Show more" at bounding box center [874, 469] width 45 height 10
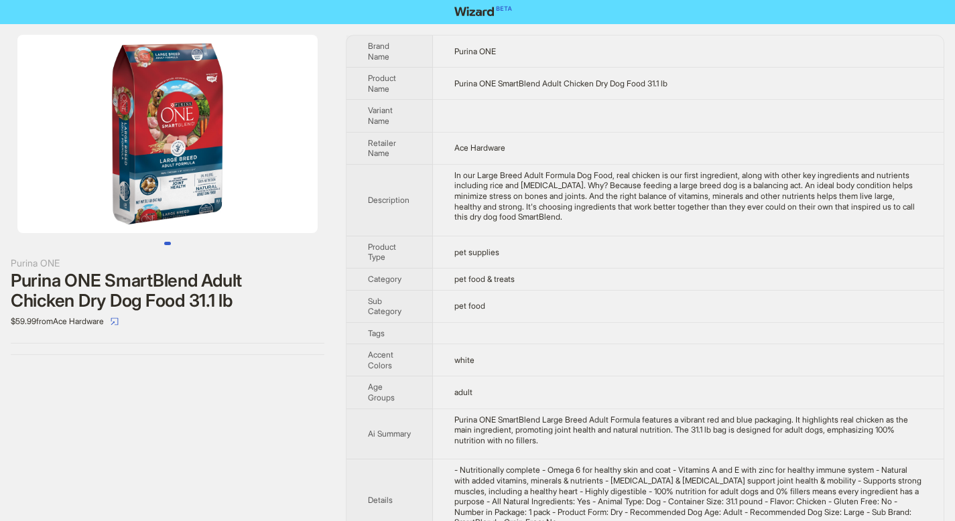
scroll to position [0, 0]
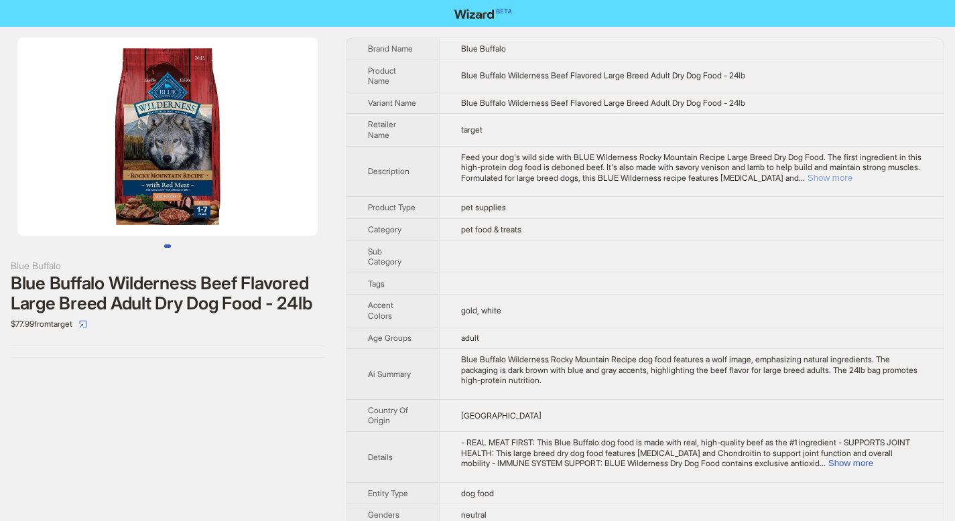
click at [852, 178] on button "Show more" at bounding box center [830, 178] width 45 height 10
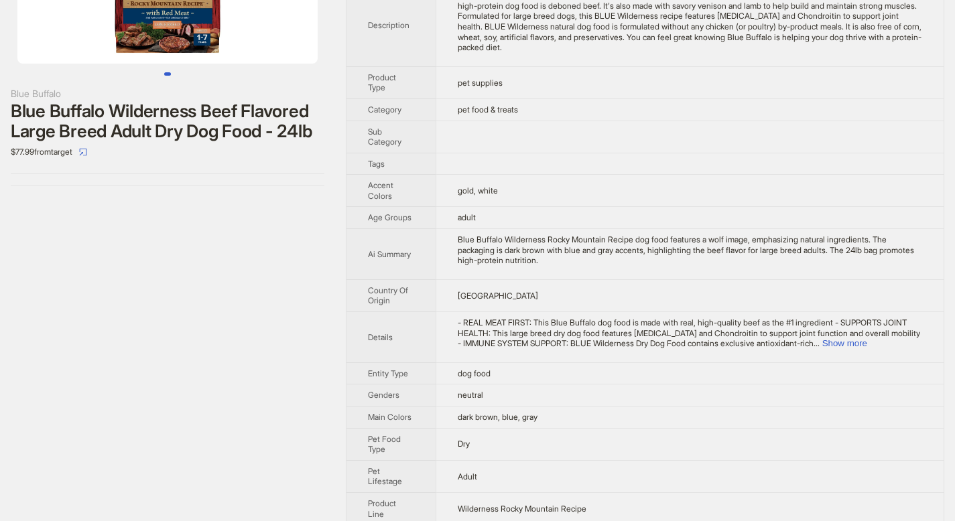
scroll to position [201, 0]
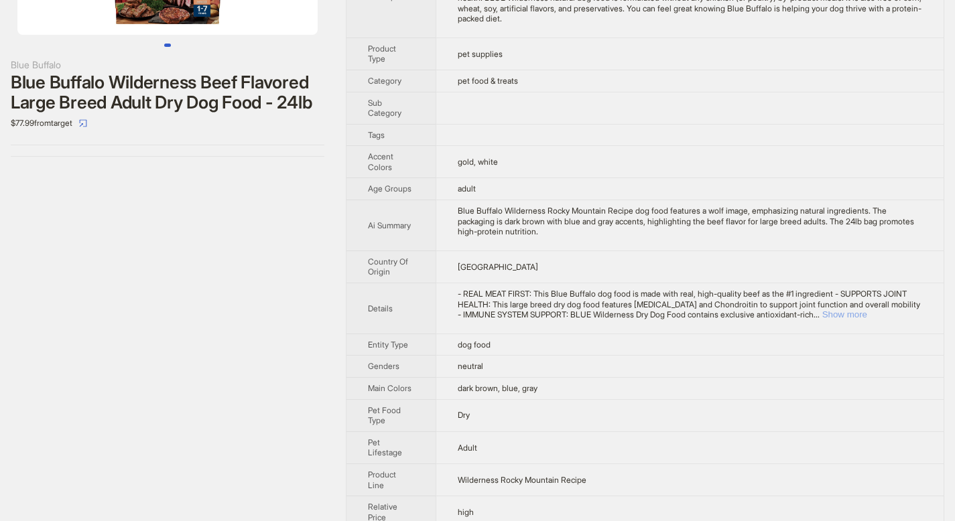
click at [867, 312] on button "Show more" at bounding box center [844, 315] width 45 height 10
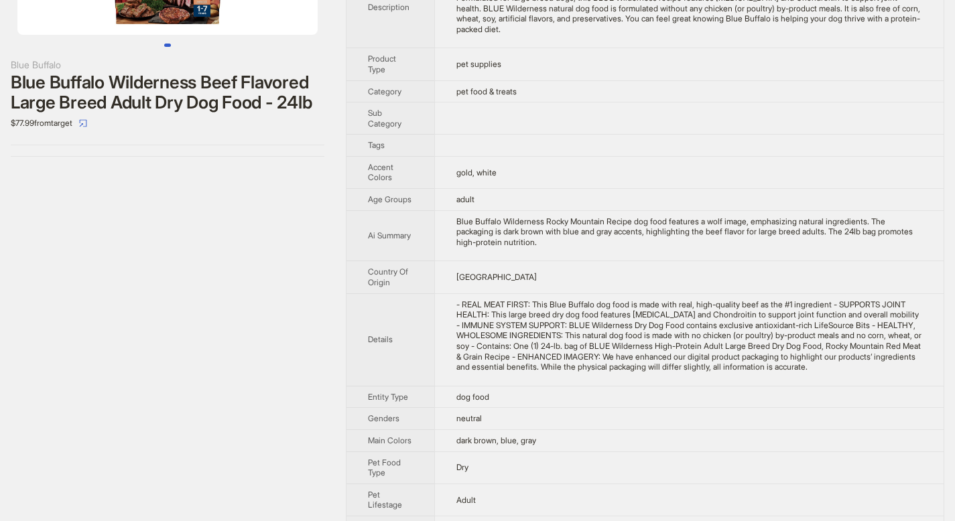
scroll to position [0, 0]
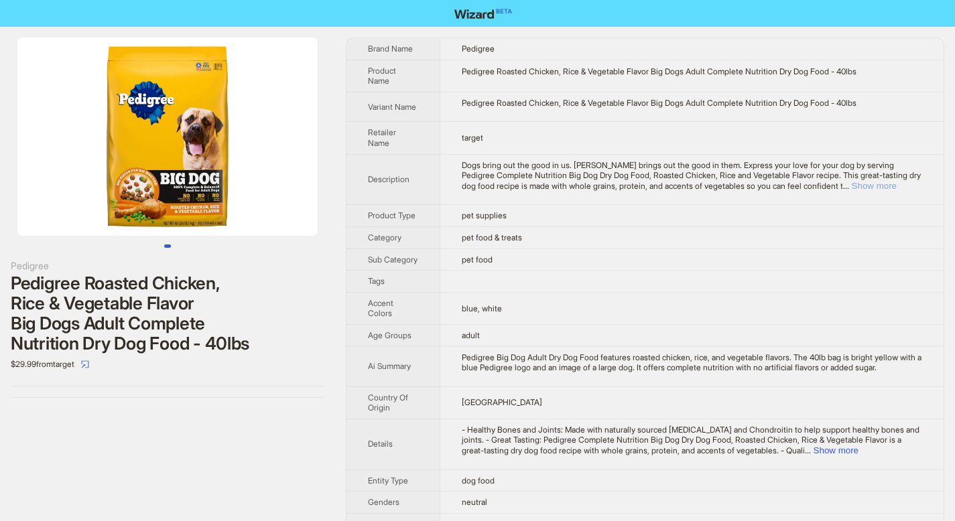
click at [896, 182] on button "Show more" at bounding box center [874, 186] width 45 height 10
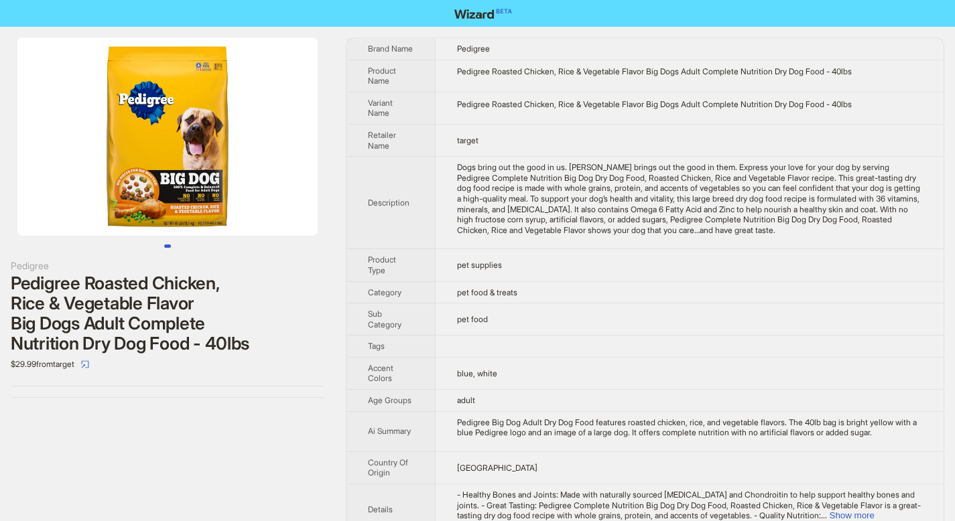
scroll to position [129, 0]
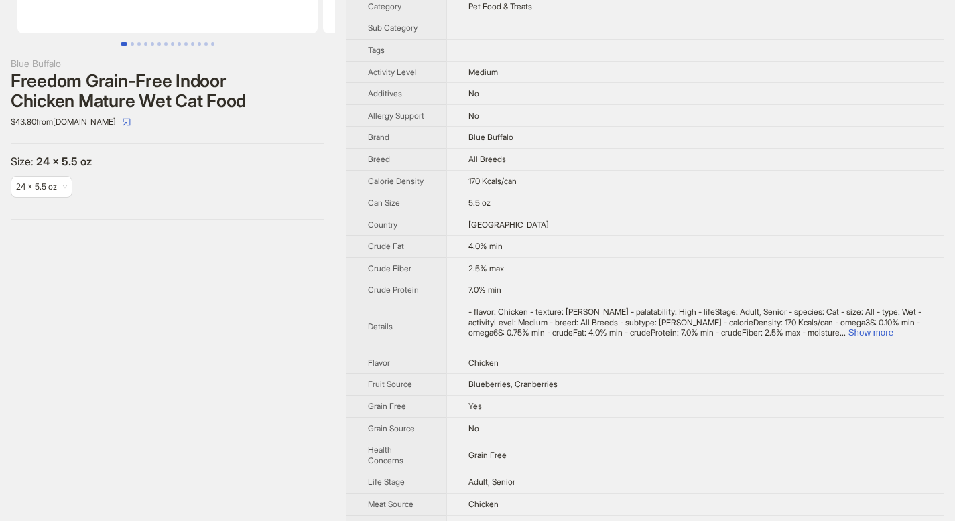
scroll to position [318, 0]
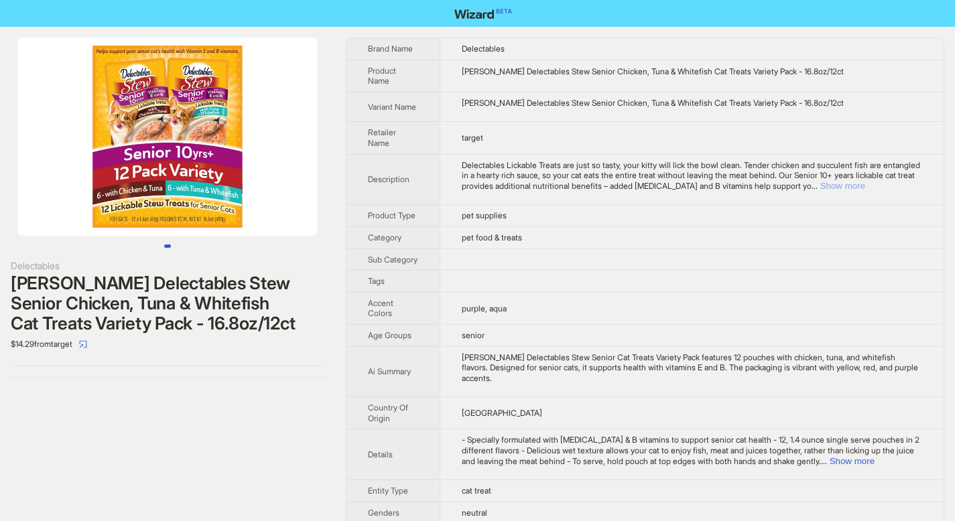
click at [865, 184] on button "Show more" at bounding box center [842, 186] width 45 height 10
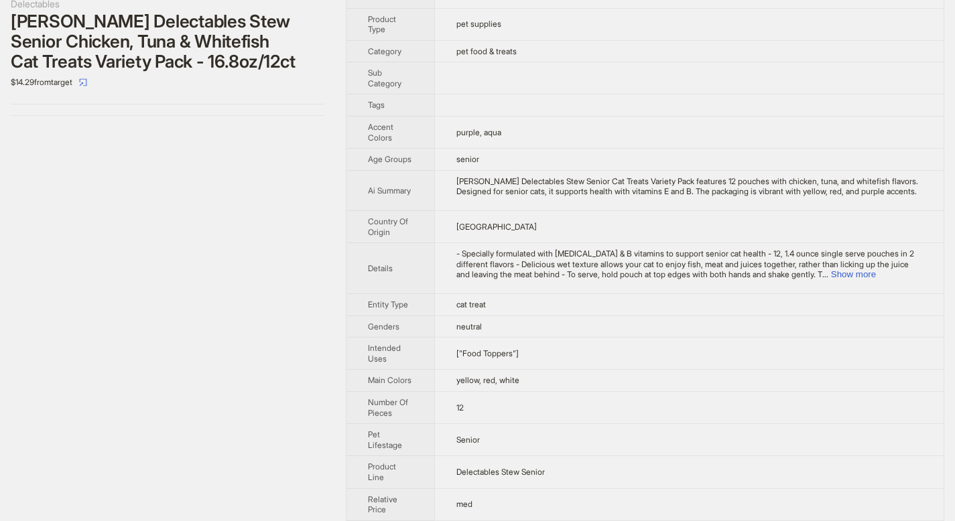
scroll to position [262, 0]
click at [876, 279] on button "Show more" at bounding box center [853, 274] width 45 height 10
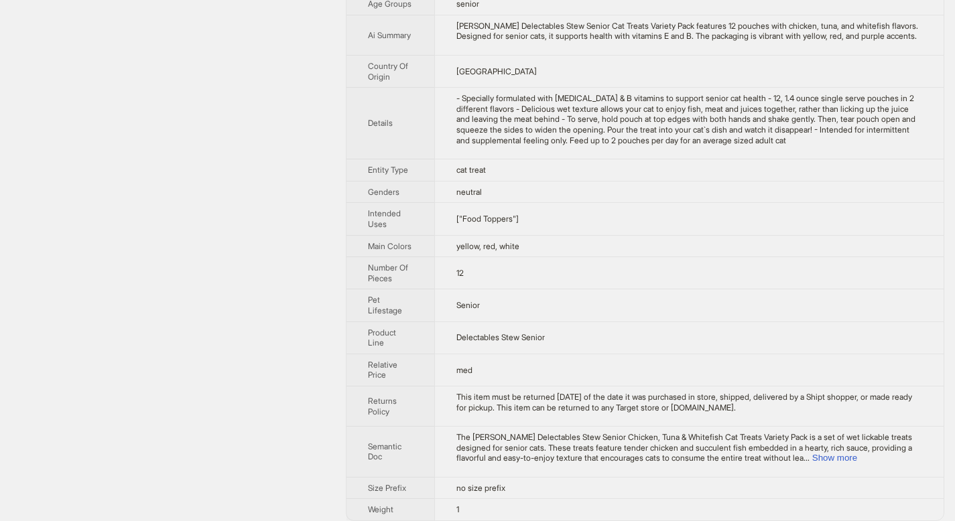
scroll to position [438, 0]
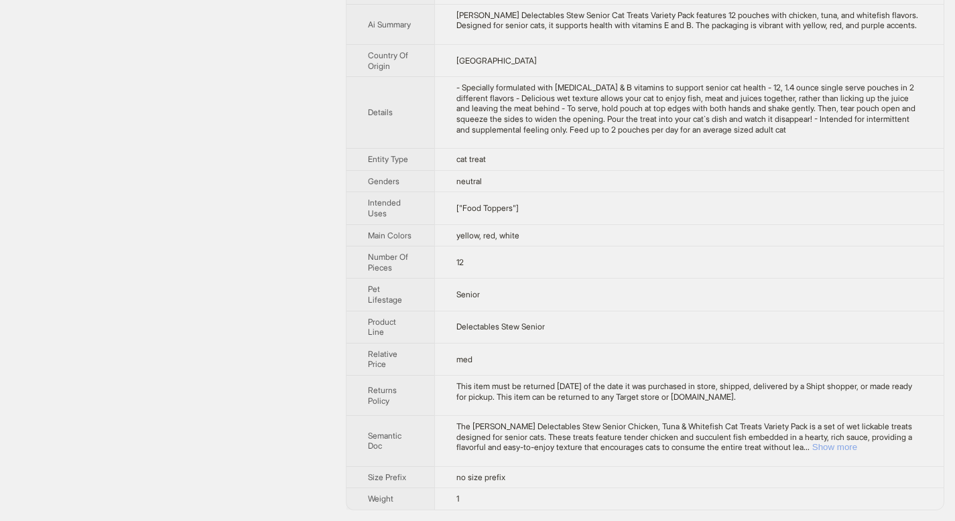
click at [857, 448] on button "Show more" at bounding box center [834, 447] width 45 height 10
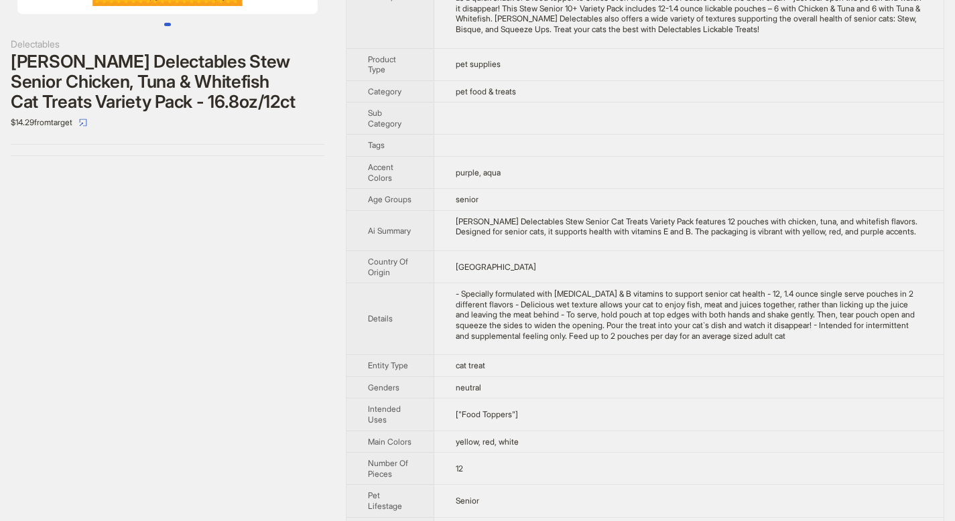
scroll to position [0, 0]
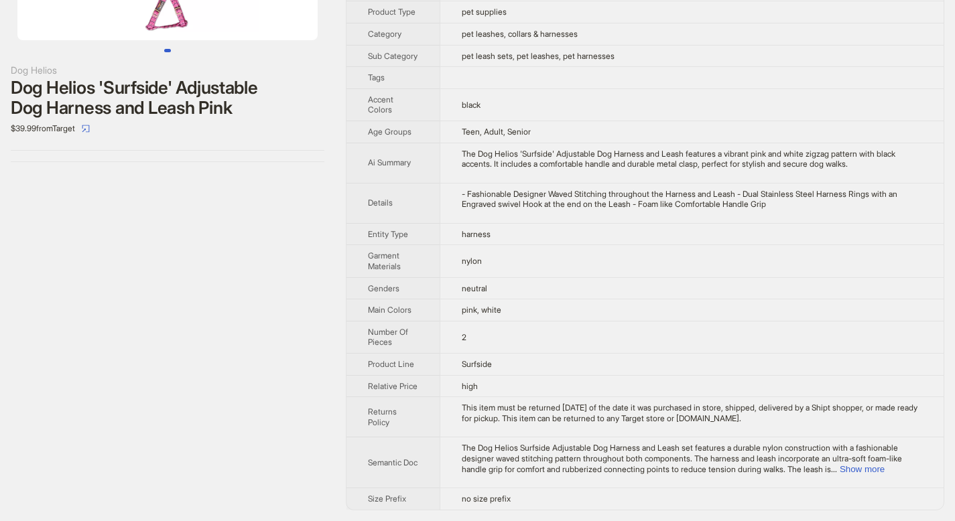
scroll to position [170, 0]
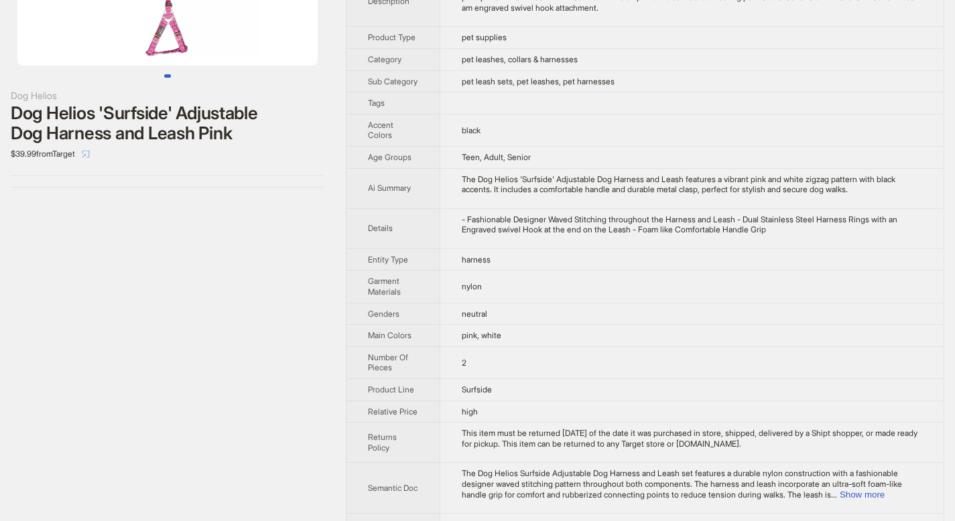
click at [90, 155] on icon "select" at bounding box center [86, 154] width 8 height 8
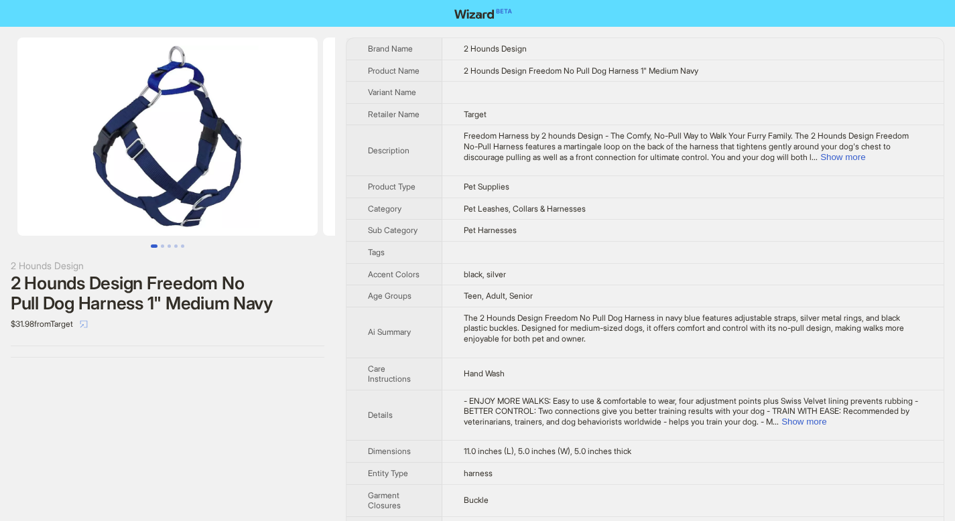
click at [88, 325] on icon "select" at bounding box center [84, 324] width 8 height 8
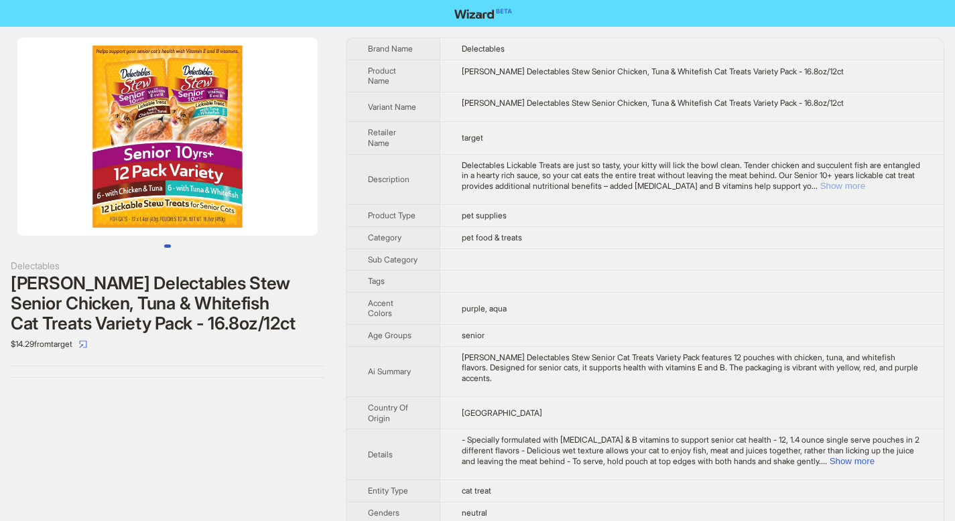
click at [865, 189] on button "Show more" at bounding box center [842, 186] width 45 height 10
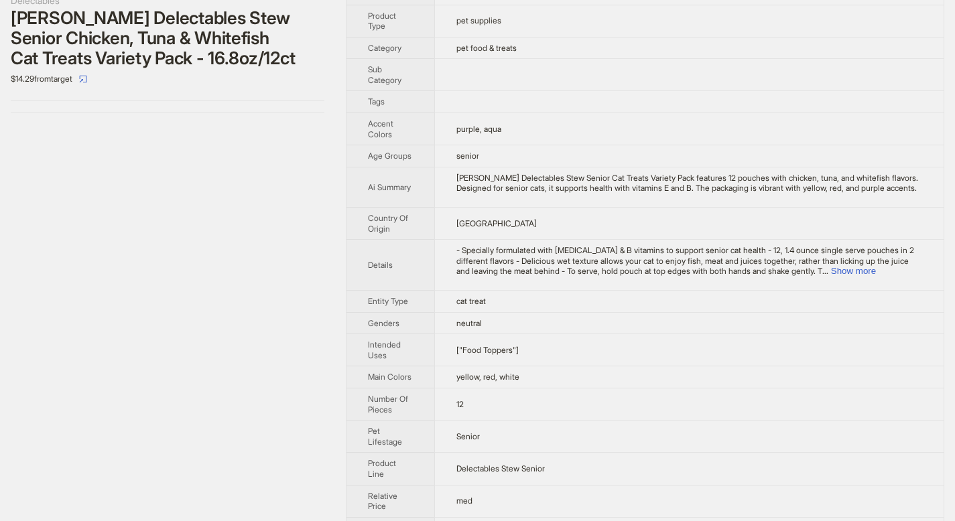
scroll to position [417, 0]
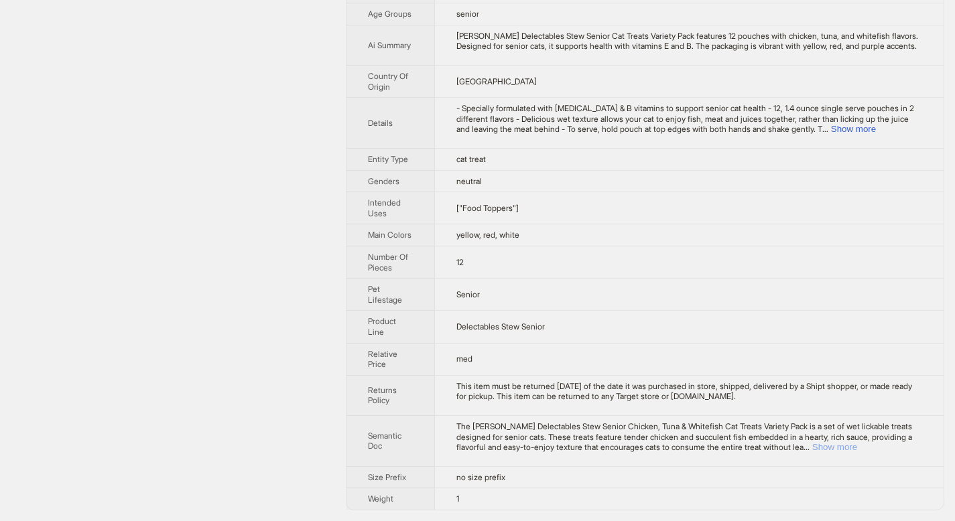
click at [857, 445] on button "Show more" at bounding box center [834, 447] width 45 height 10
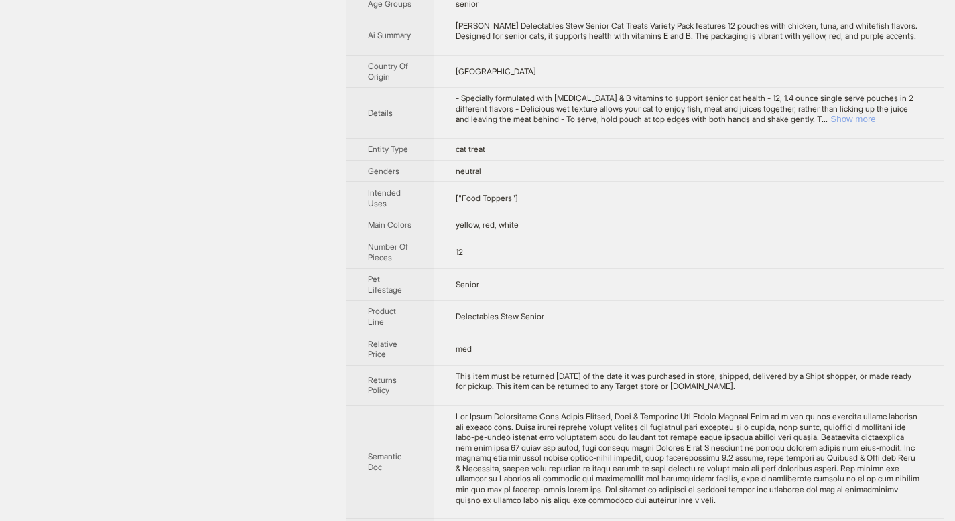
click at [875, 124] on button "Show more" at bounding box center [852, 119] width 45 height 10
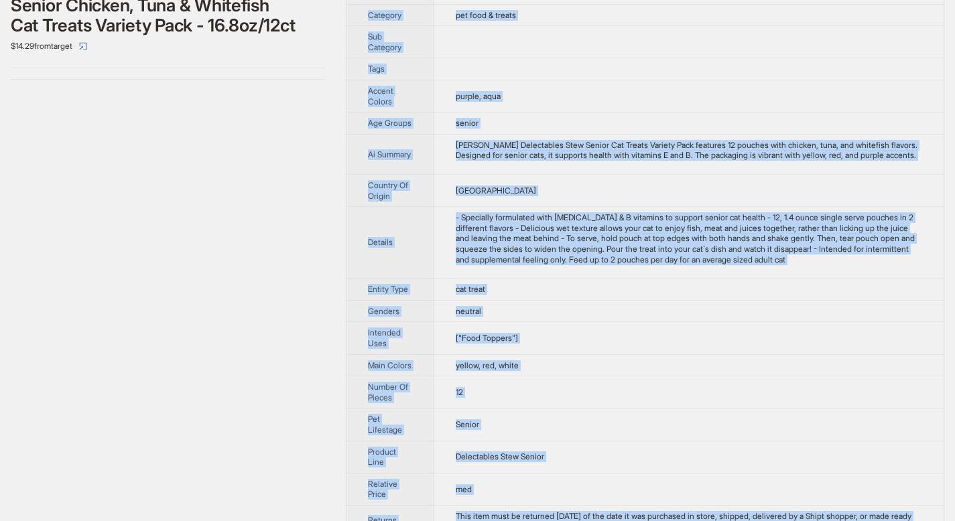
scroll to position [512, 0]
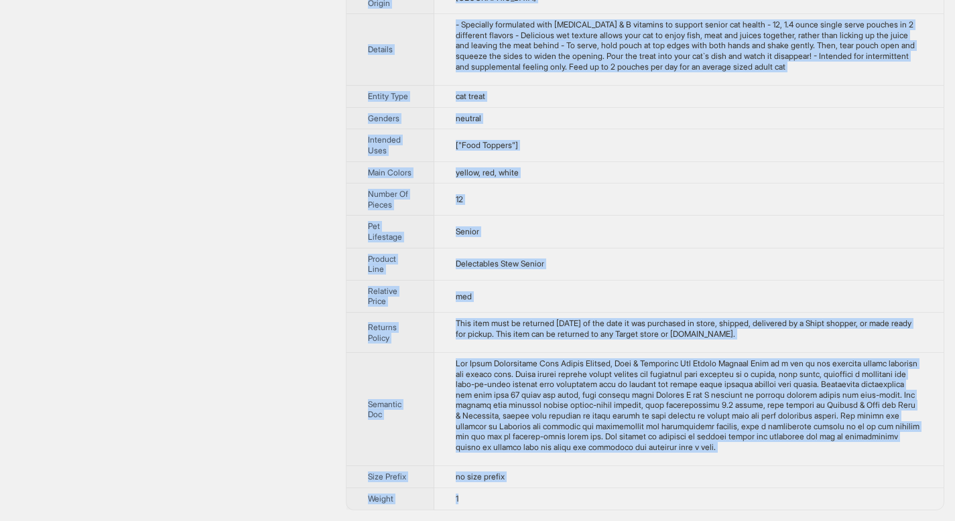
drag, startPoint x: 369, startPoint y: 47, endPoint x: 566, endPoint y: 496, distance: 490.6
click at [566, 496] on tbody "Brand Name Delectables Product Name Hartz Delectables Stew Senior Chicken, Tuna…" at bounding box center [644, 28] width 597 height 963
copy tbody "Brand Name Delectables Product Name Hartz Delectables Stew Senior Chicken, Tuna…"
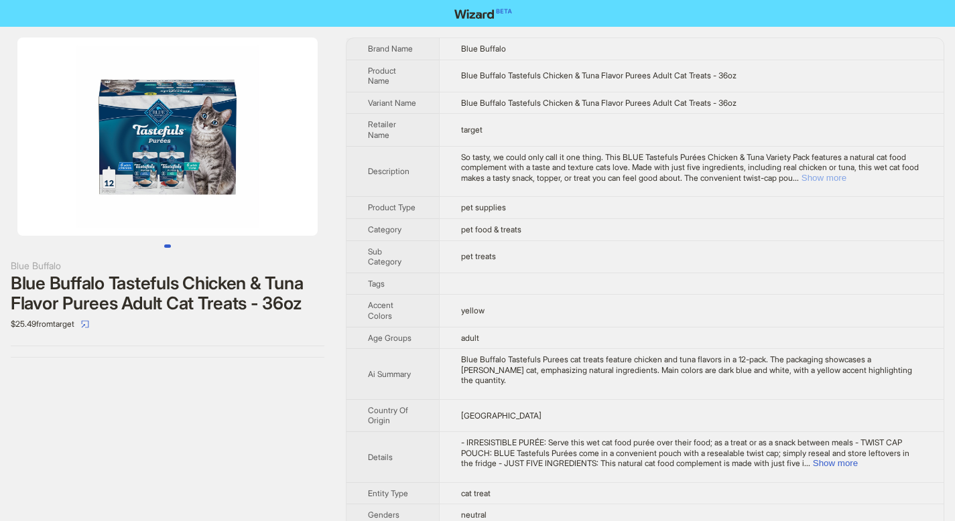
click at [846, 175] on button "Show more" at bounding box center [823, 178] width 45 height 10
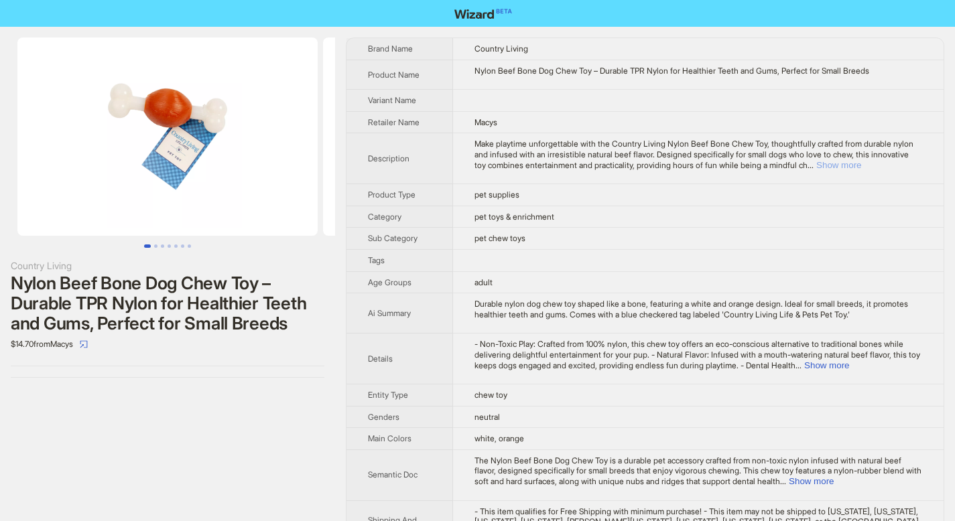
click at [861, 165] on button "Show more" at bounding box center [838, 165] width 45 height 10
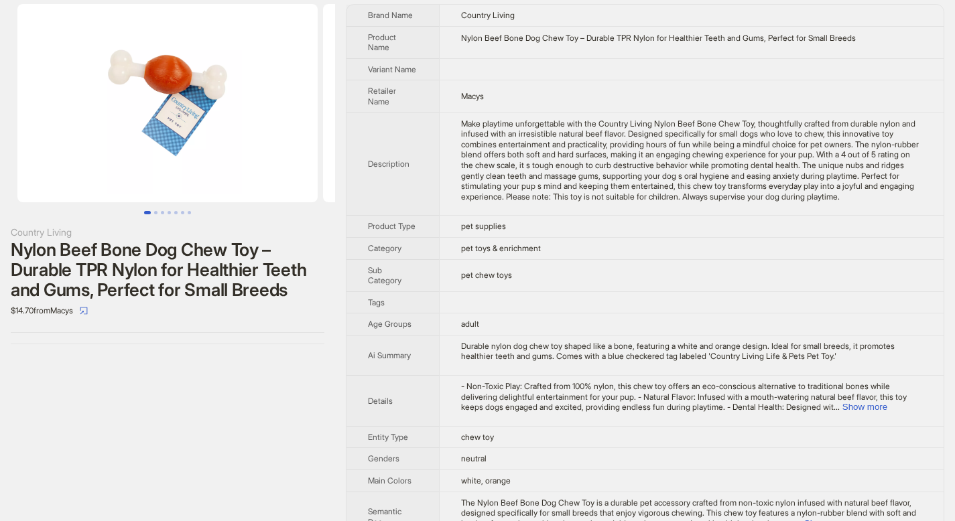
scroll to position [149, 0]
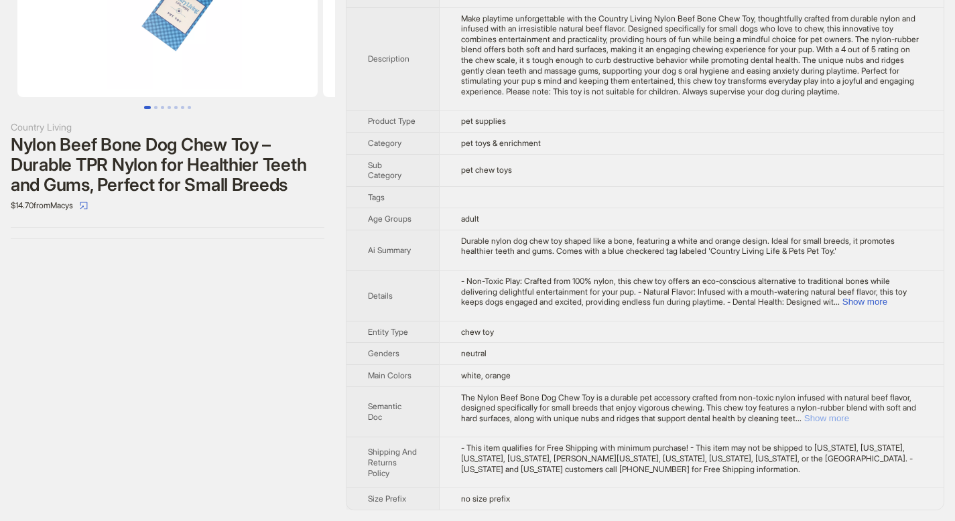
click at [849, 418] on button "Show more" at bounding box center [826, 418] width 45 height 10
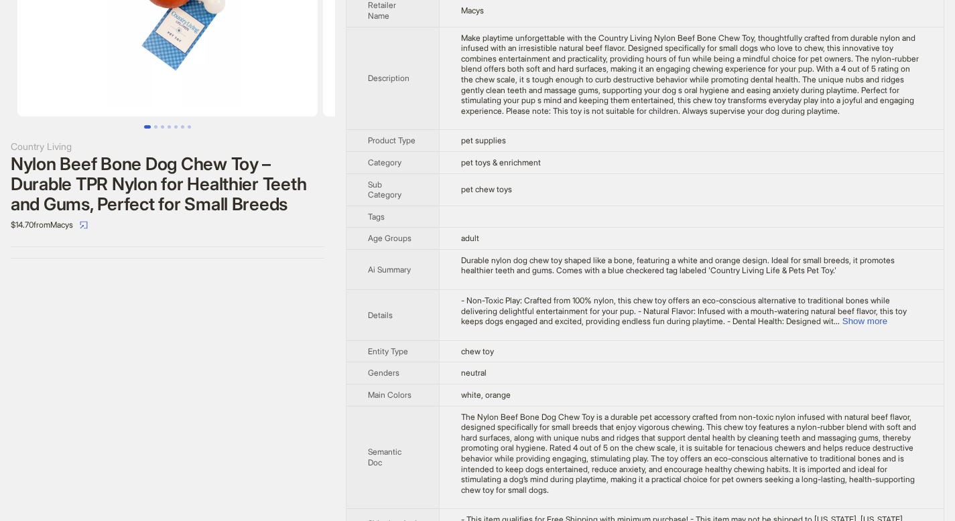
scroll to position [201, 0]
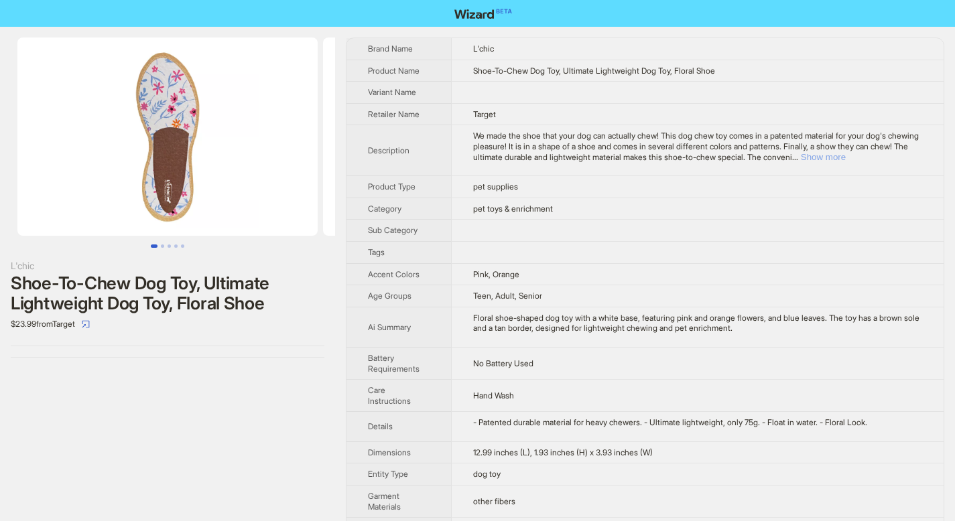
click at [846, 157] on button "Show more" at bounding box center [823, 157] width 45 height 10
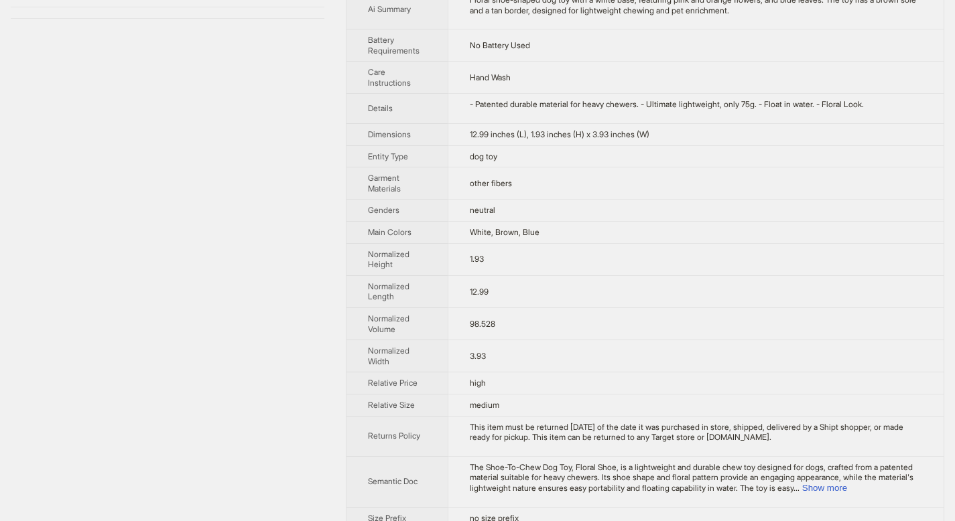
scroll to position [358, 0]
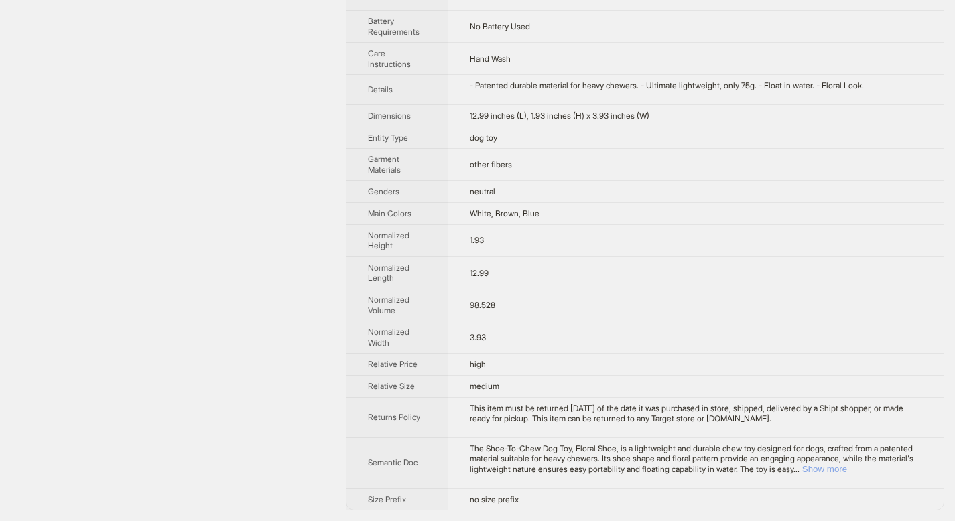
click at [847, 468] on button "Show more" at bounding box center [824, 469] width 45 height 10
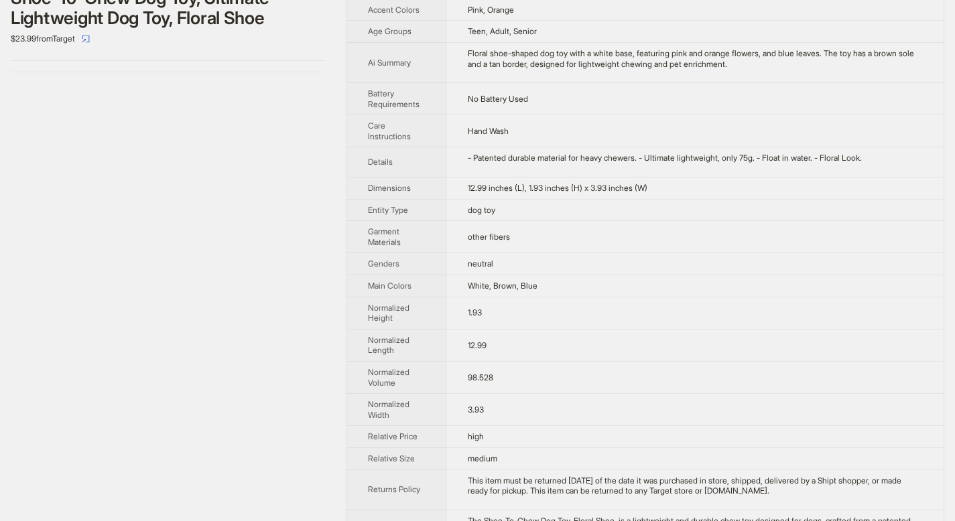
scroll to position [399, 0]
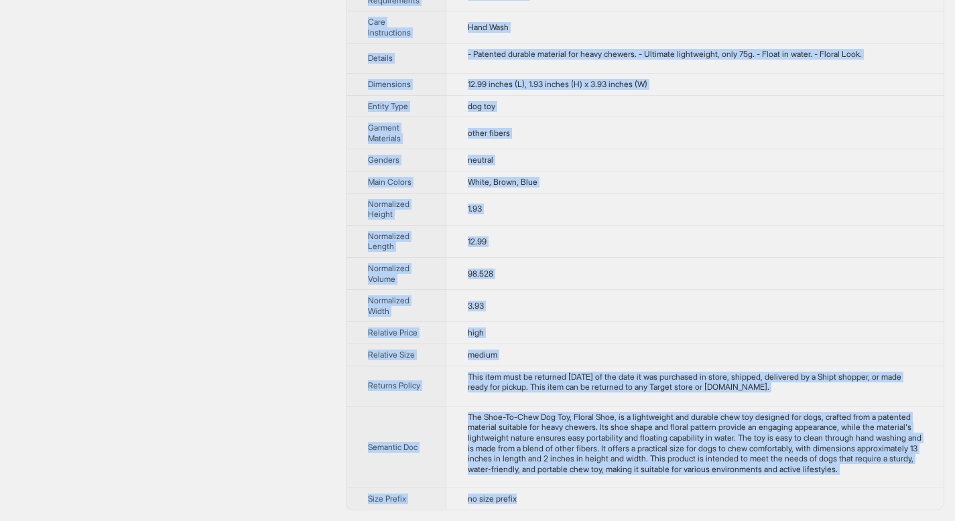
drag, startPoint x: 381, startPoint y: 54, endPoint x: 551, endPoint y: 504, distance: 481.4
click at [551, 504] on tbody "Brand Name L'chic Product Name Shoe-To-Chew Dog Toy, Ultimate Lightweight Dog T…" at bounding box center [644, 79] width 597 height 861
copy tbody "lore Ipsu D'sita Consect Adip Elit-Se-Doei Tem Inc, Utlabore Etdoloremag Ali En…"
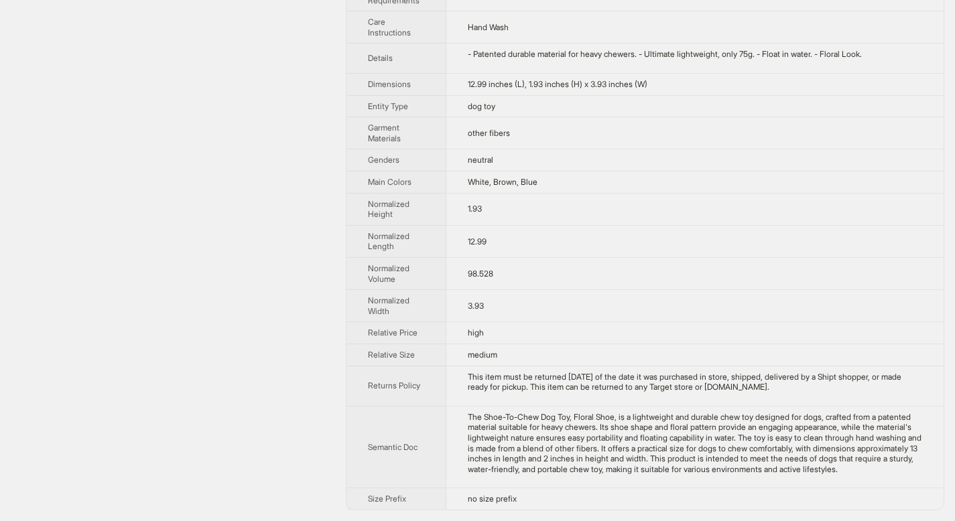
click at [267, 231] on div "L'chic Shoe-To-Chew Dog Toy, Ultimate Lightweight Dog Toy, Floral Shoe $23.99 f…" at bounding box center [167, 79] width 335 height 884
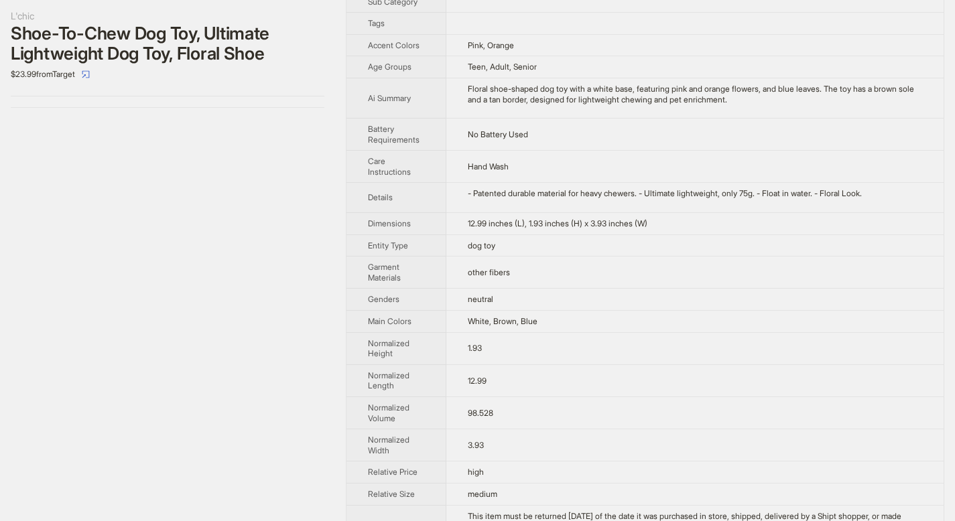
scroll to position [0, 0]
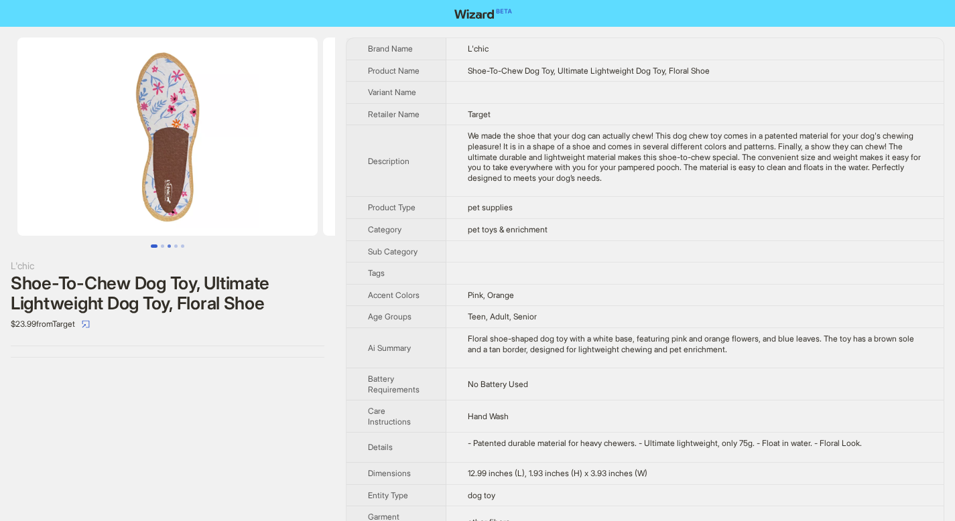
click at [168, 248] on button "Go to slide 3" at bounding box center [169, 246] width 3 height 3
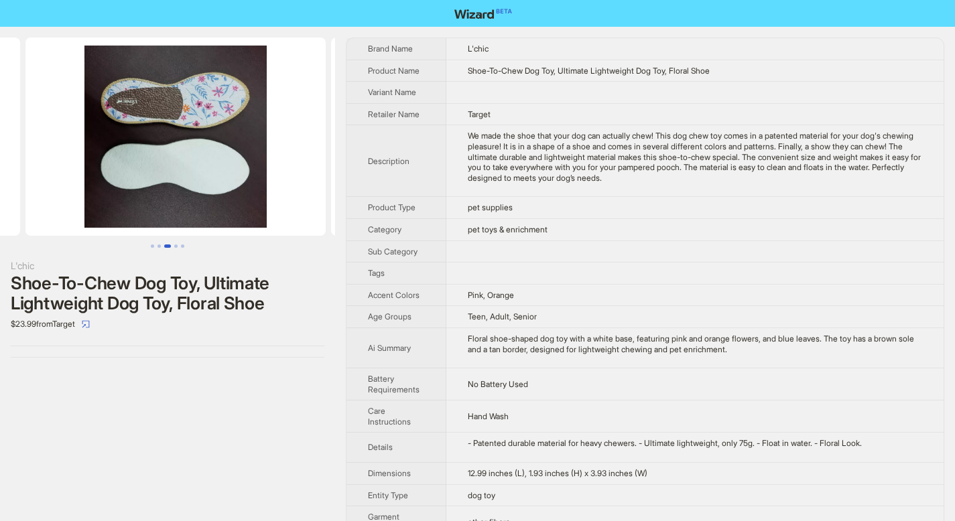
scroll to position [0, 611]
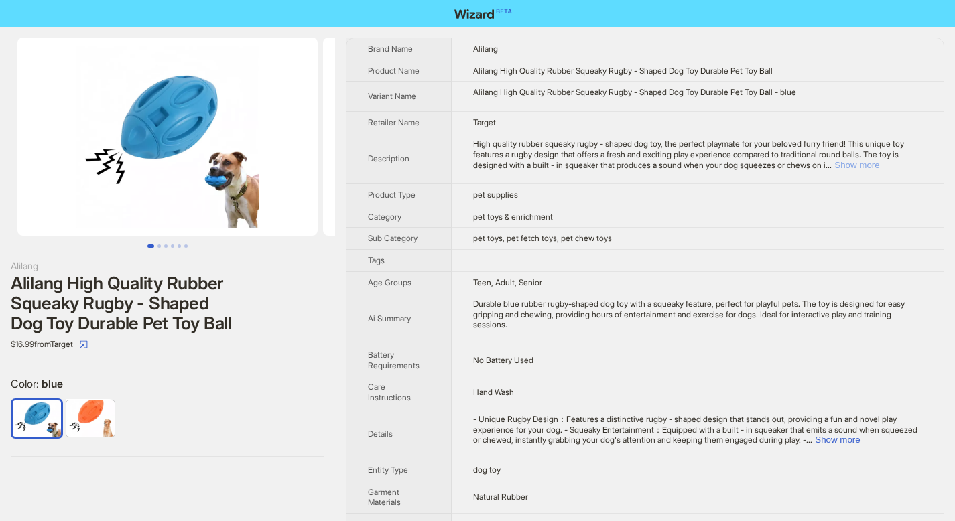
click at [879, 163] on button "Show more" at bounding box center [856, 165] width 45 height 10
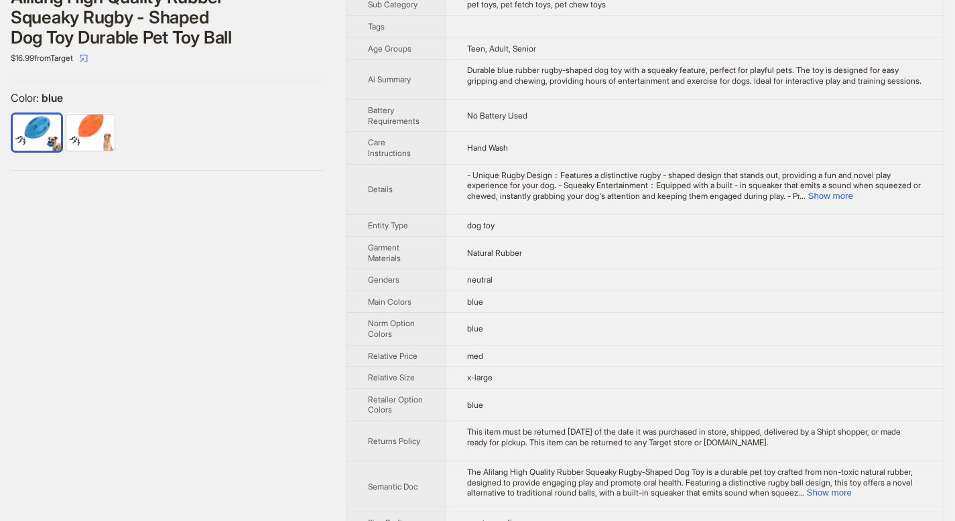
scroll to position [330, 0]
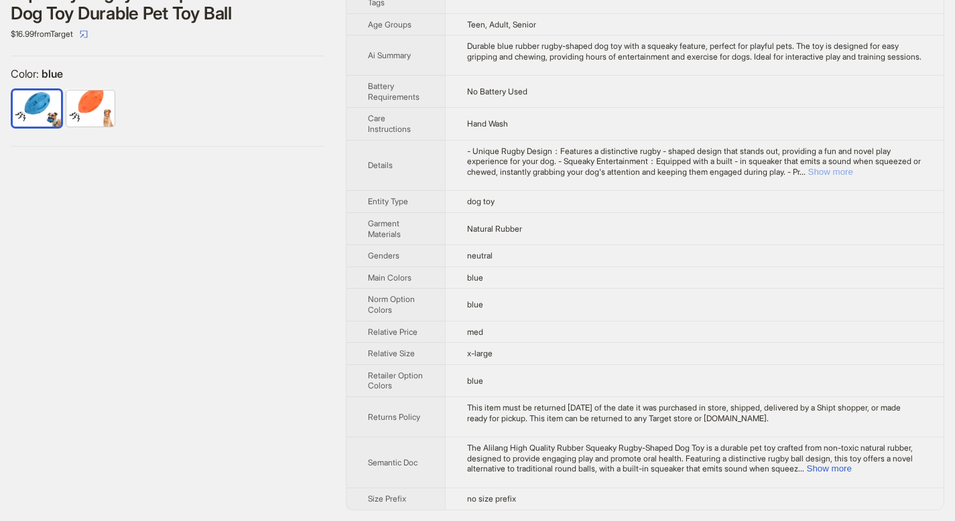
drag, startPoint x: 893, startPoint y: 167, endPoint x: 893, endPoint y: 198, distance: 30.8
click at [853, 167] on button "Show more" at bounding box center [830, 172] width 45 height 10
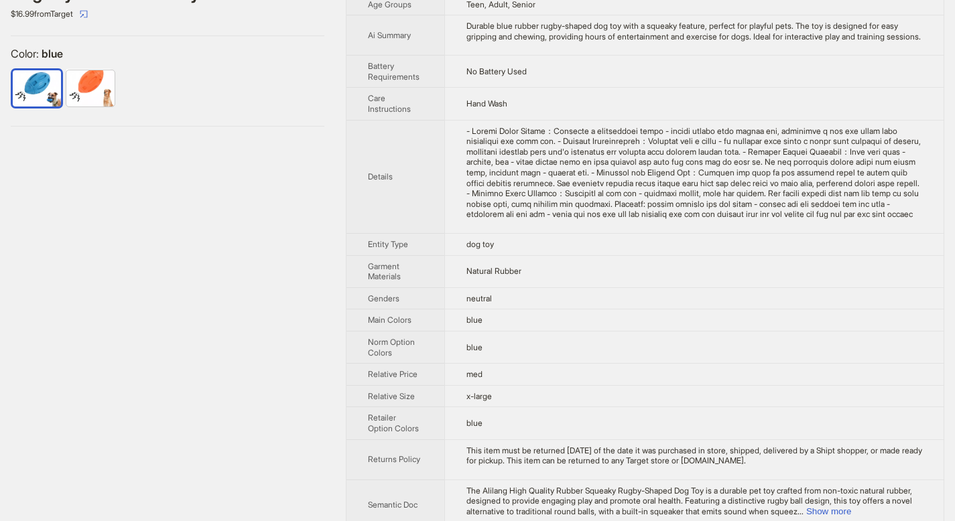
scroll to position [404, 0]
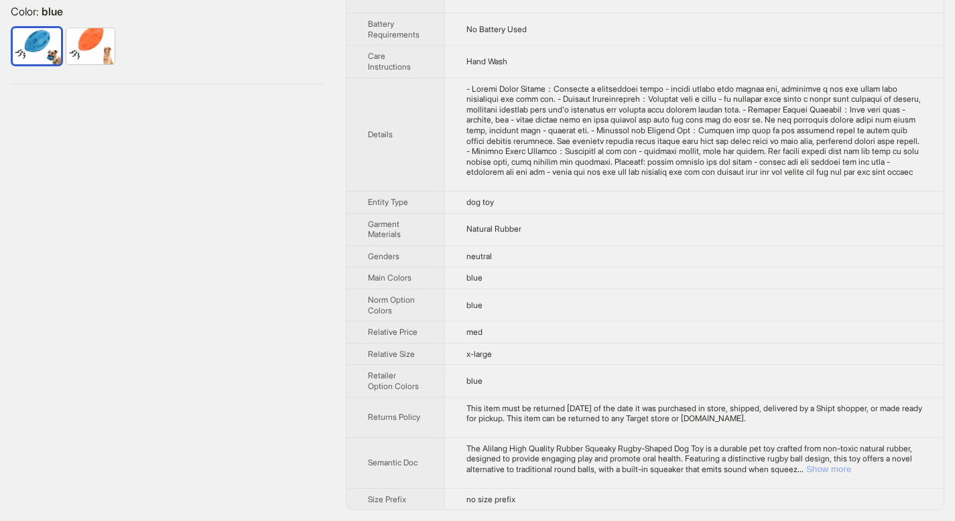
click at [851, 468] on button "Show more" at bounding box center [828, 469] width 45 height 10
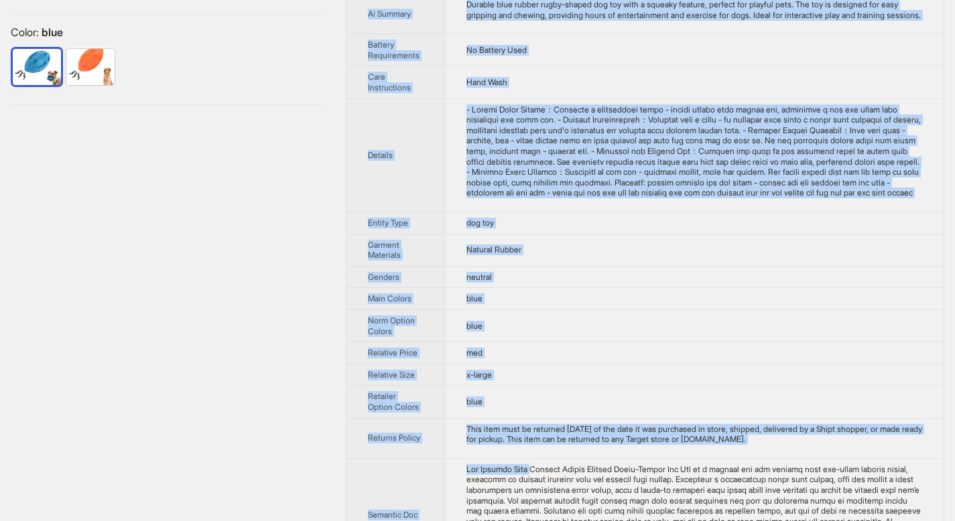
scroll to position [466, 0]
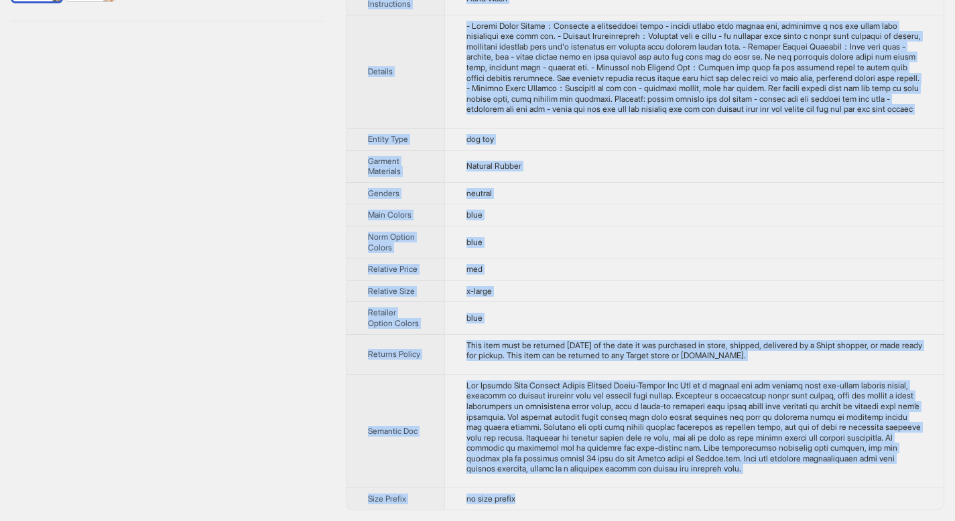
drag, startPoint x: 369, startPoint y: 47, endPoint x: 550, endPoint y: 508, distance: 495.3
click at [550, 508] on tbody "Brand Name Alilang Product Name Alilang High Quality Rubber Squeaky Rugby - Sha…" at bounding box center [644, 56] width 597 height 907
copy tbody "Brand Name Alilang Product Name Alilang High Quality Rubber Squeaky Rugby - Sha…"
